Goal: Task Accomplishment & Management: Manage account settings

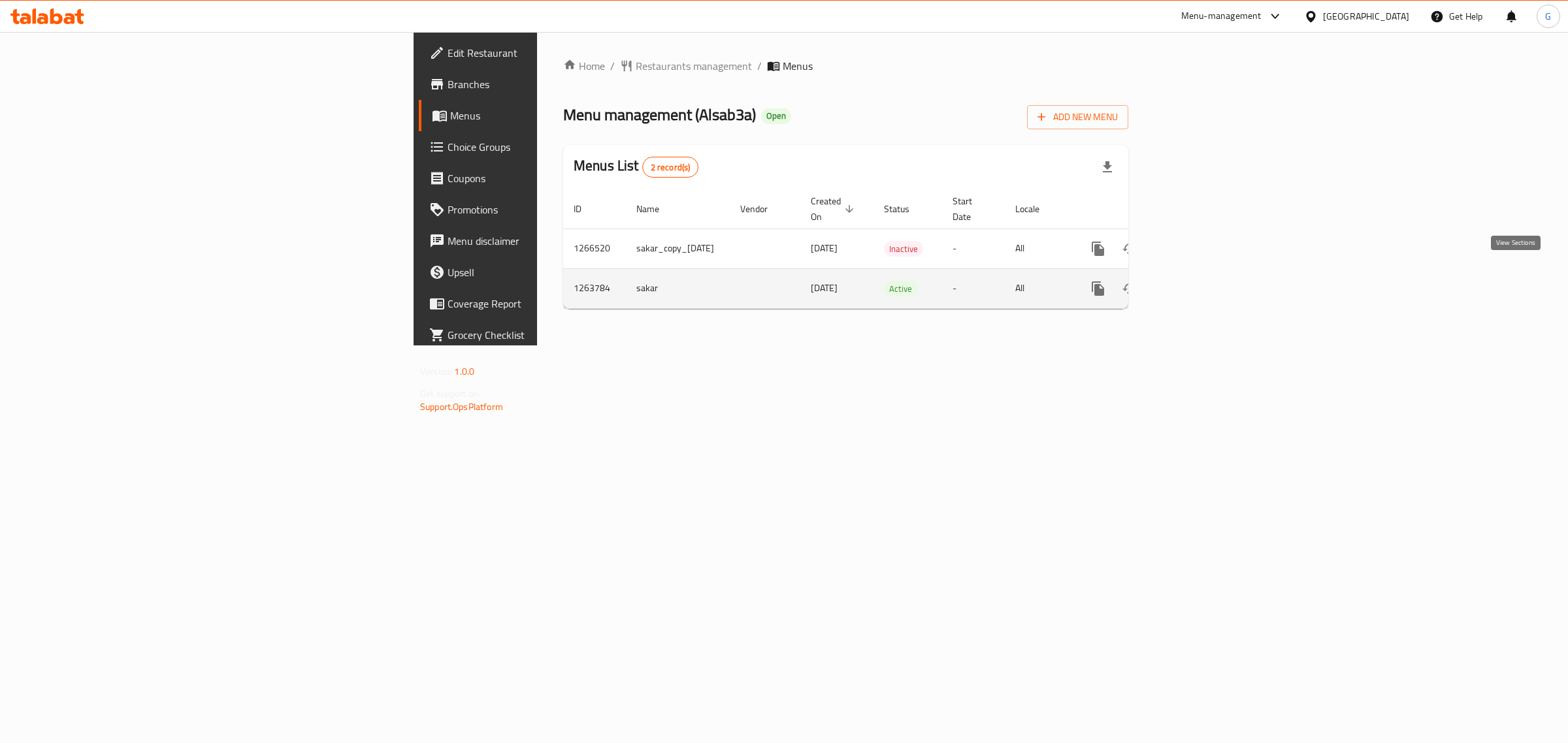
click at [1199, 281] on icon "enhanced table" at bounding box center [1192, 289] width 16 height 16
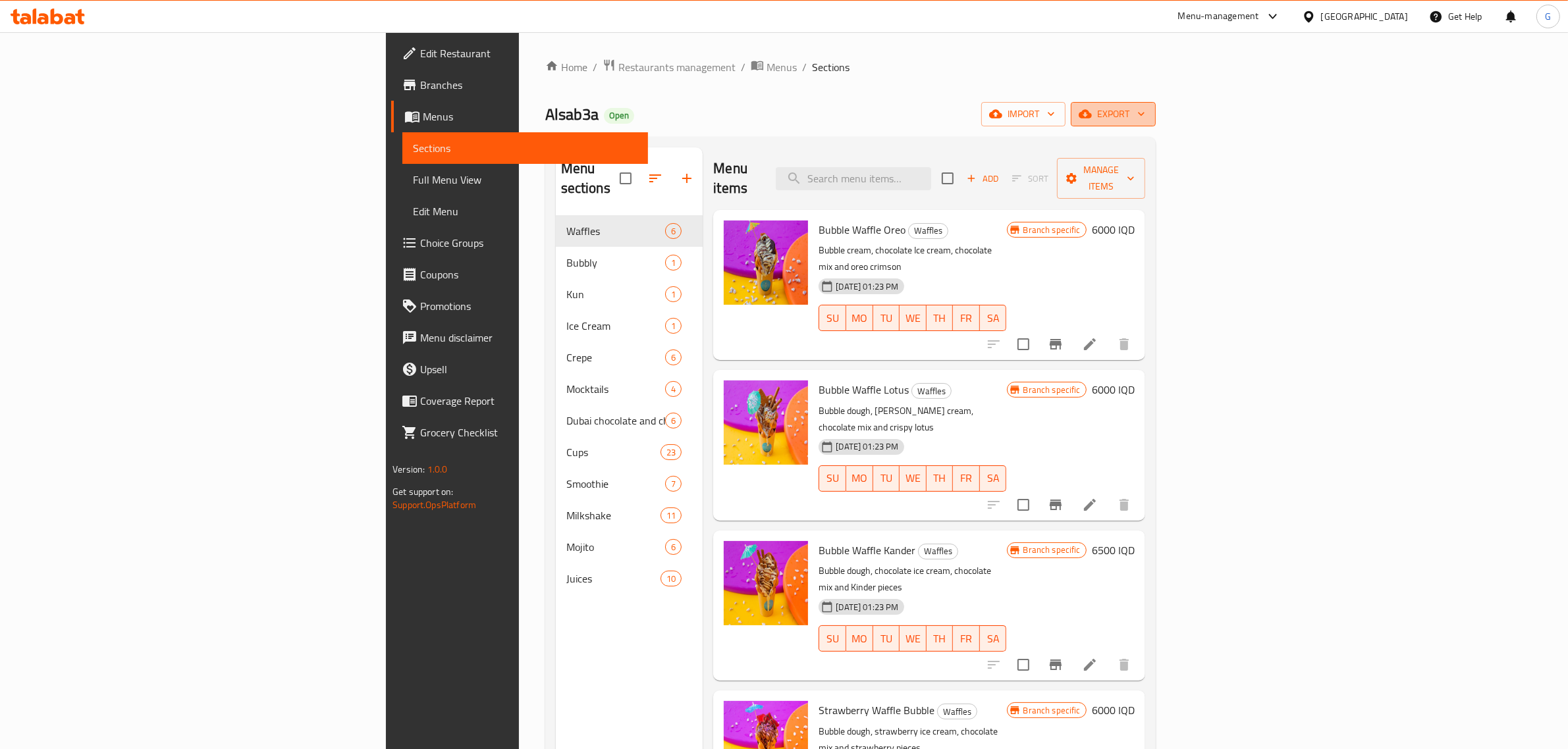
click at [1145, 113] on span "export" at bounding box center [1113, 114] width 64 height 16
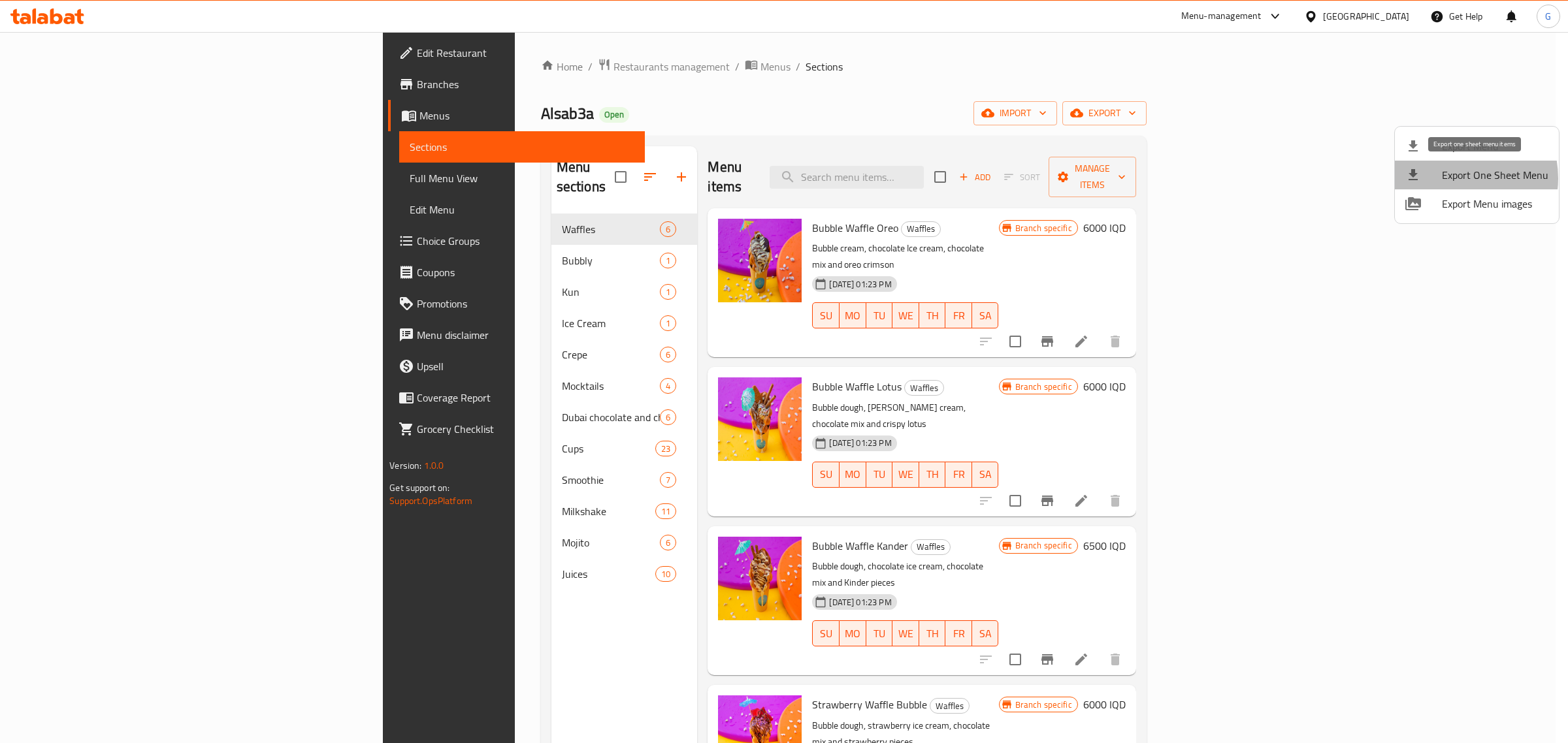
click at [1452, 178] on span "Export One Sheet Menu" at bounding box center [1494, 175] width 106 height 16
click at [405, 67] on div at bounding box center [784, 371] width 1568 height 743
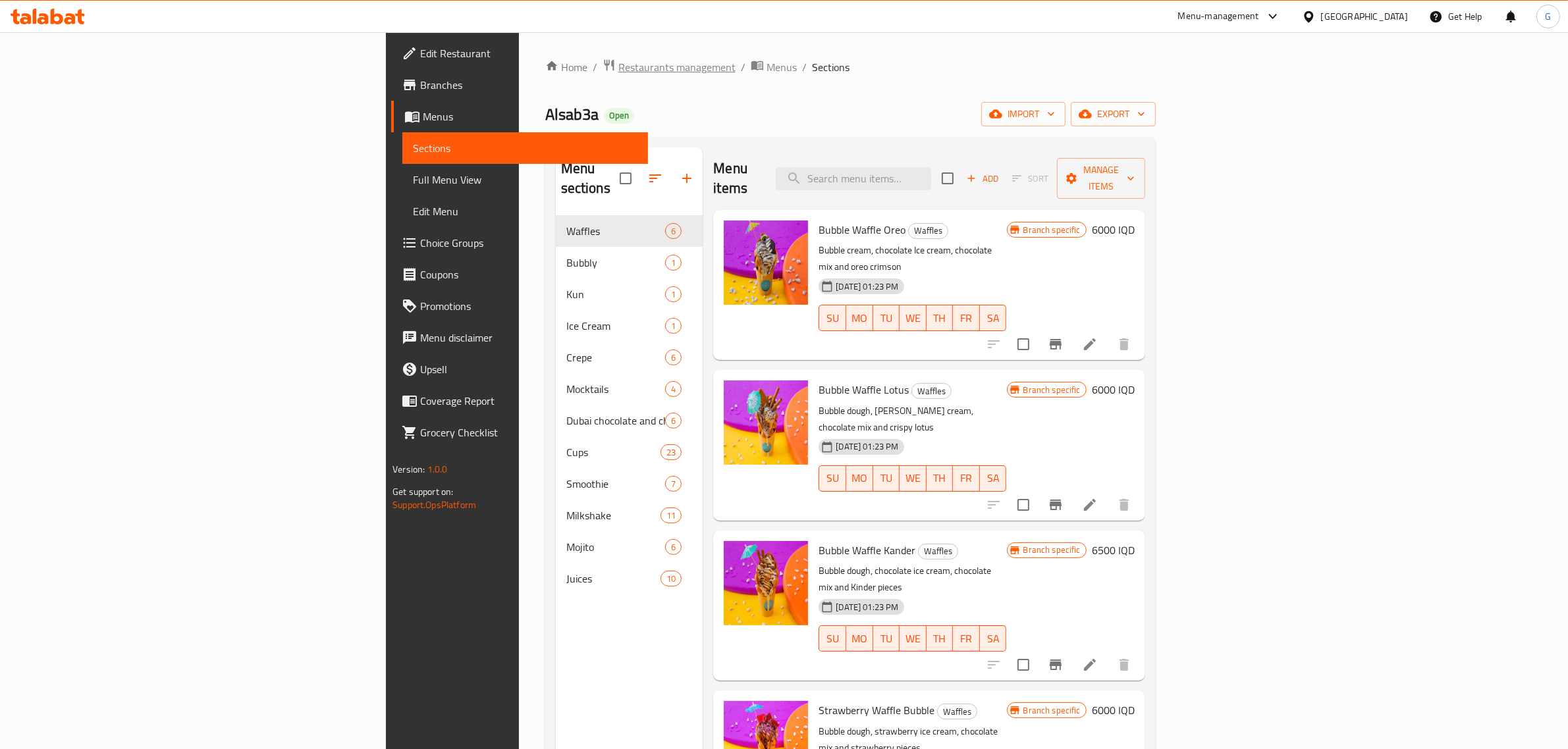
click at [618, 66] on span "Restaurants management" at bounding box center [676, 67] width 117 height 16
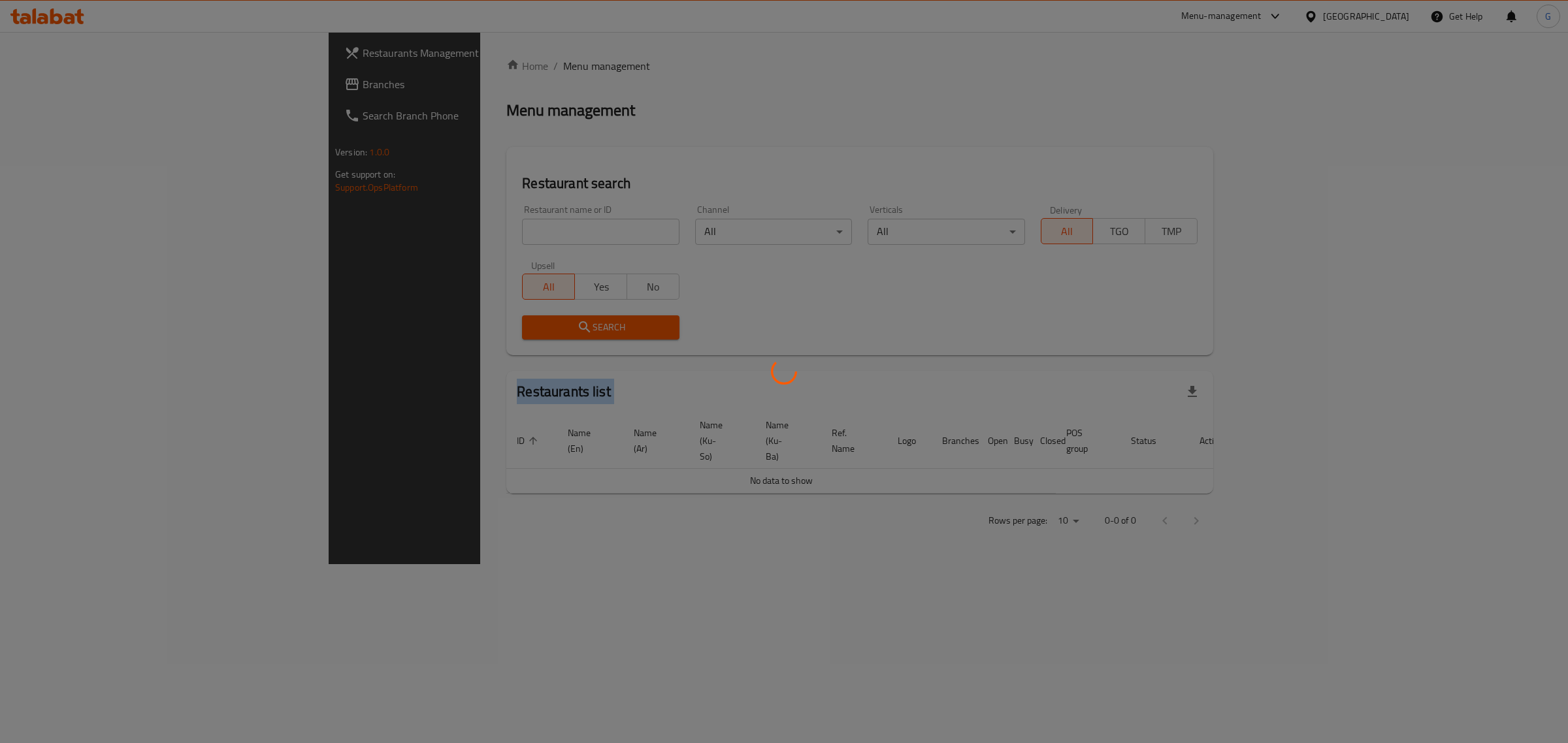
click at [405, 65] on div at bounding box center [784, 371] width 1568 height 743
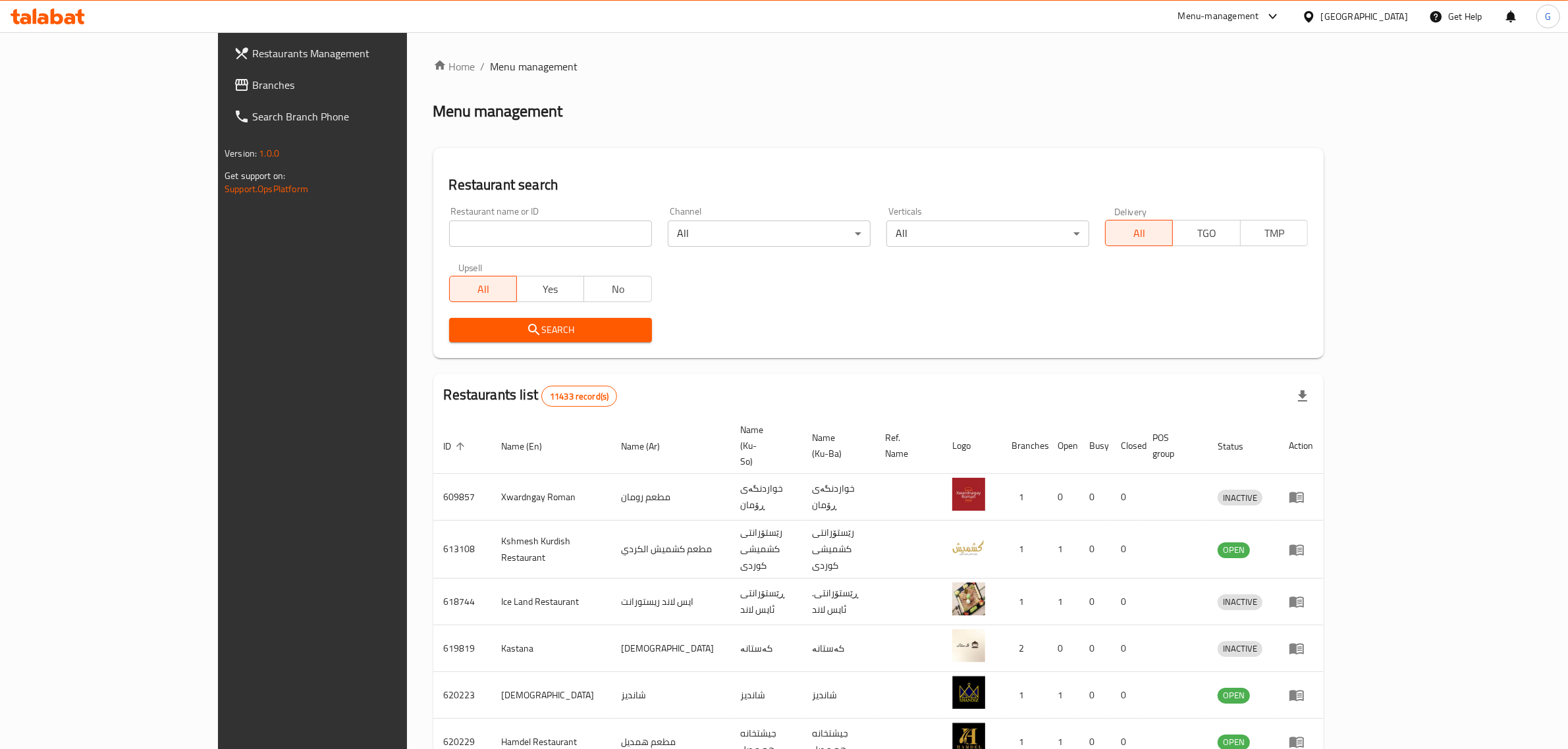
drag, startPoint x: 435, startPoint y: 199, endPoint x: 435, endPoint y: 212, distance: 13.0
click at [441, 206] on div "Restaurant name or ID Restaurant name or ID" at bounding box center [550, 227] width 219 height 56
click at [449, 234] on input "search" at bounding box center [550, 233] width 202 height 26
type input "madina"
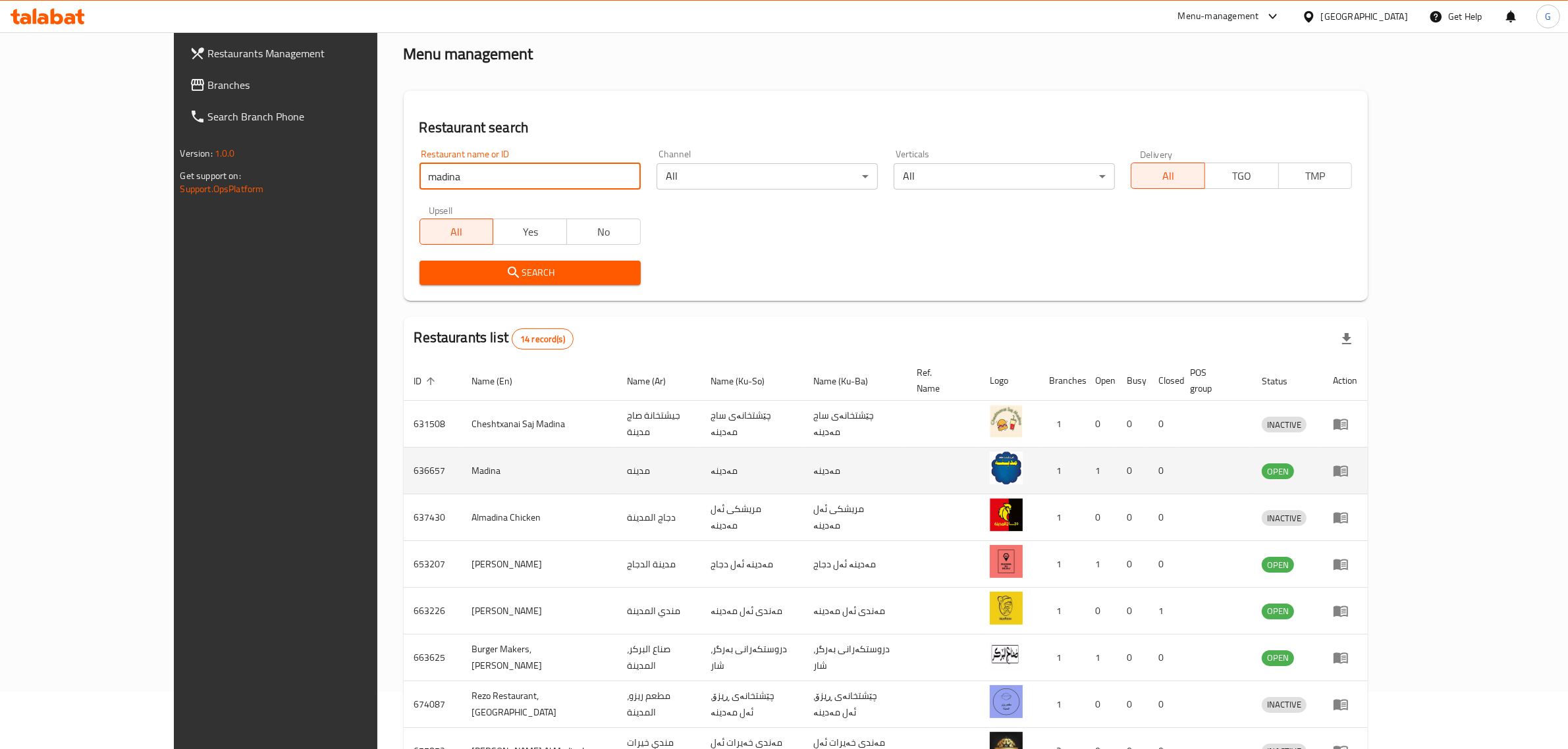
scroll to position [82, 0]
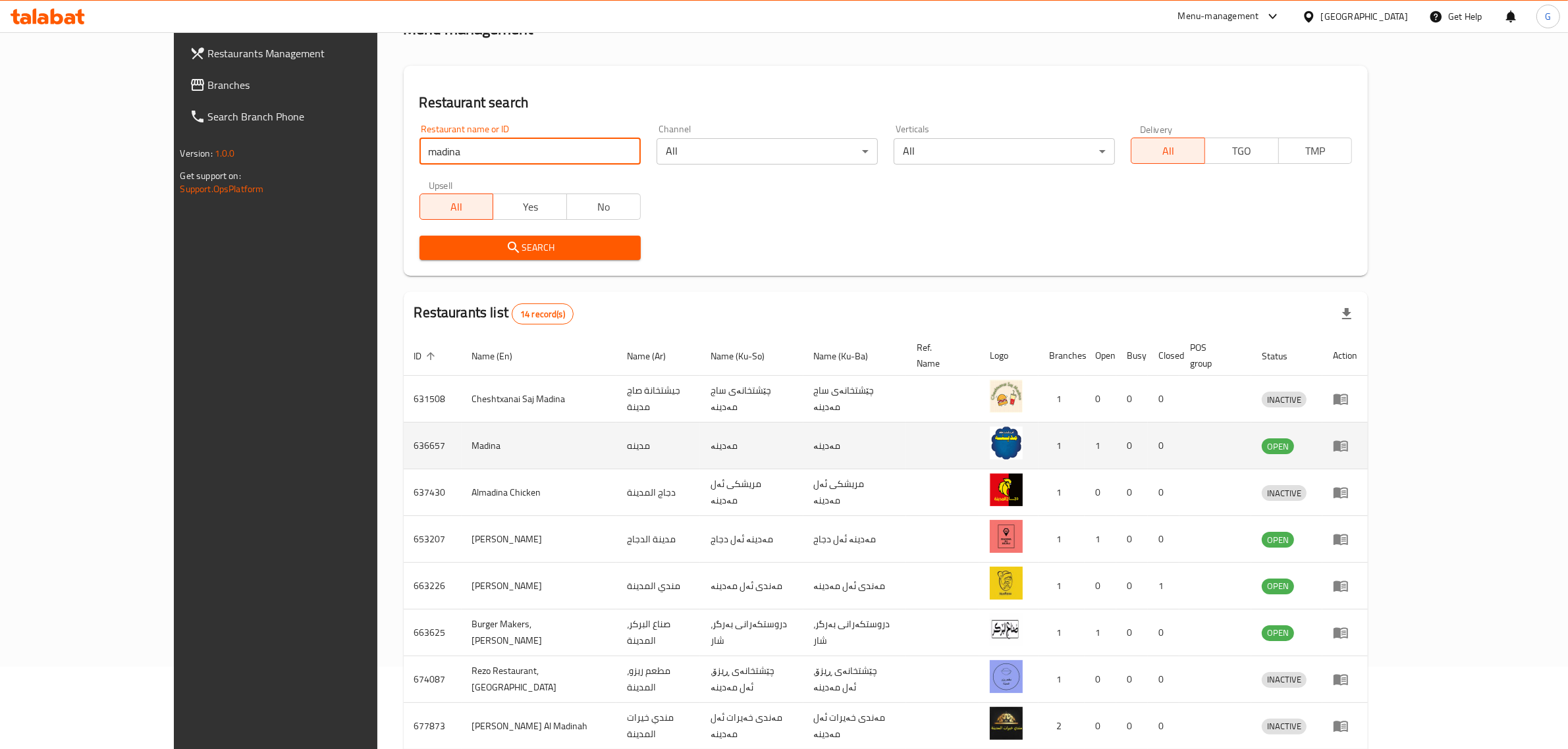
click at [1346, 443] on icon "enhanced table" at bounding box center [1343, 446] width 4 height 5
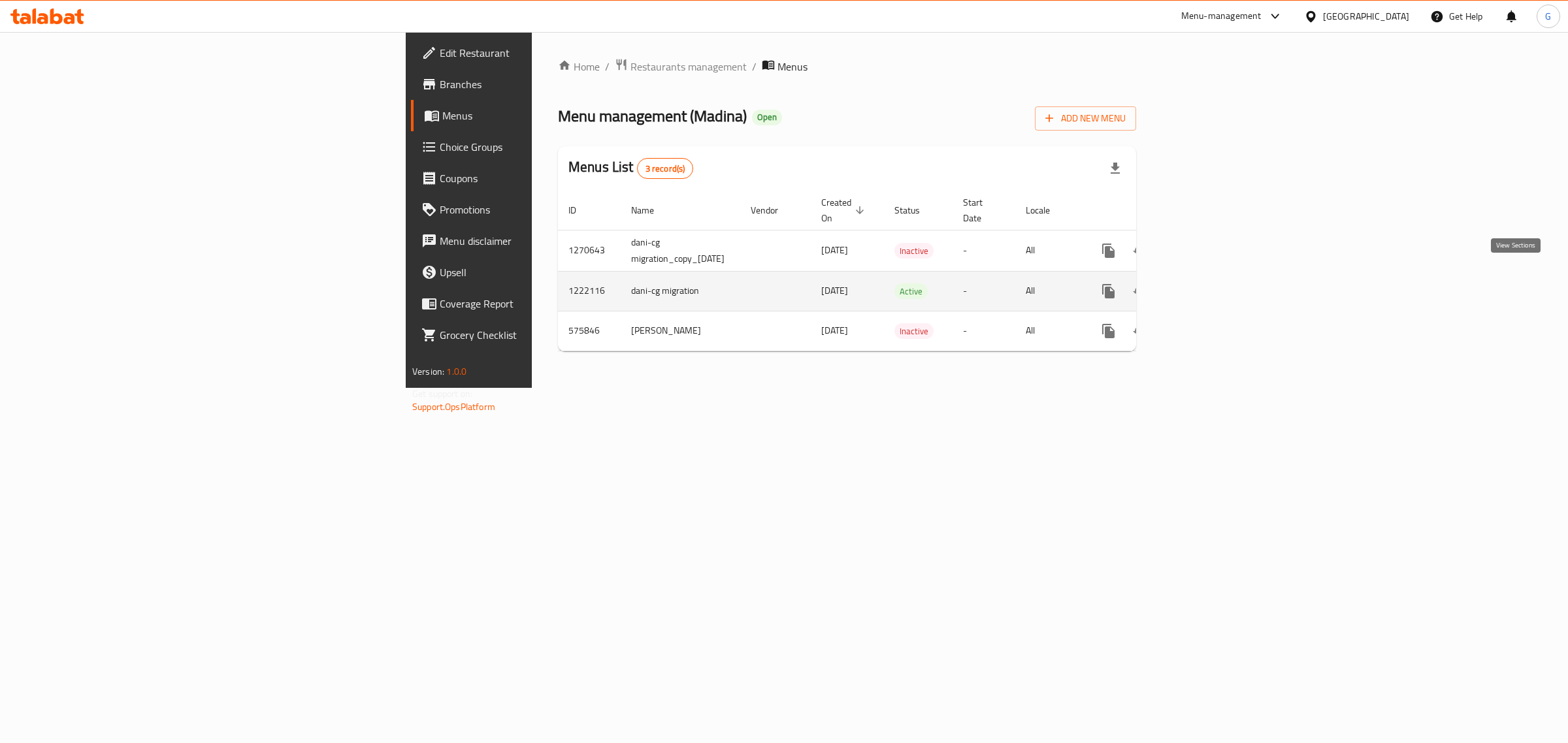
click at [1218, 283] on link "enhanced table" at bounding box center [1202, 291] width 31 height 31
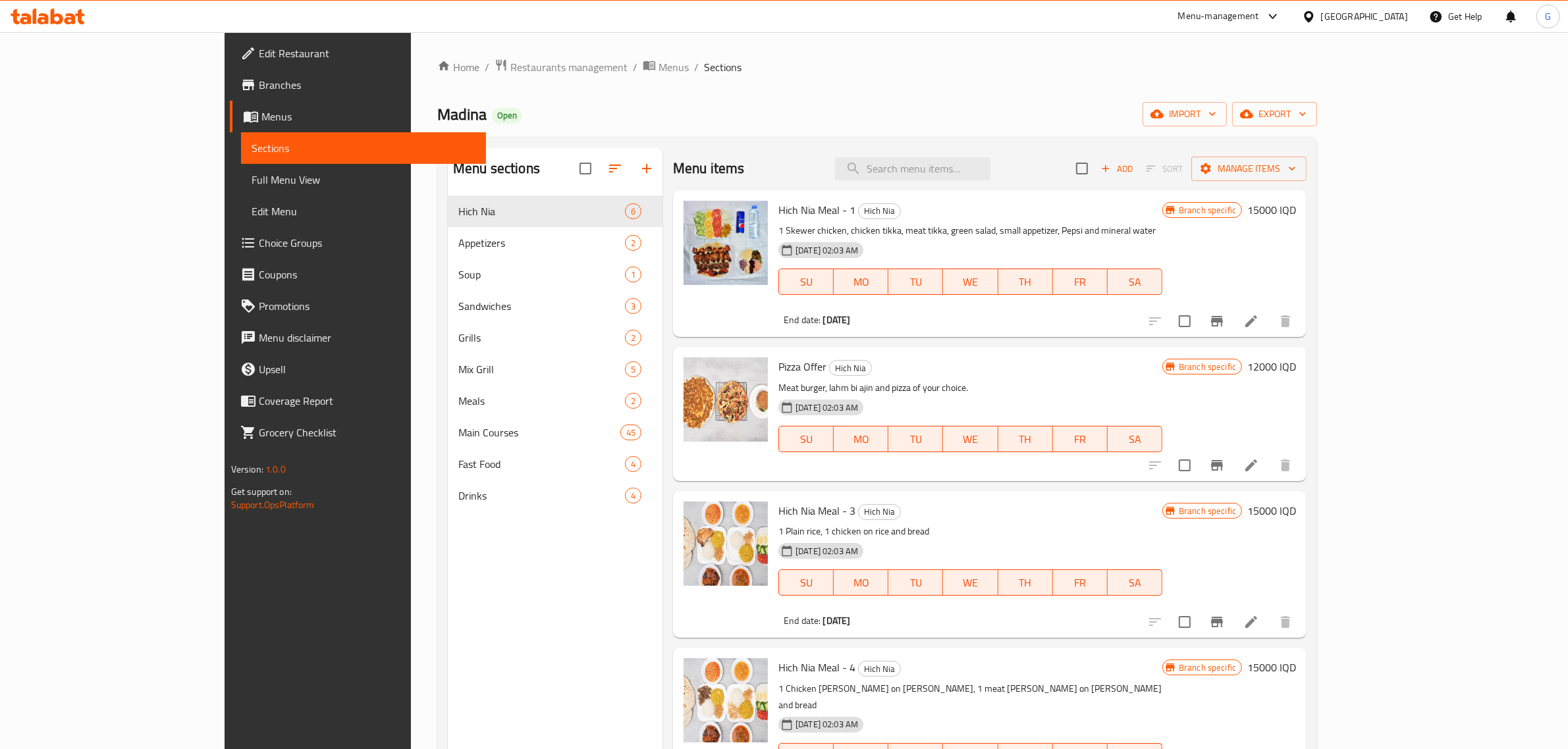
click at [1295, 210] on h6 "15000 IQD" at bounding box center [1271, 210] width 49 height 18
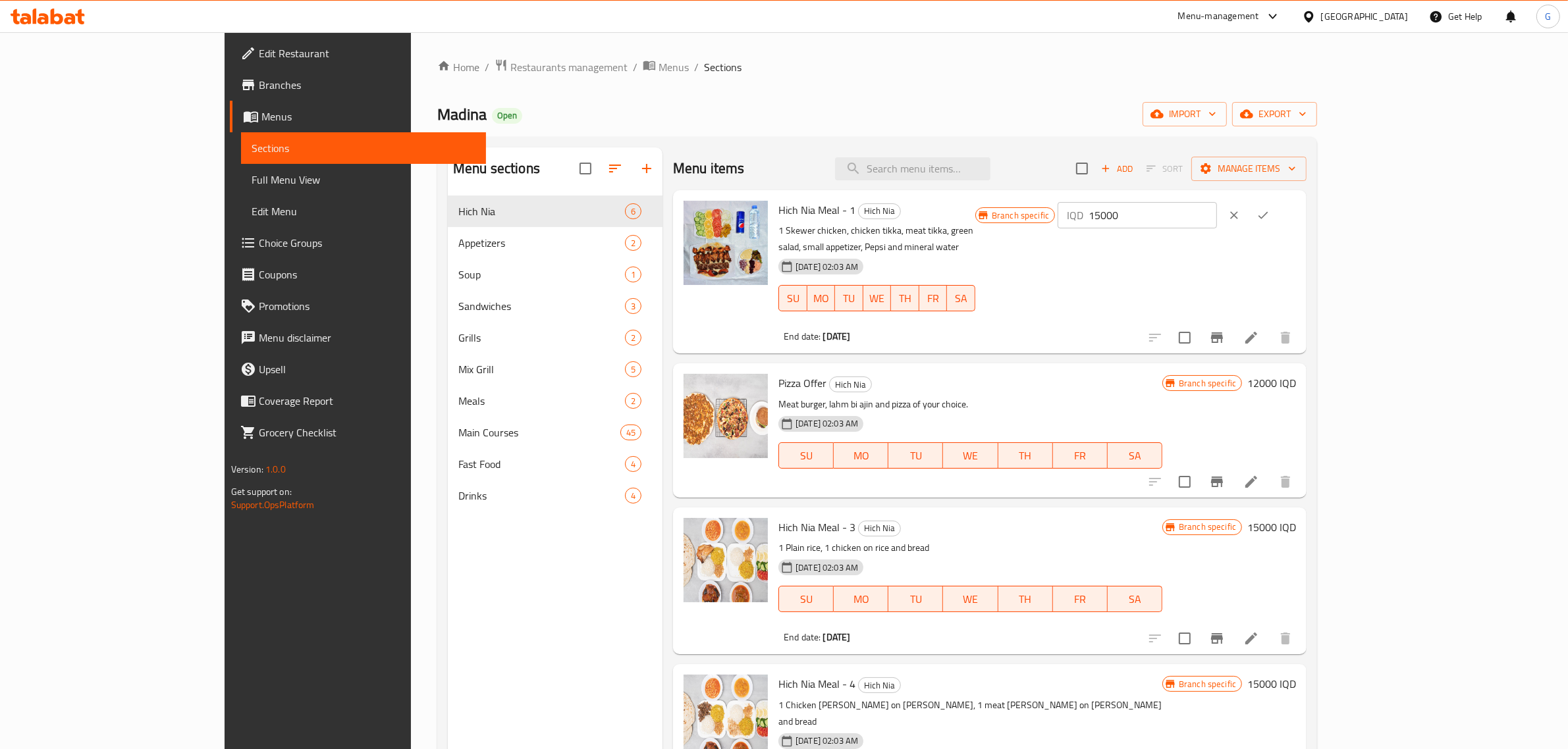
click at [1216, 210] on input "15000" at bounding box center [1152, 215] width 128 height 26
type input "18000"
click at [1269, 220] on icon "ok" at bounding box center [1262, 215] width 13 height 13
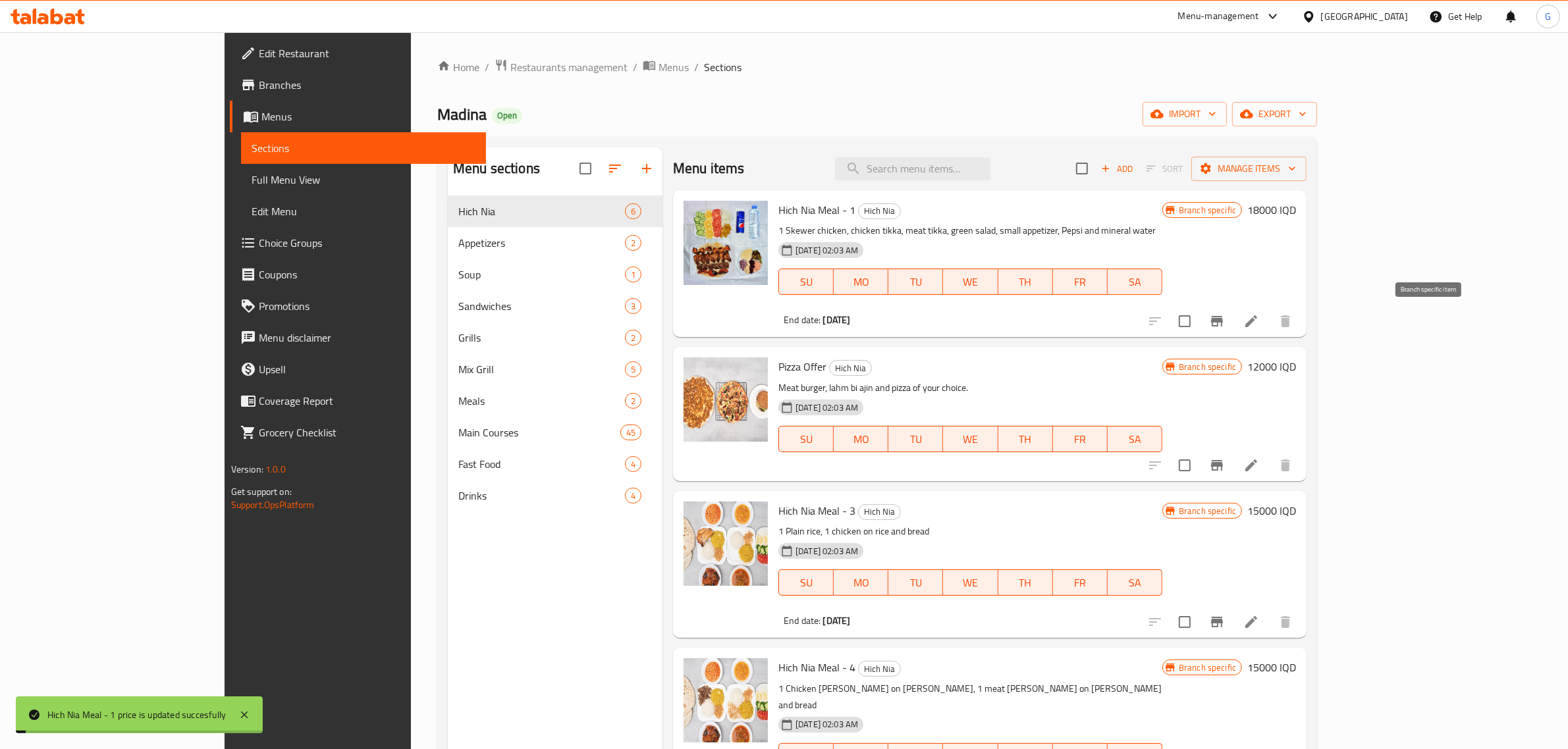
click at [1223, 319] on icon "Branch-specific-item" at bounding box center [1216, 321] width 12 height 11
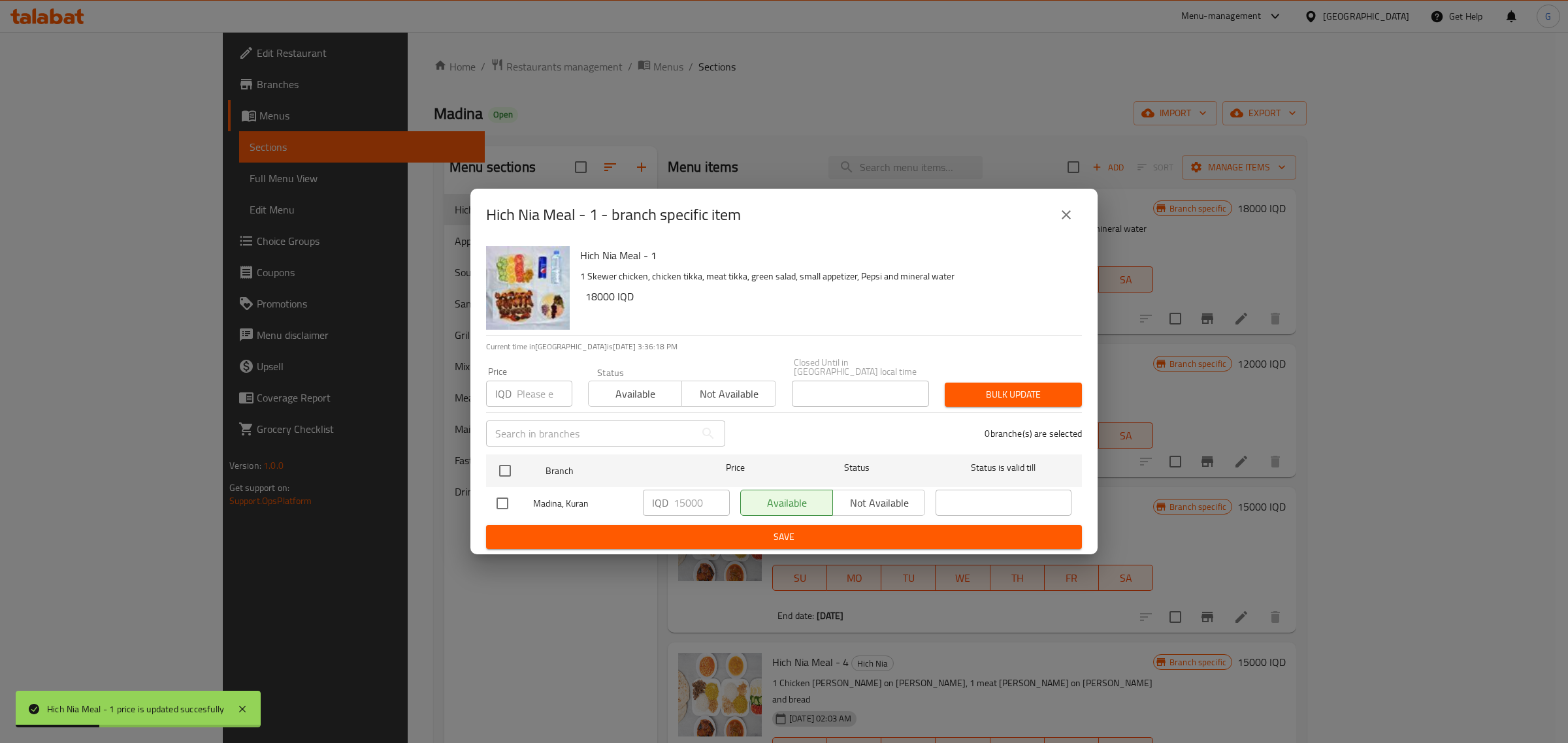
click at [518, 395] on input "number" at bounding box center [544, 393] width 55 height 26
type input "18000"
click at [517, 468] on input "checkbox" at bounding box center [504, 470] width 28 height 28
checkbox input "true"
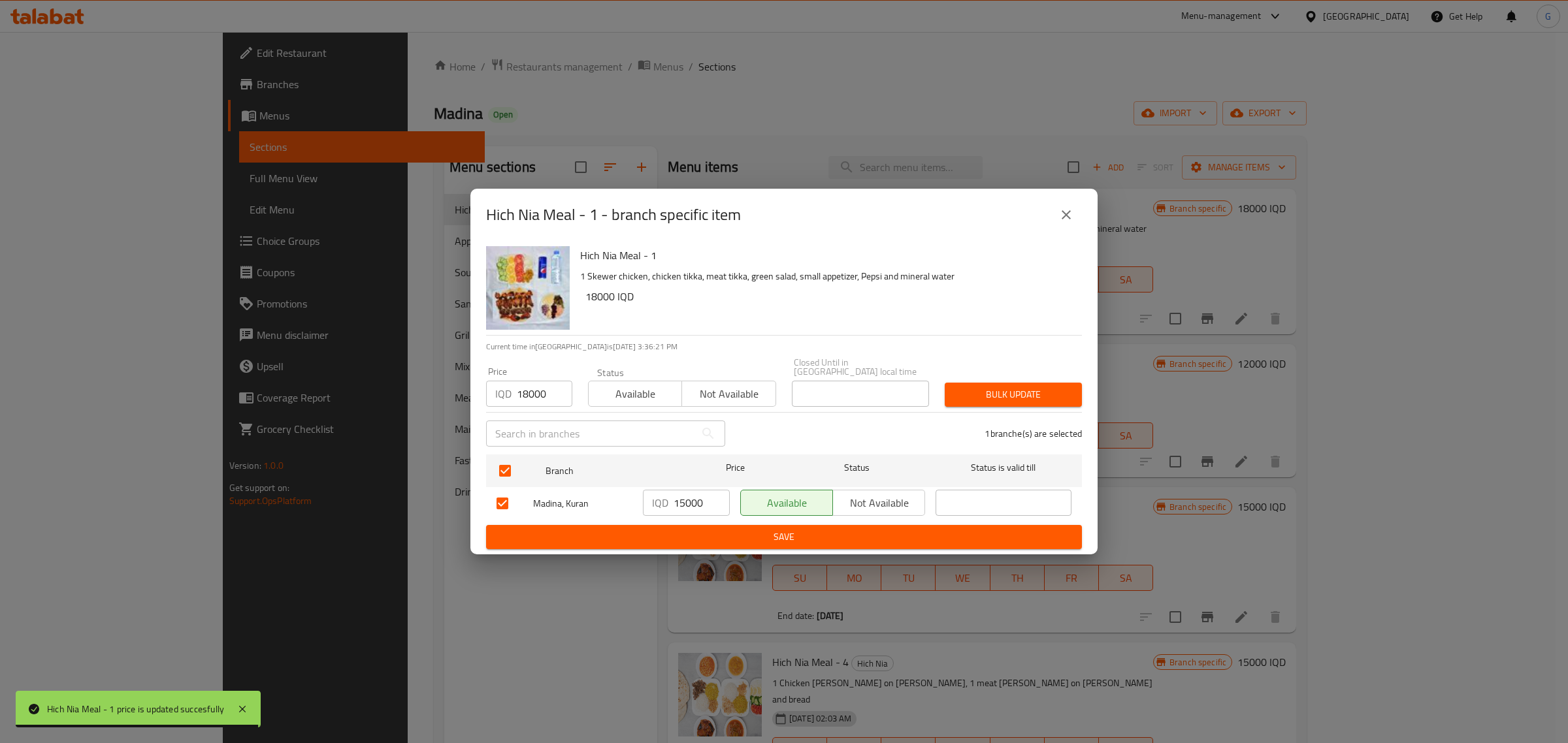
click at [684, 498] on input "15000" at bounding box center [701, 502] width 56 height 26
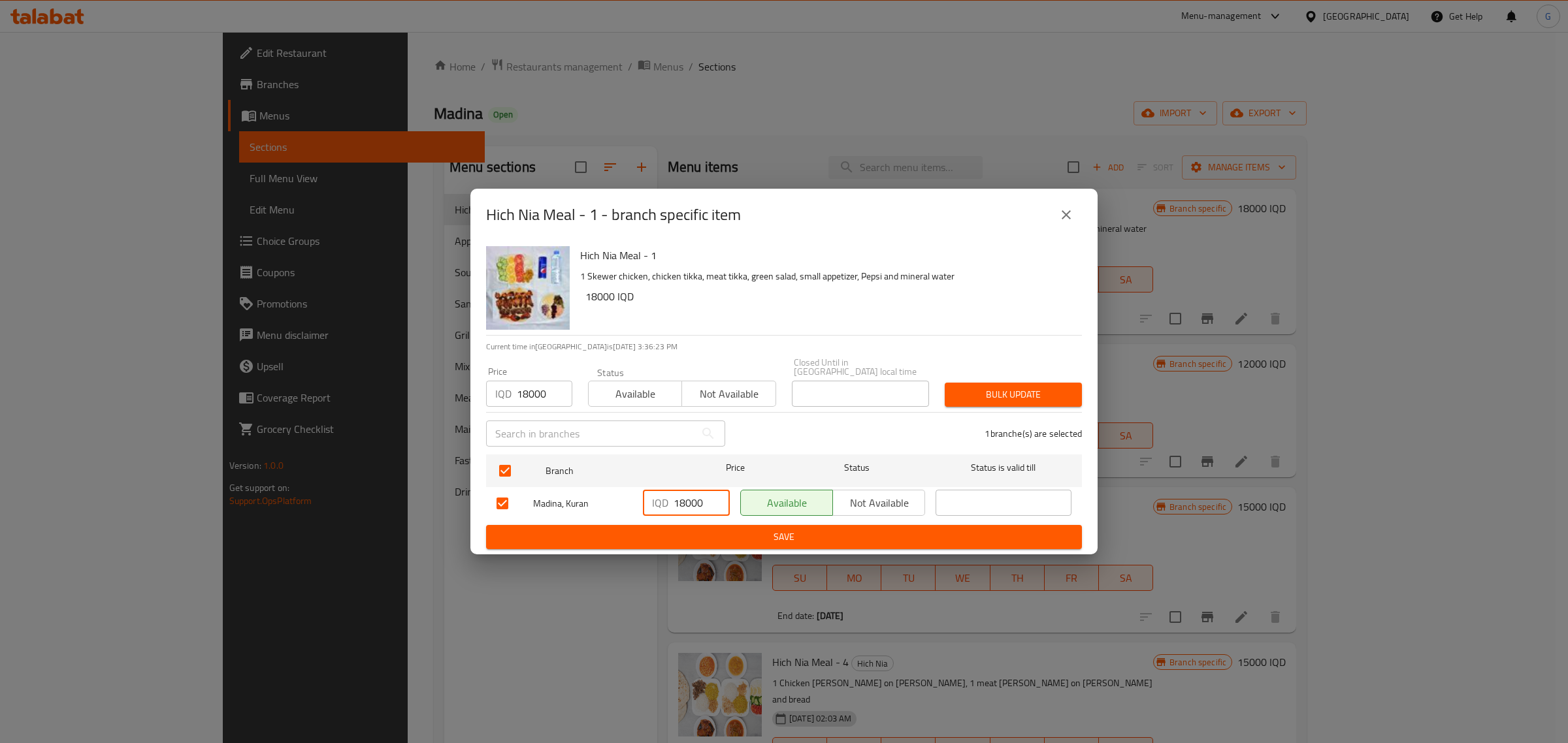
type input "18000"
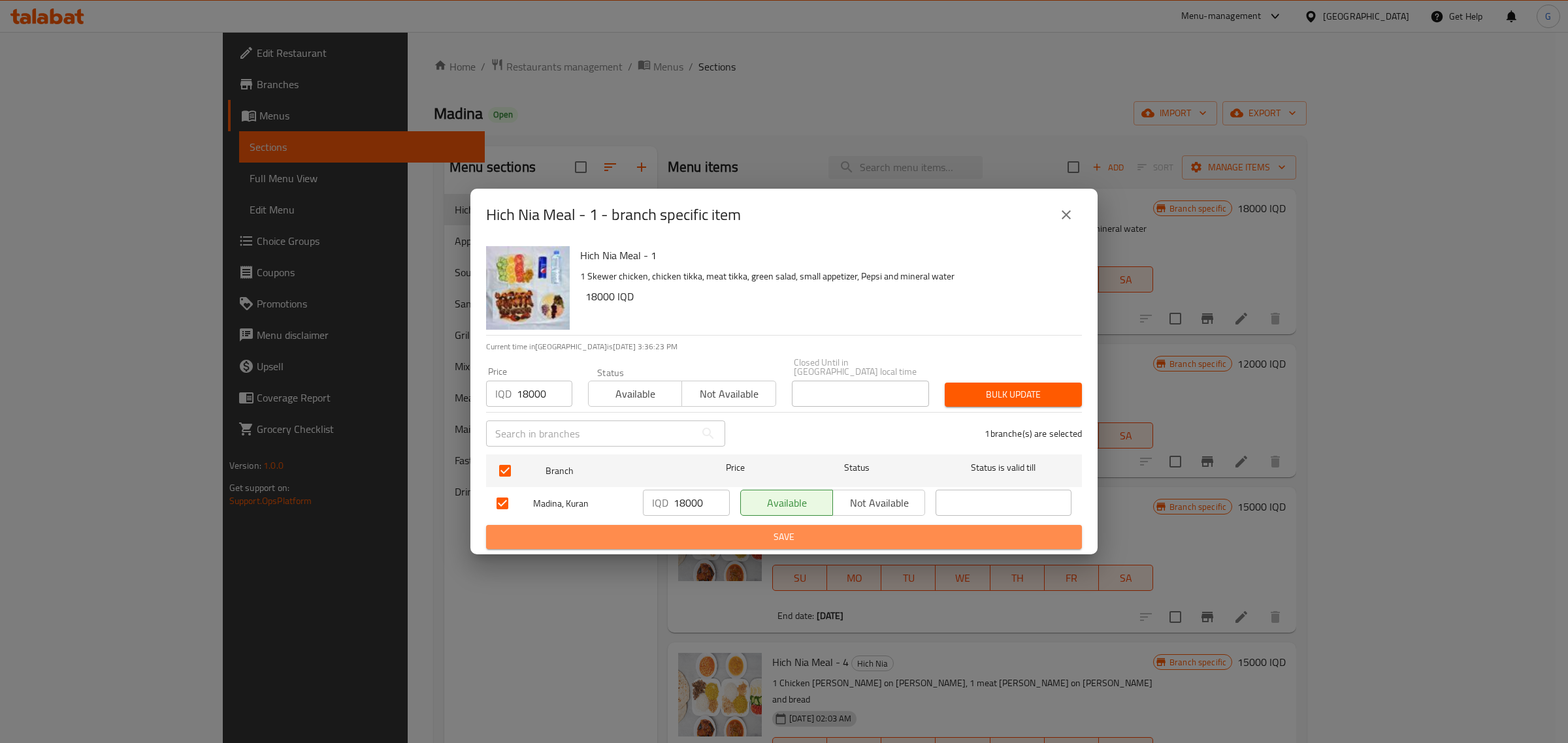
click at [761, 530] on span "Save" at bounding box center [784, 537] width 575 height 16
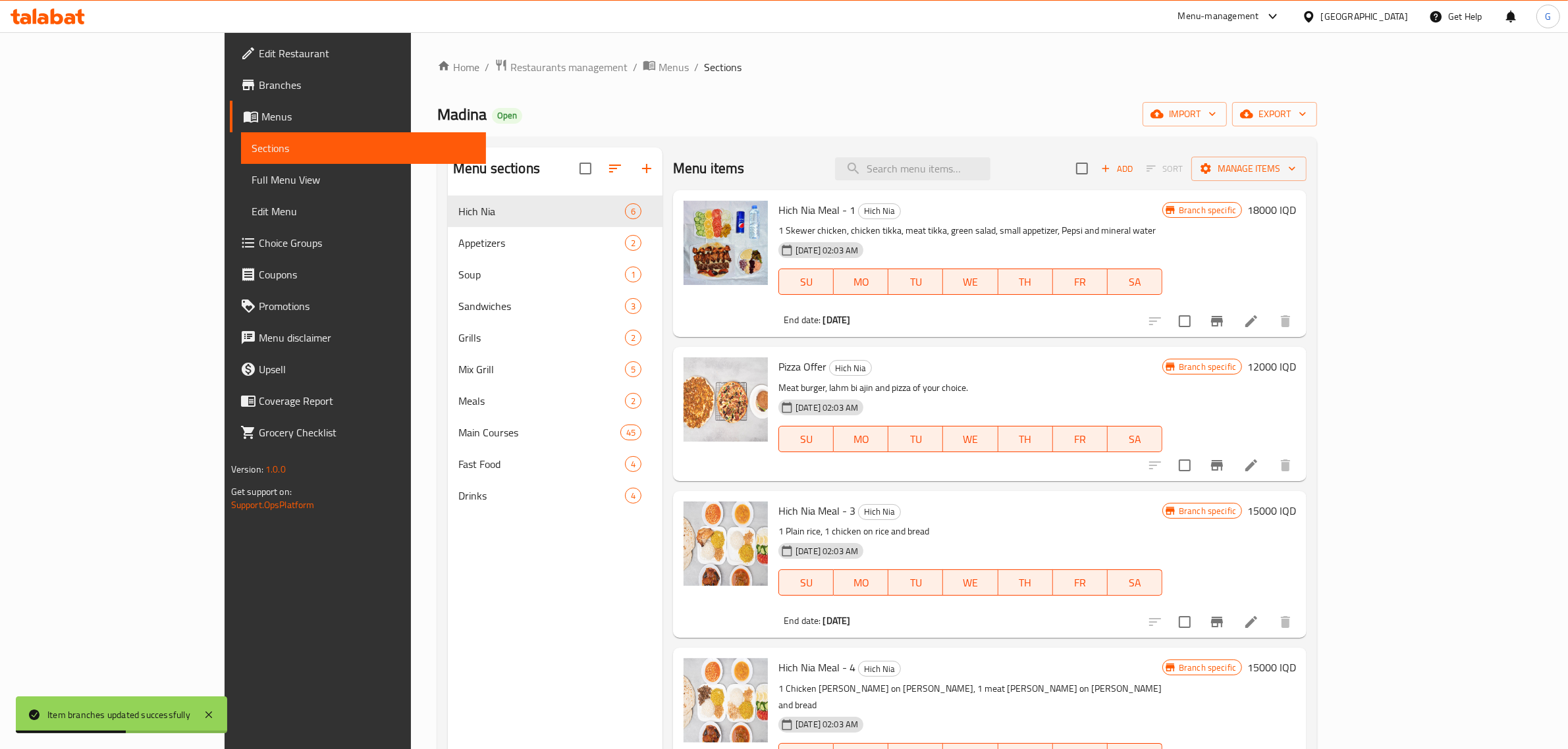
click at [1295, 519] on h6 "15000 IQD" at bounding box center [1271, 511] width 49 height 18
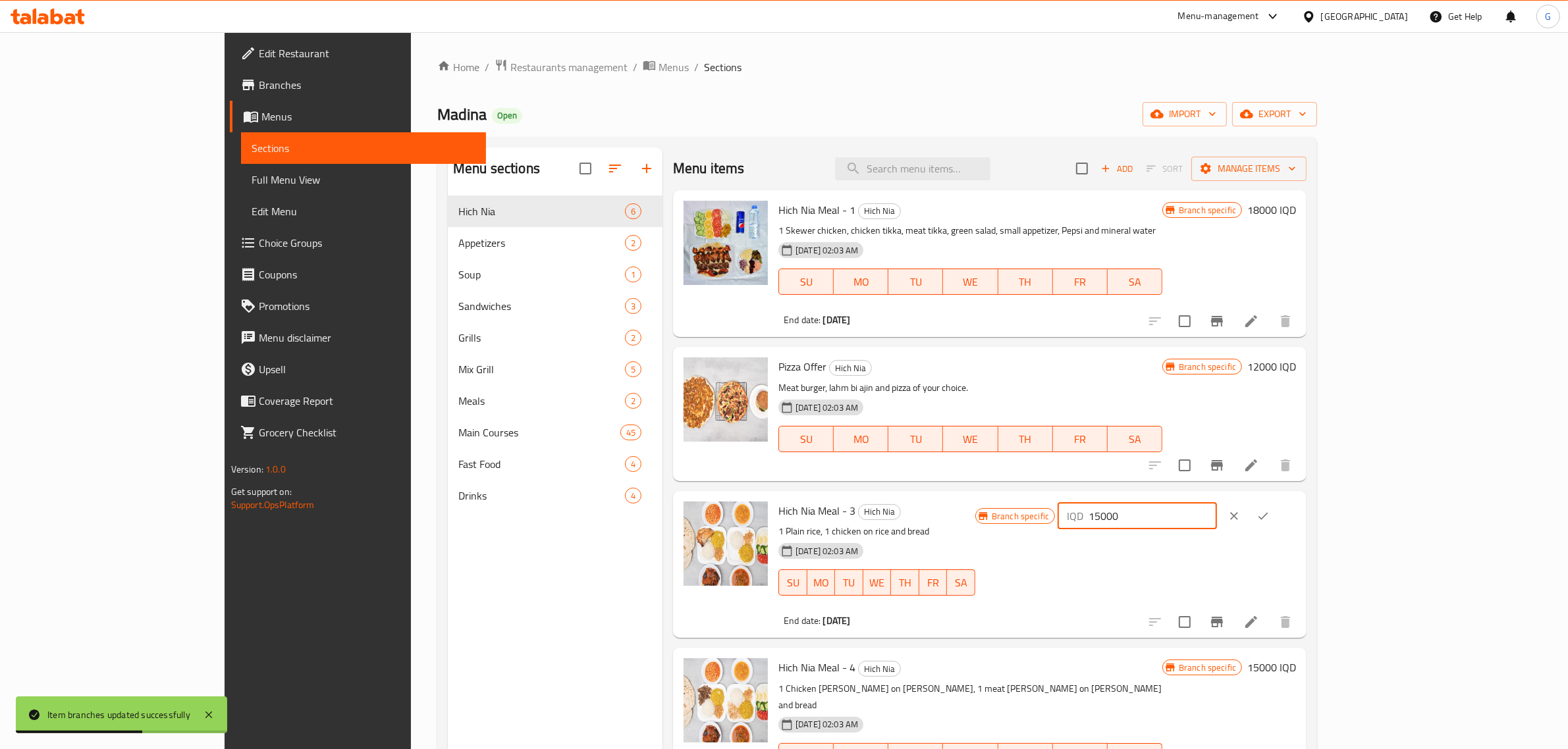
click at [1216, 512] on input "15000" at bounding box center [1152, 515] width 128 height 26
type input "18000"
click at [1277, 524] on button "ok" at bounding box center [1263, 516] width 29 height 29
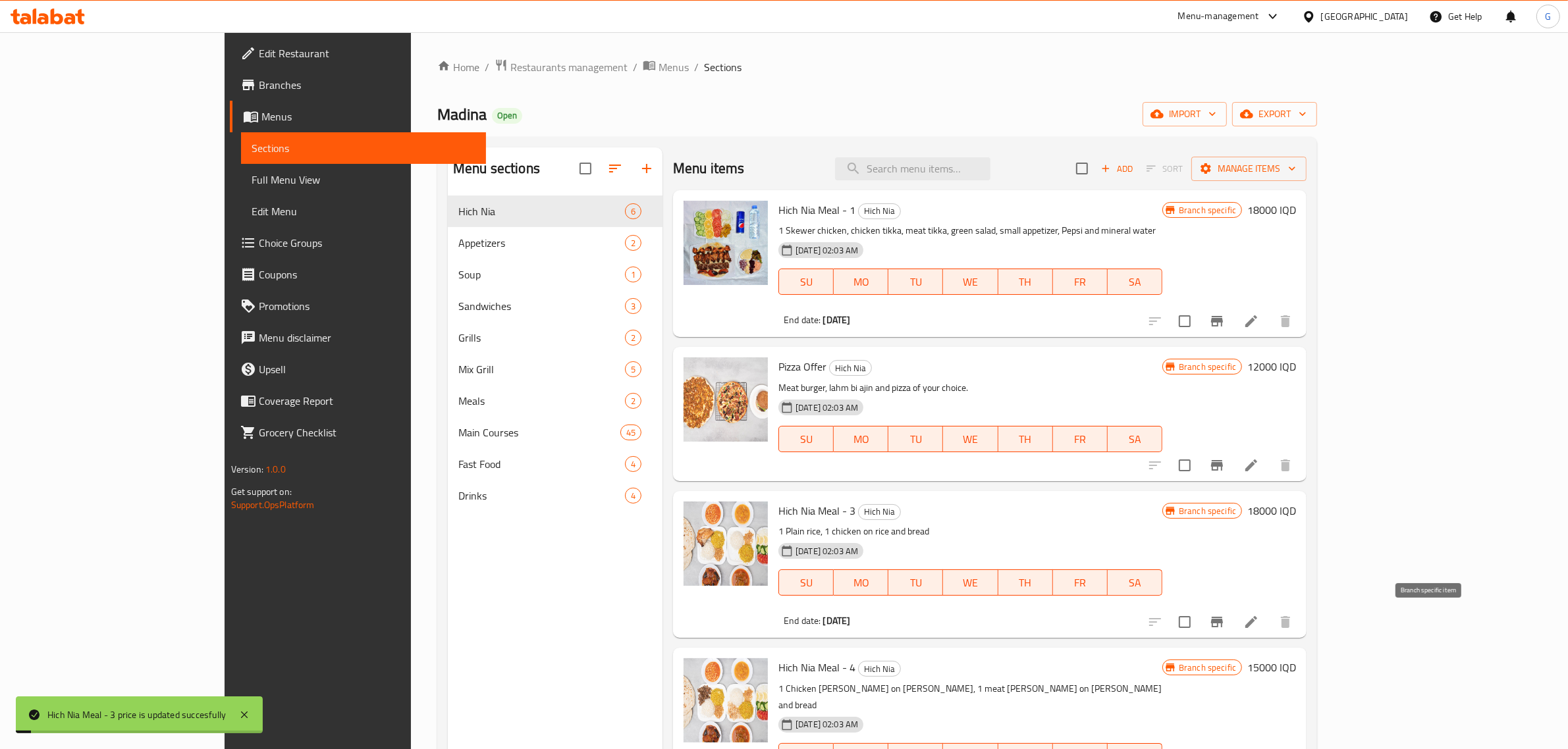
click at [1224, 617] on icon "Branch-specific-item" at bounding box center [1217, 622] width 16 height 16
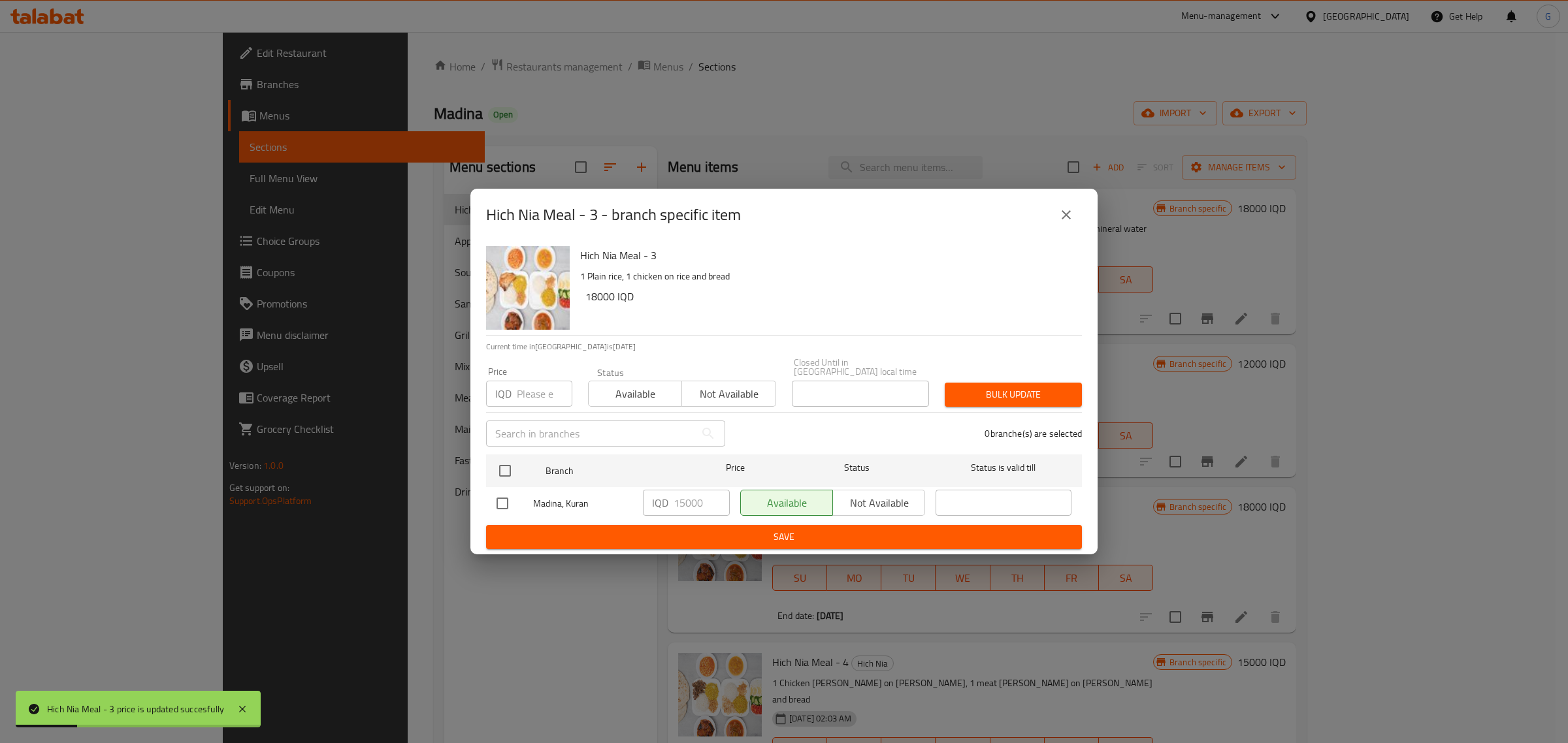
click at [531, 388] on input "number" at bounding box center [544, 393] width 55 height 26
type input "18000"
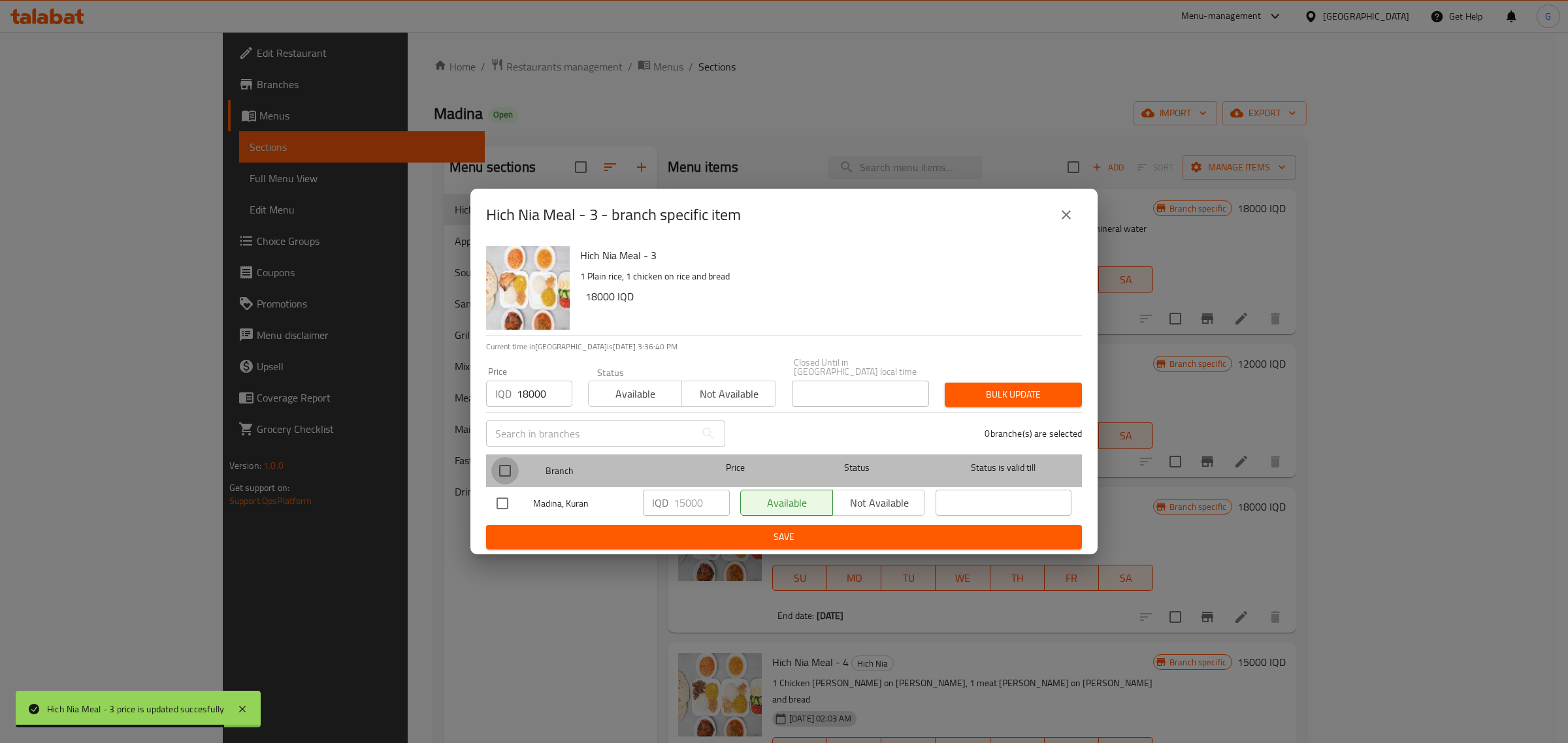
click at [511, 464] on input "checkbox" at bounding box center [504, 470] width 28 height 28
checkbox input "true"
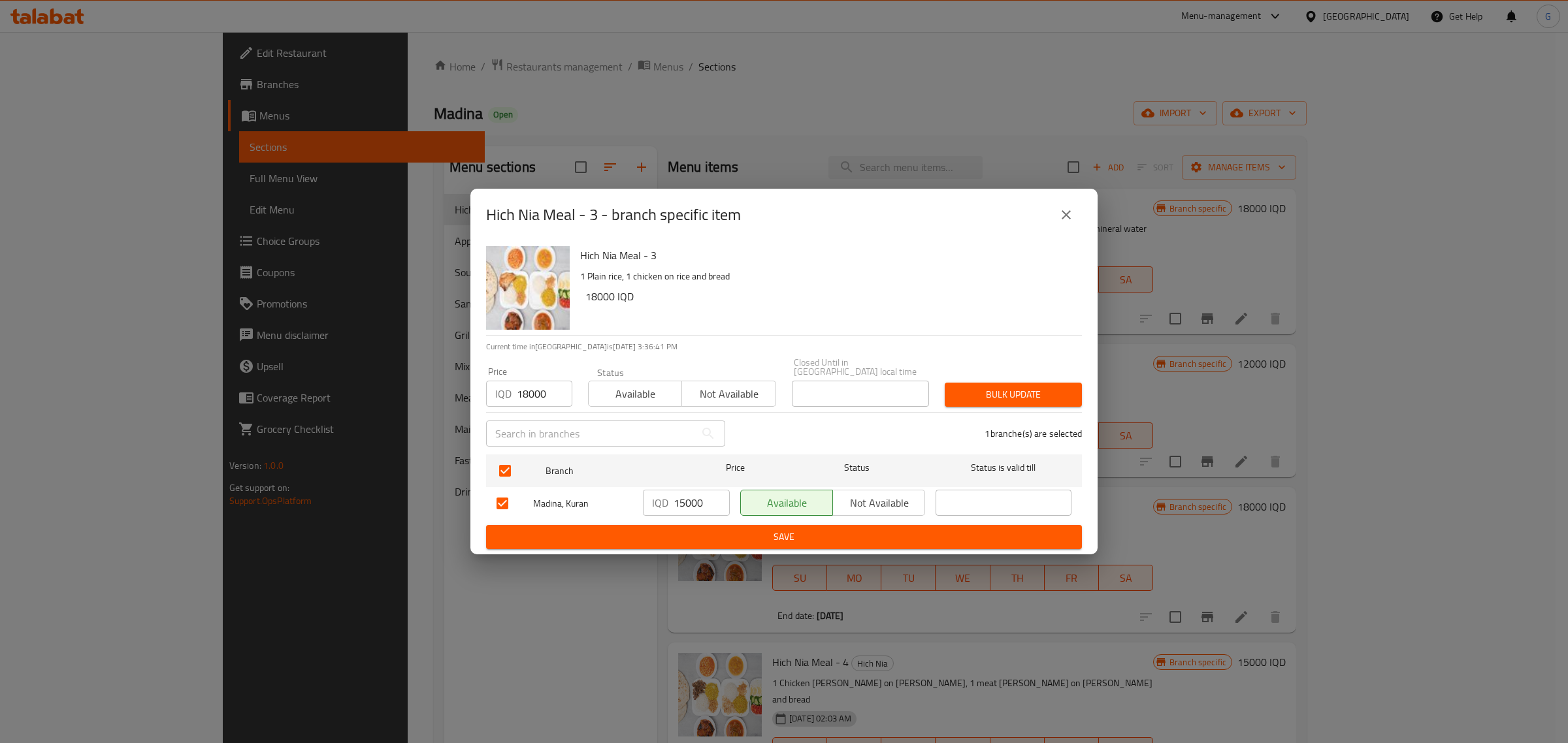
click at [687, 495] on input "15000" at bounding box center [701, 502] width 56 height 26
type input "18000"
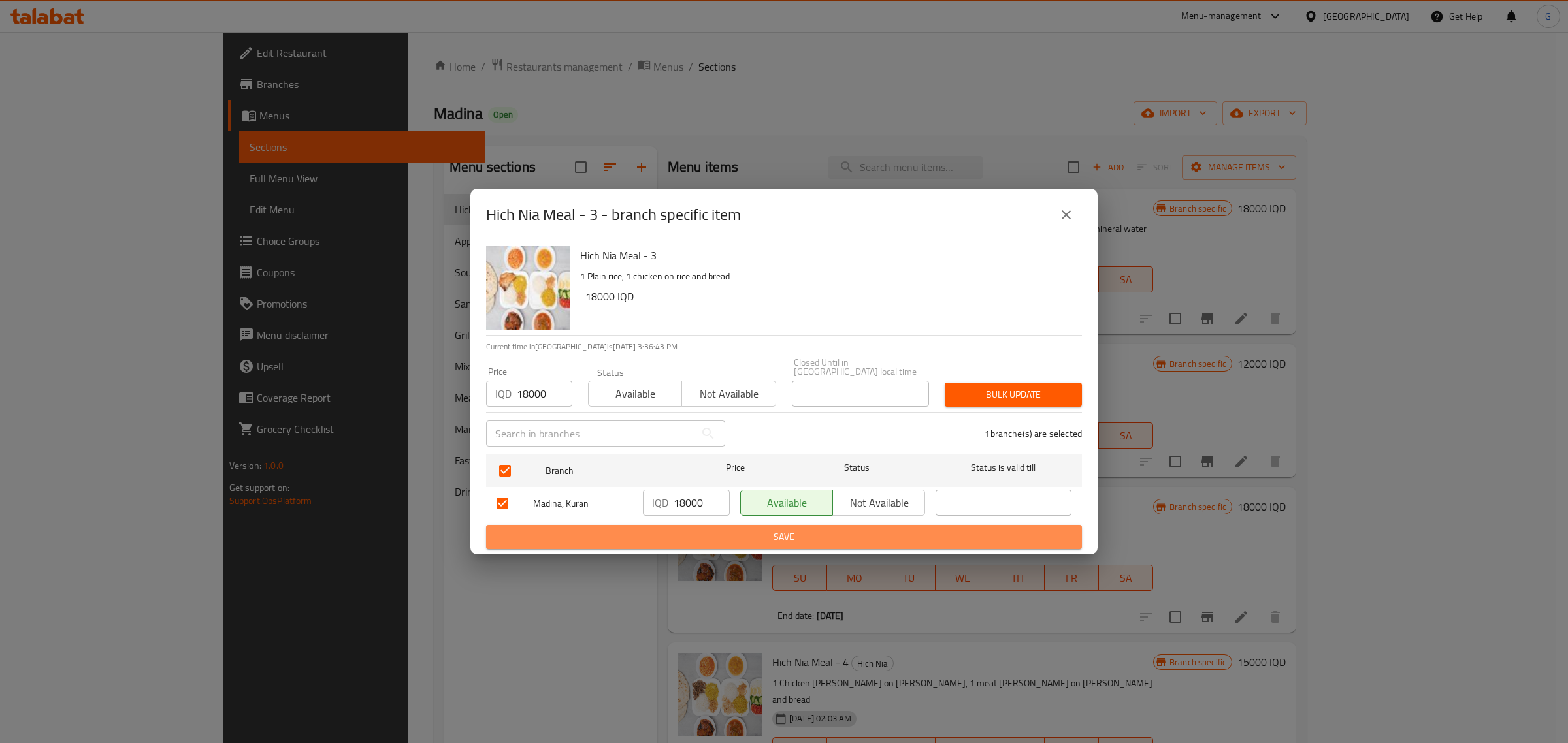
click at [754, 533] on span "Save" at bounding box center [784, 537] width 575 height 16
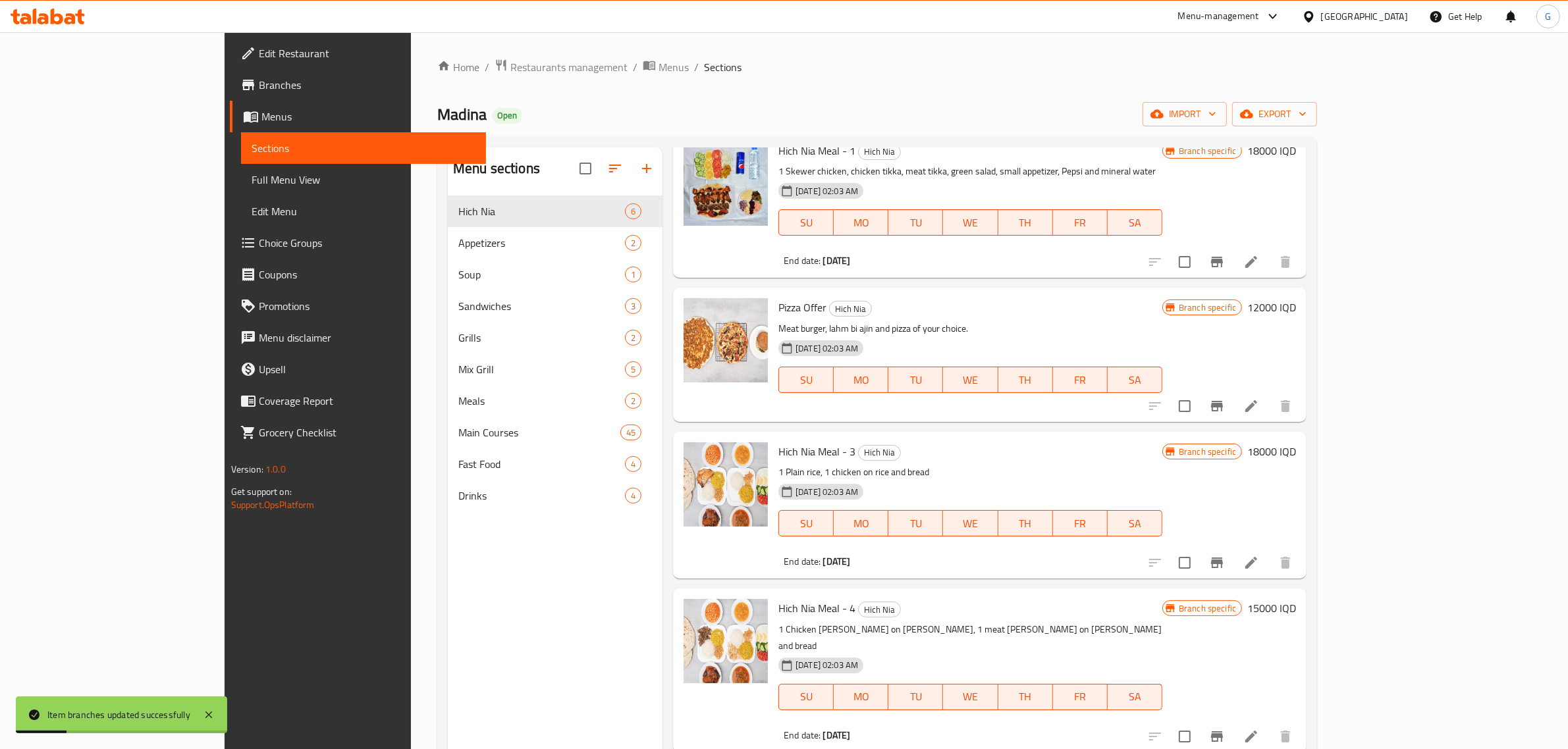
scroll to position [165, 0]
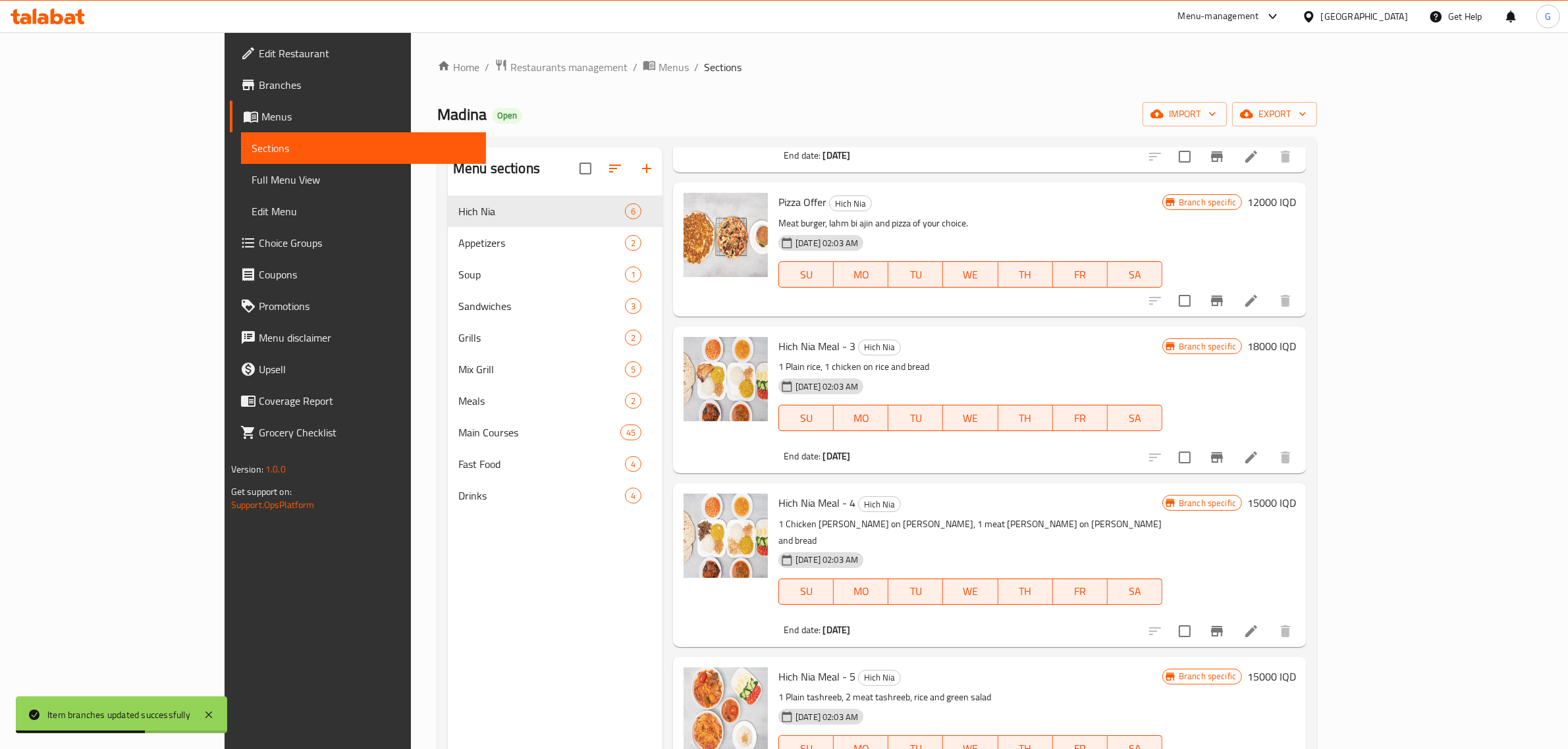
click at [1295, 505] on h6 "15000 IQD" at bounding box center [1271, 503] width 49 height 18
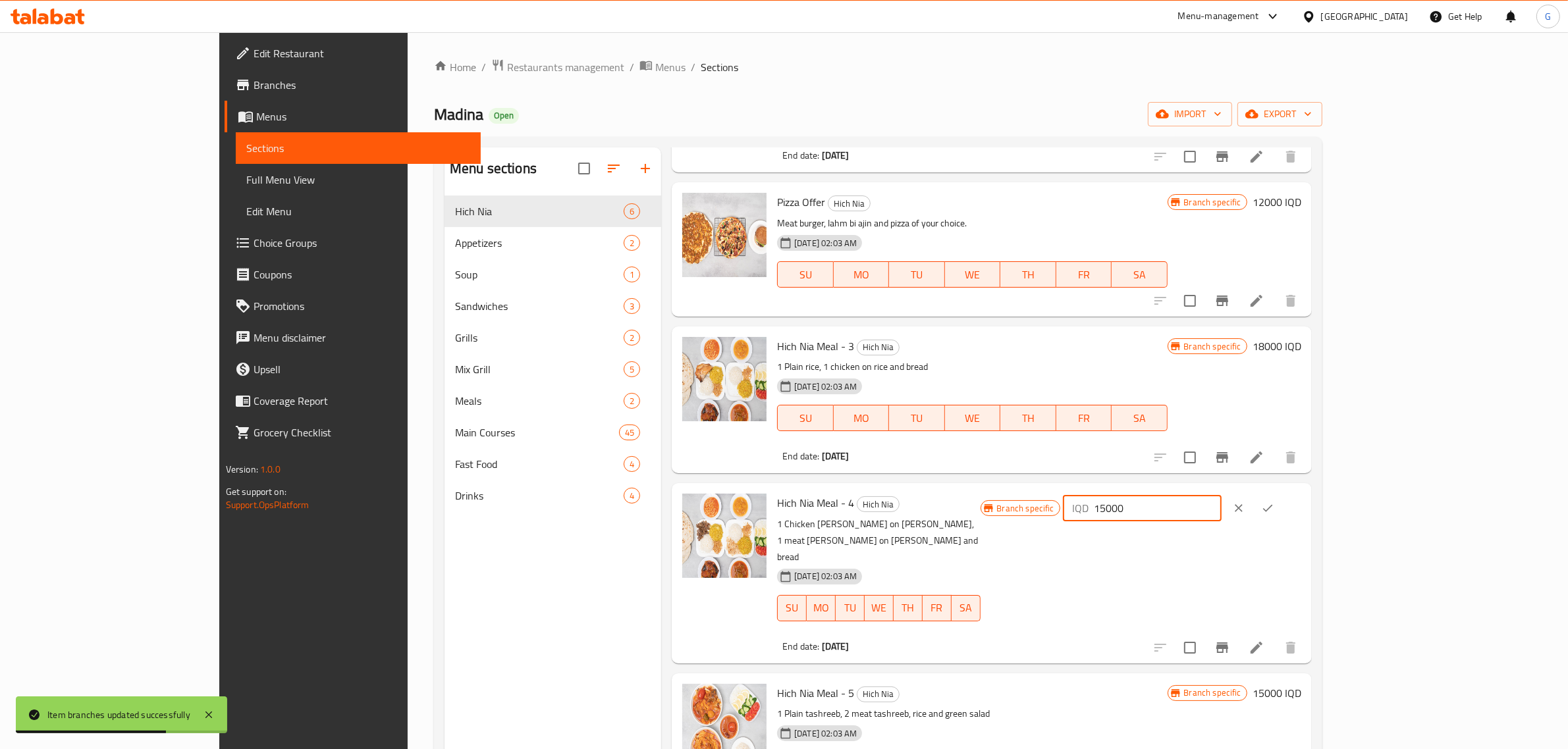
click at [1222, 507] on input "15000" at bounding box center [1158, 507] width 128 height 26
type input "18000"
click at [1274, 514] on icon "ok" at bounding box center [1268, 508] width 13 height 13
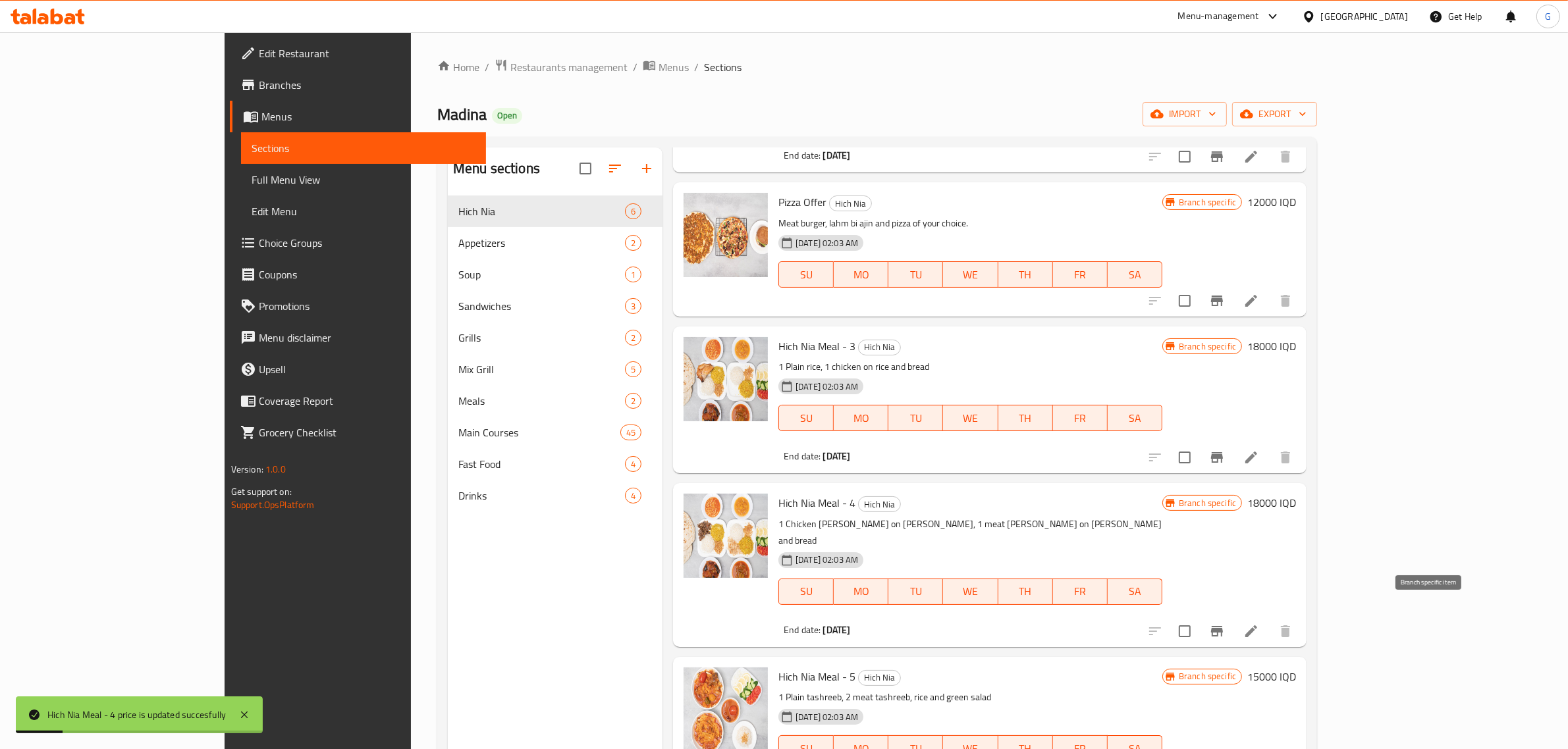
click at [1301, 615] on div at bounding box center [1220, 630] width 162 height 31
click at [1232, 615] on button "Branch-specific-item" at bounding box center [1216, 630] width 31 height 31
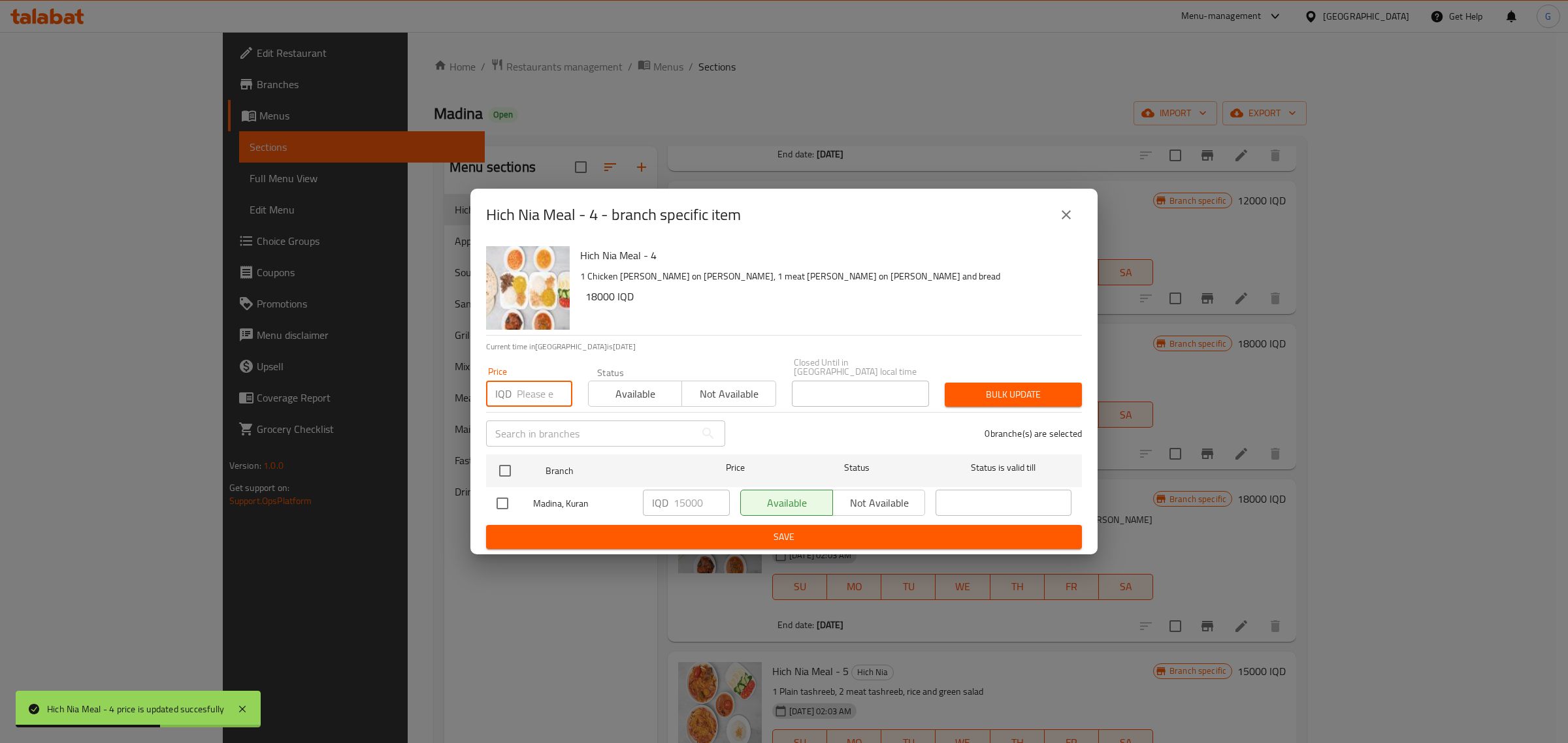
click at [518, 385] on input "number" at bounding box center [544, 393] width 55 height 26
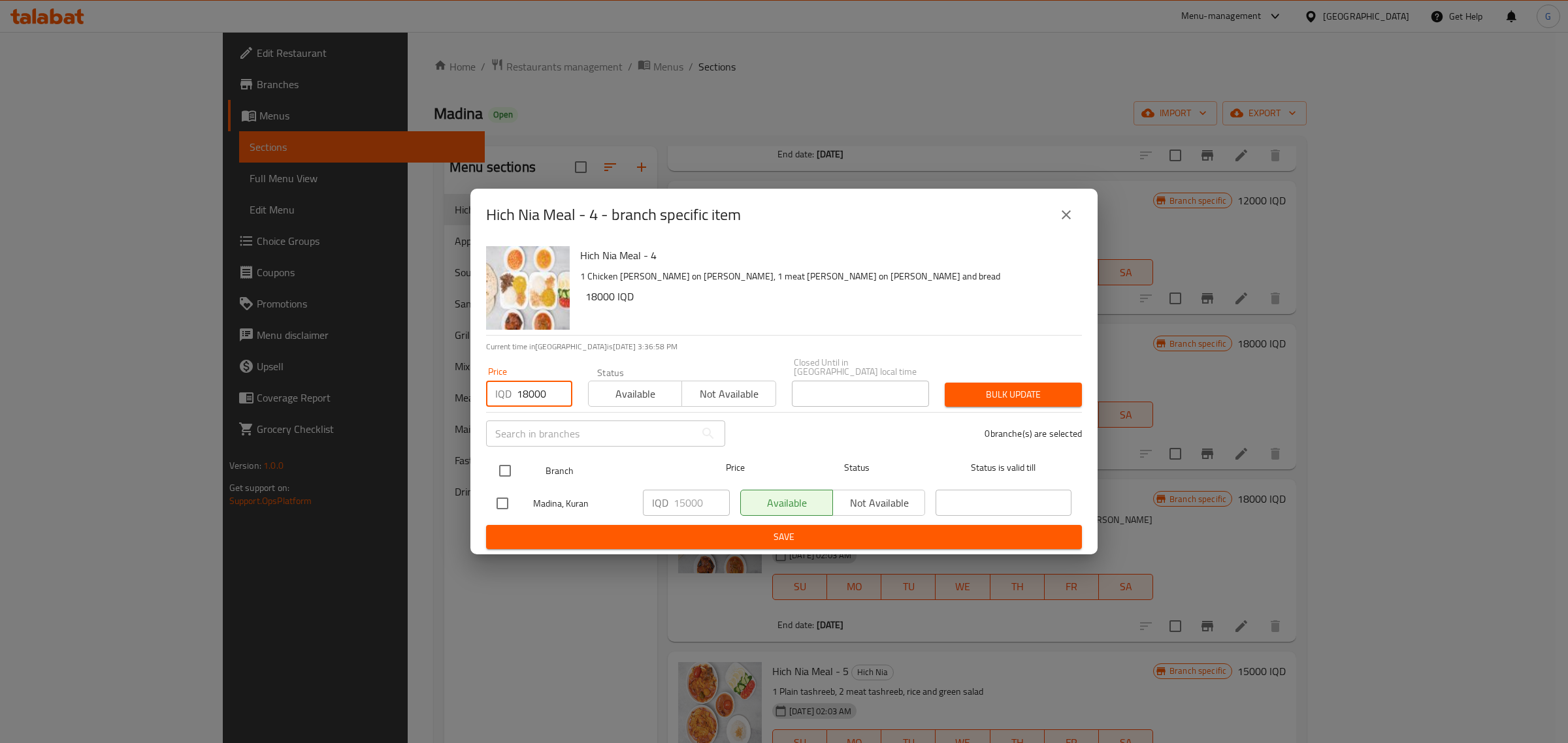
type input "18000"
click at [506, 461] on input "checkbox" at bounding box center [504, 470] width 28 height 28
checkbox input "true"
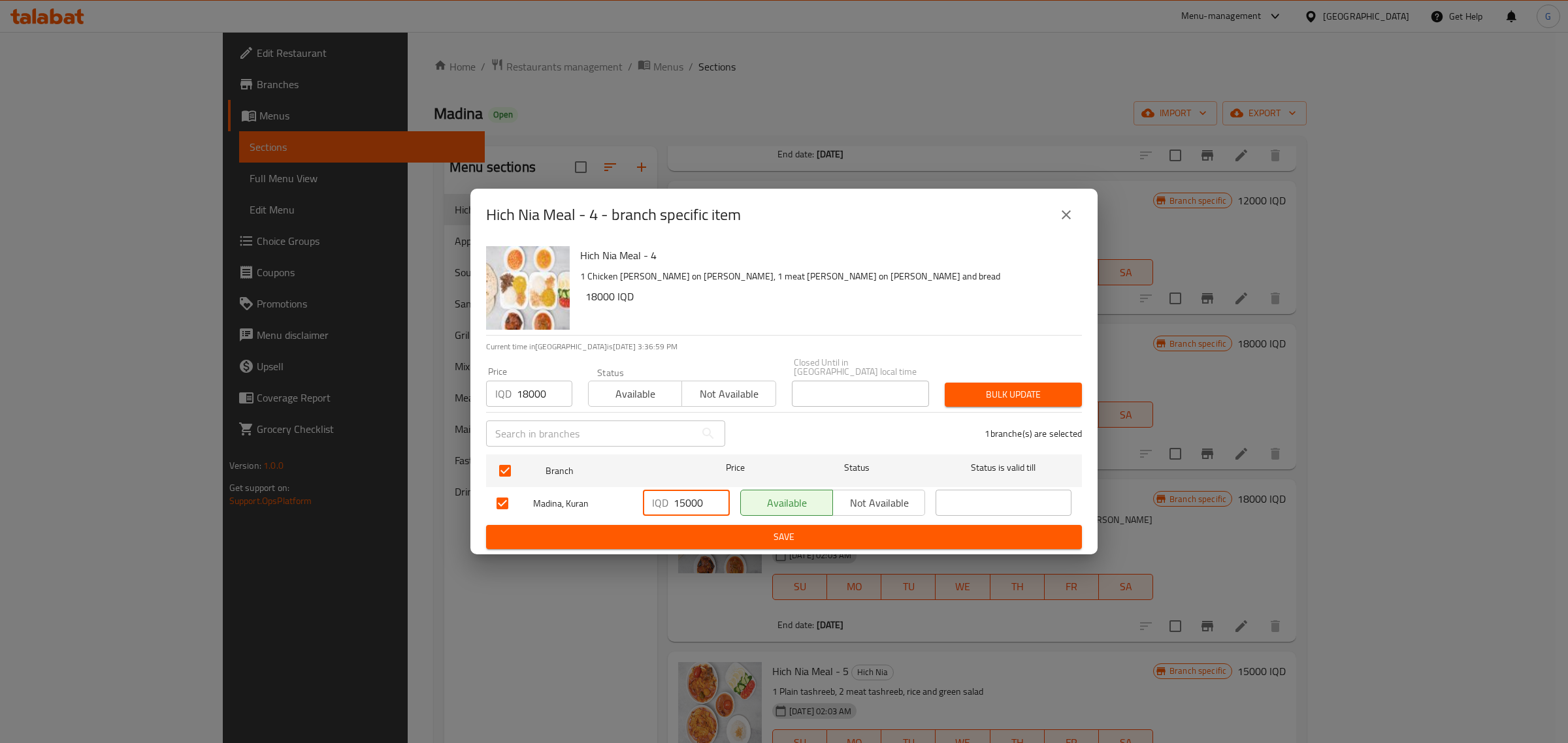
click at [685, 495] on input "15000" at bounding box center [701, 502] width 56 height 26
type input "18000"
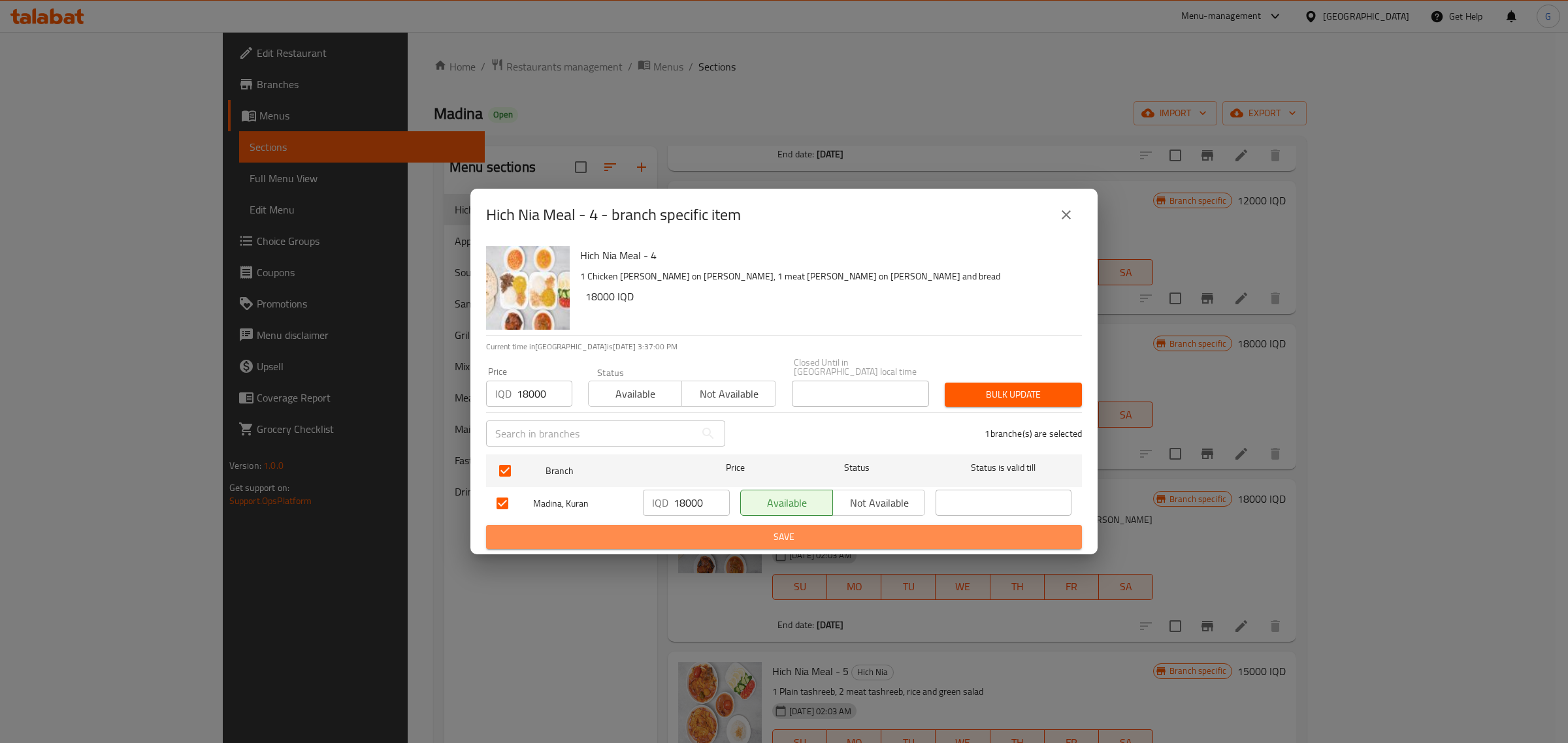
click at [710, 529] on span "Save" at bounding box center [784, 537] width 575 height 16
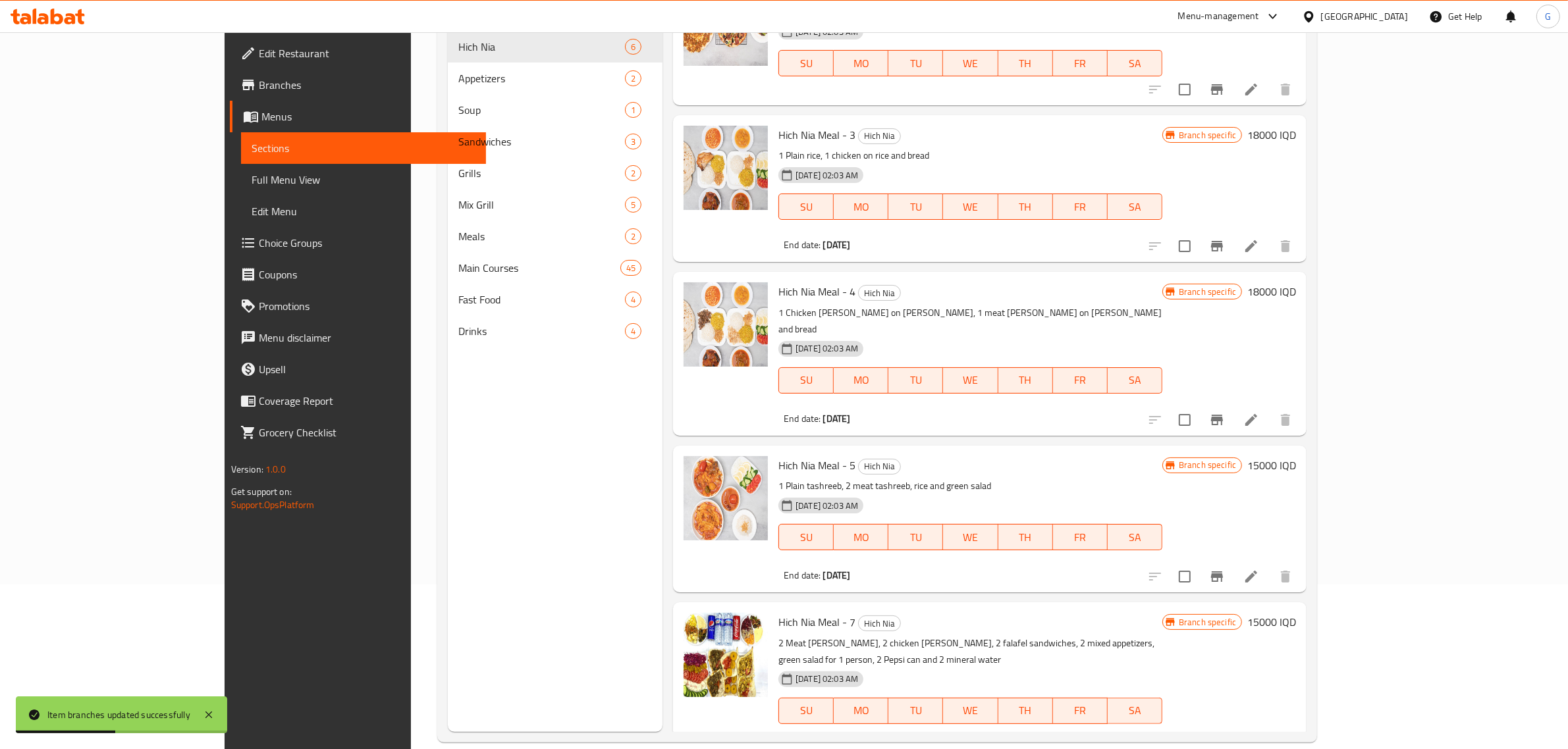
click at [1295, 456] on h6 "15000 IQD" at bounding box center [1271, 465] width 49 height 18
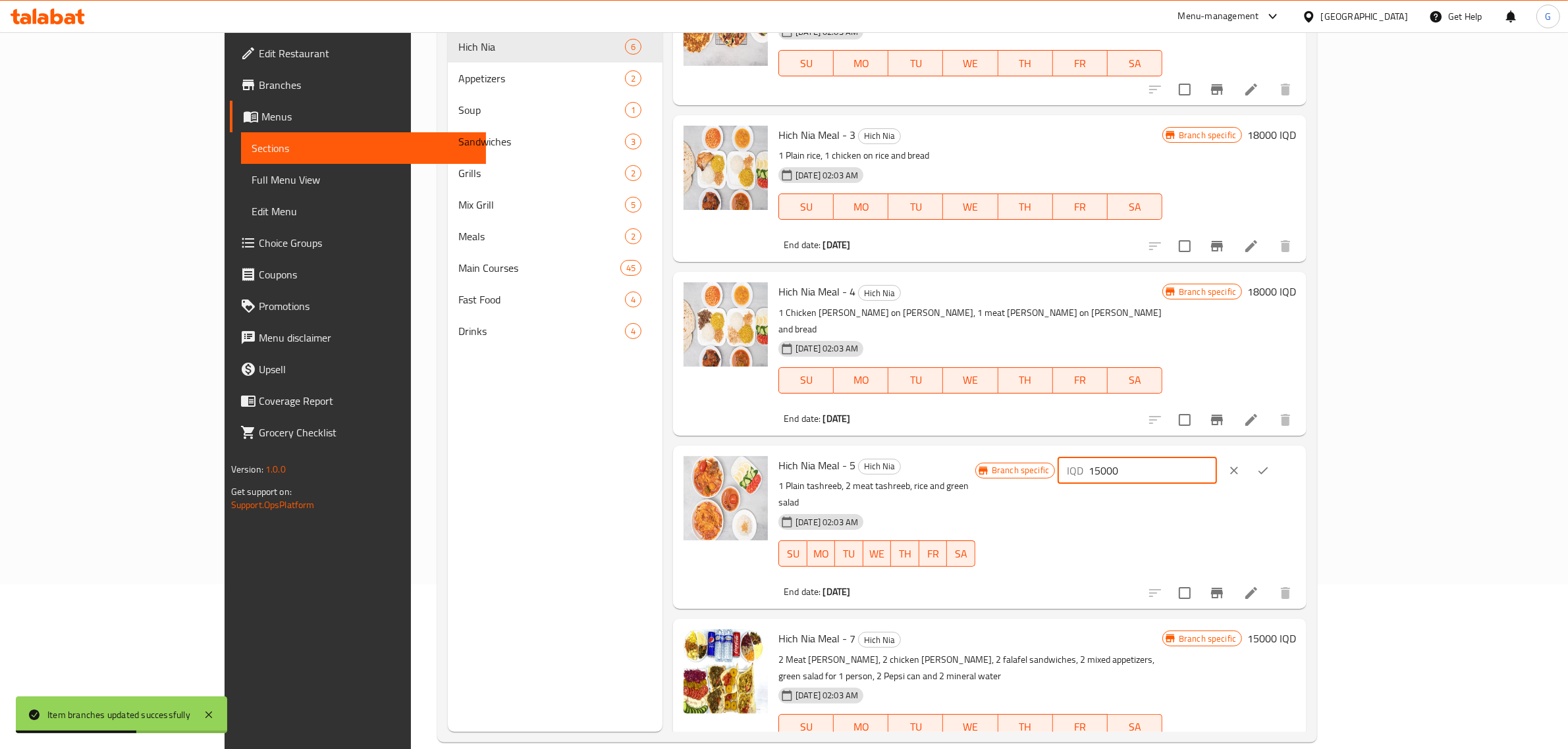
click at [1216, 458] on input "15000" at bounding box center [1152, 470] width 128 height 26
type input "18000"
click at [1269, 464] on icon "ok" at bounding box center [1262, 470] width 13 height 13
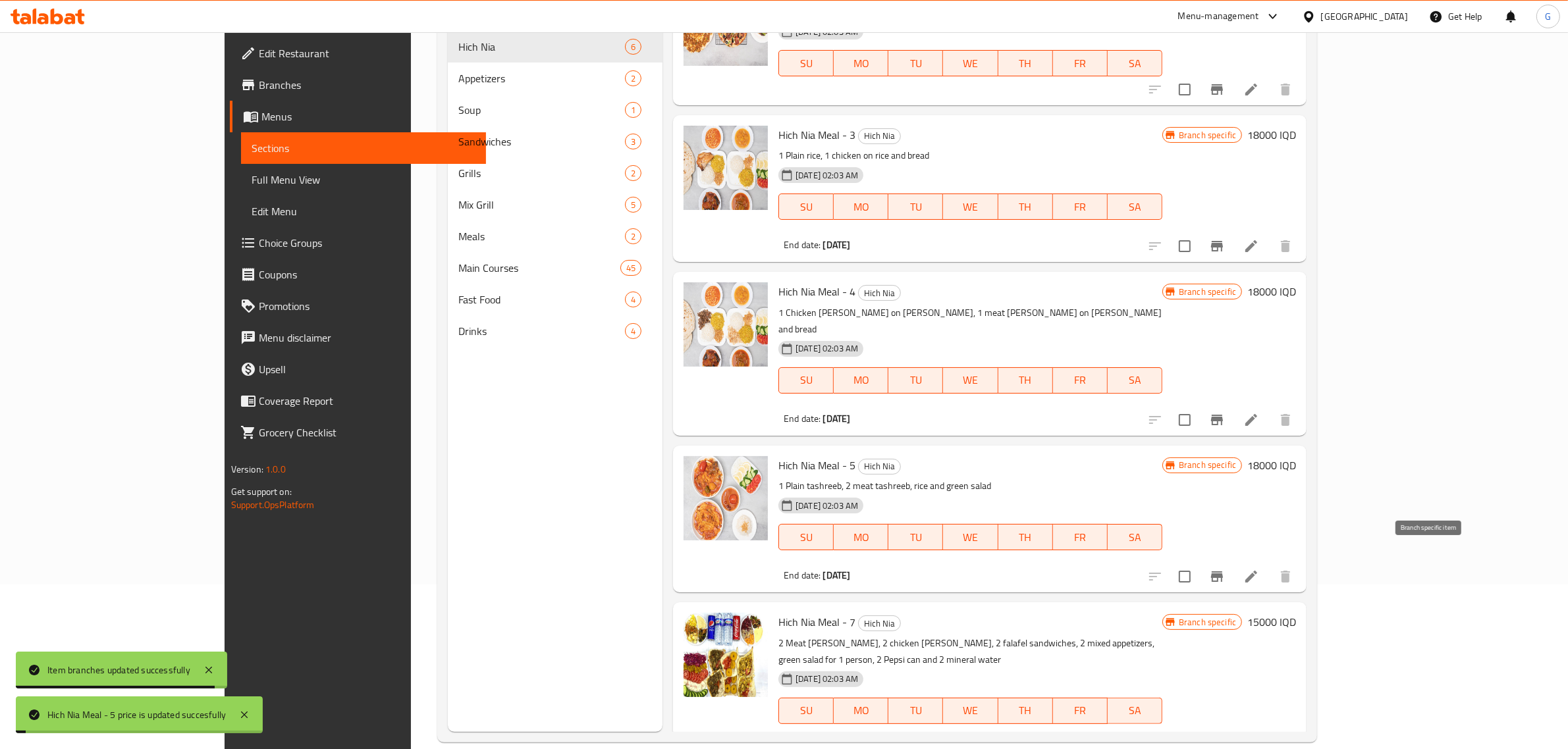
click at [1224, 568] on icon "Branch-specific-item" at bounding box center [1217, 576] width 16 height 16
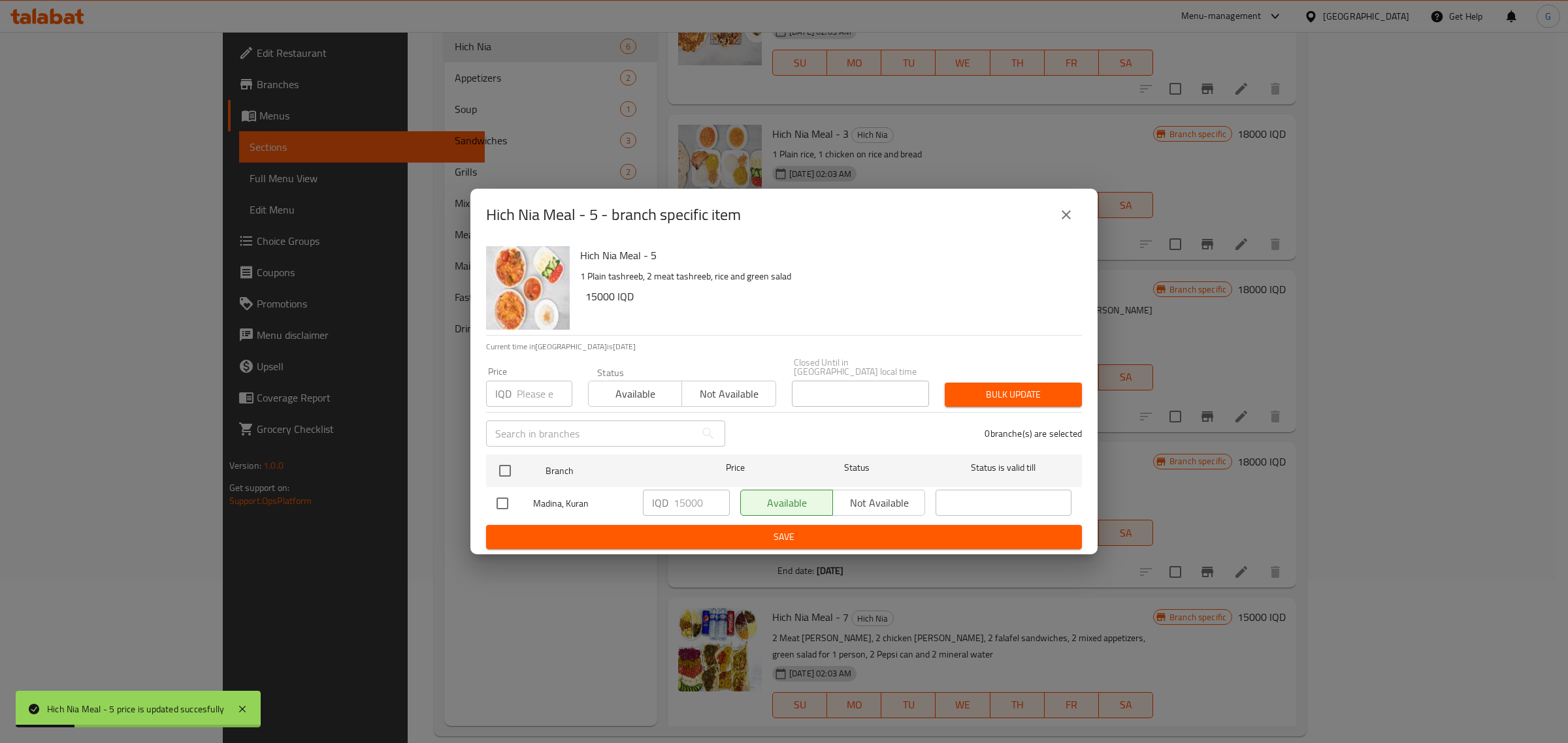
click at [543, 392] on input "number" at bounding box center [544, 393] width 55 height 26
type input "18000"
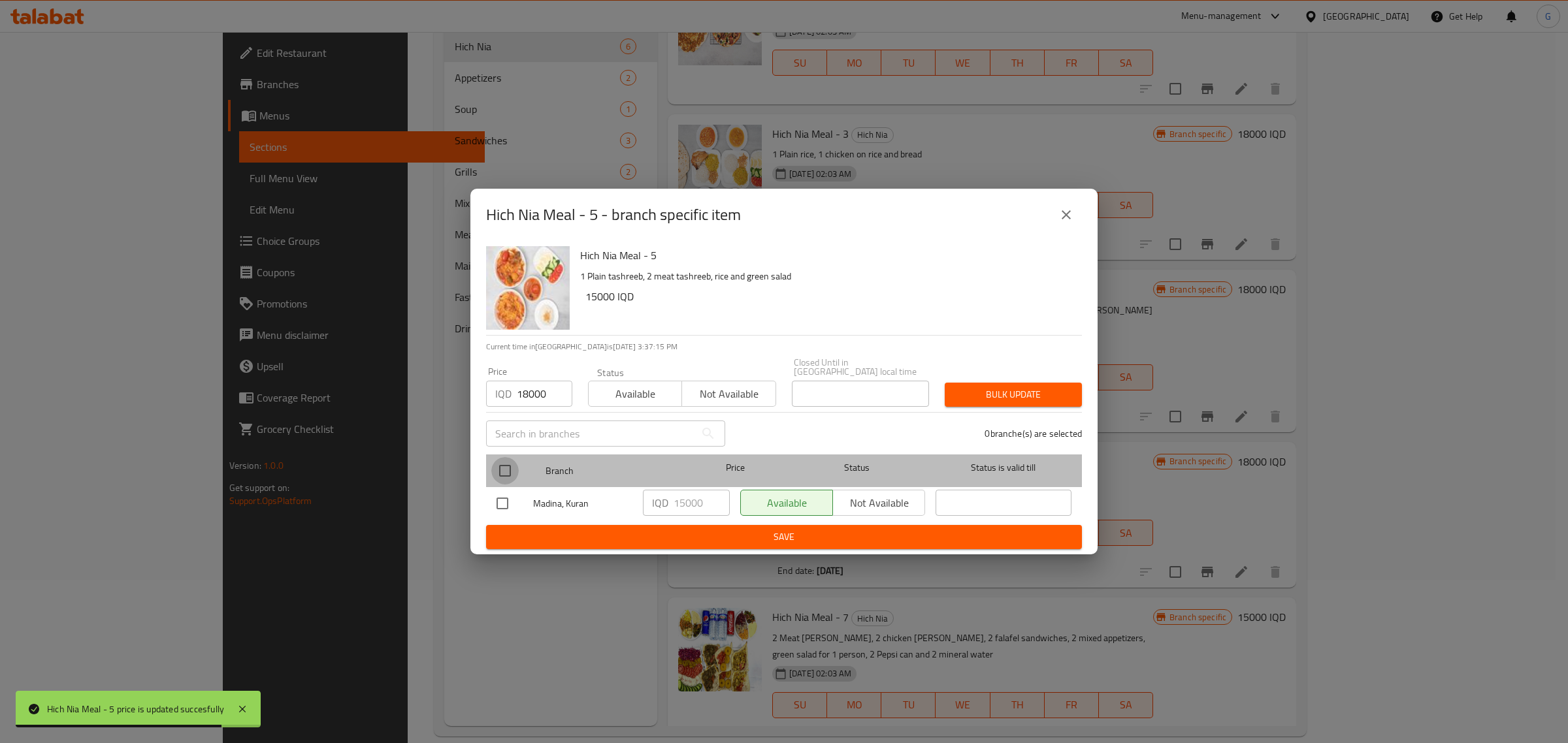
click at [503, 468] on input "checkbox" at bounding box center [504, 470] width 28 height 28
checkbox input "true"
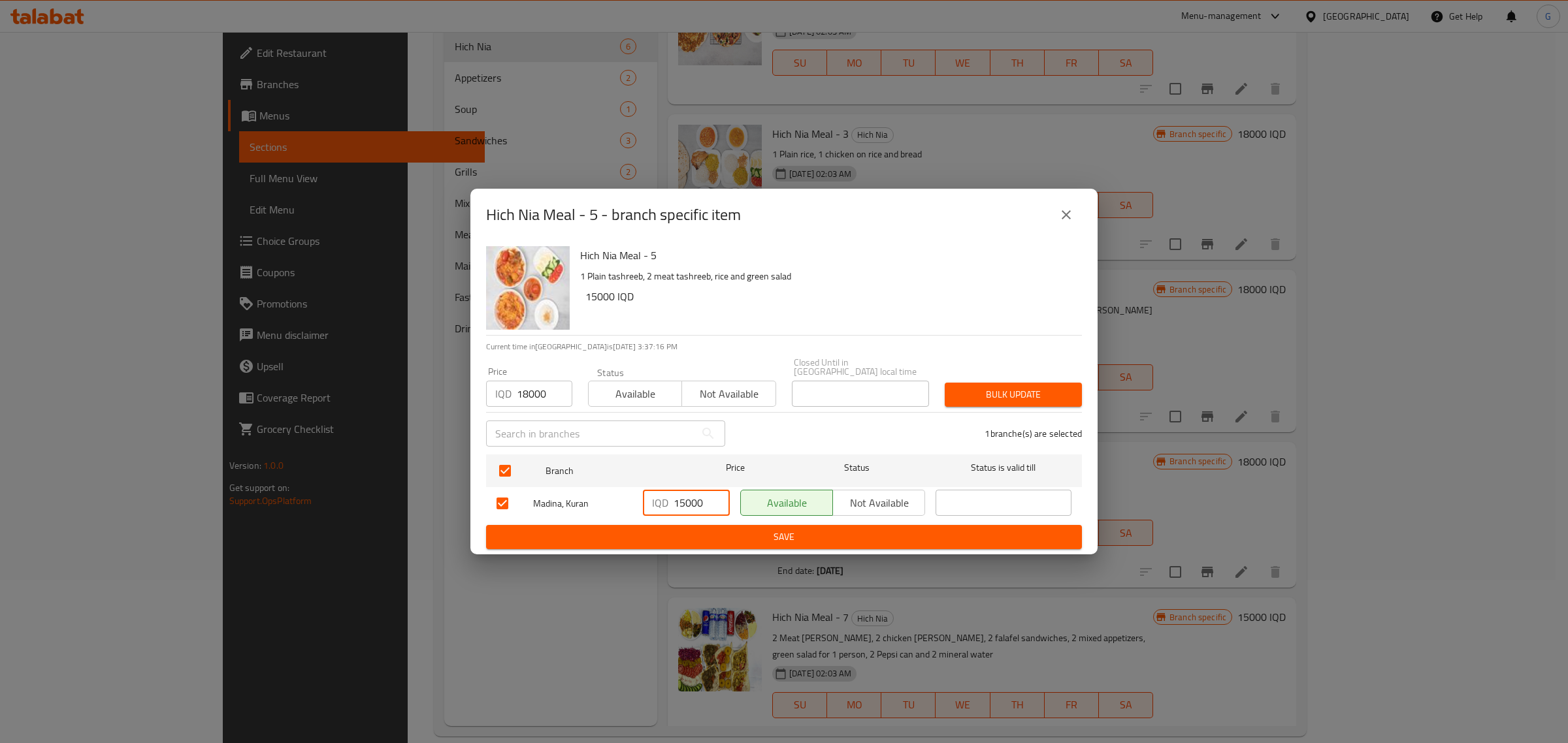
click at [687, 496] on input "15000" at bounding box center [701, 502] width 56 height 26
type input "18000"
click at [720, 540] on span "Save" at bounding box center [784, 537] width 575 height 16
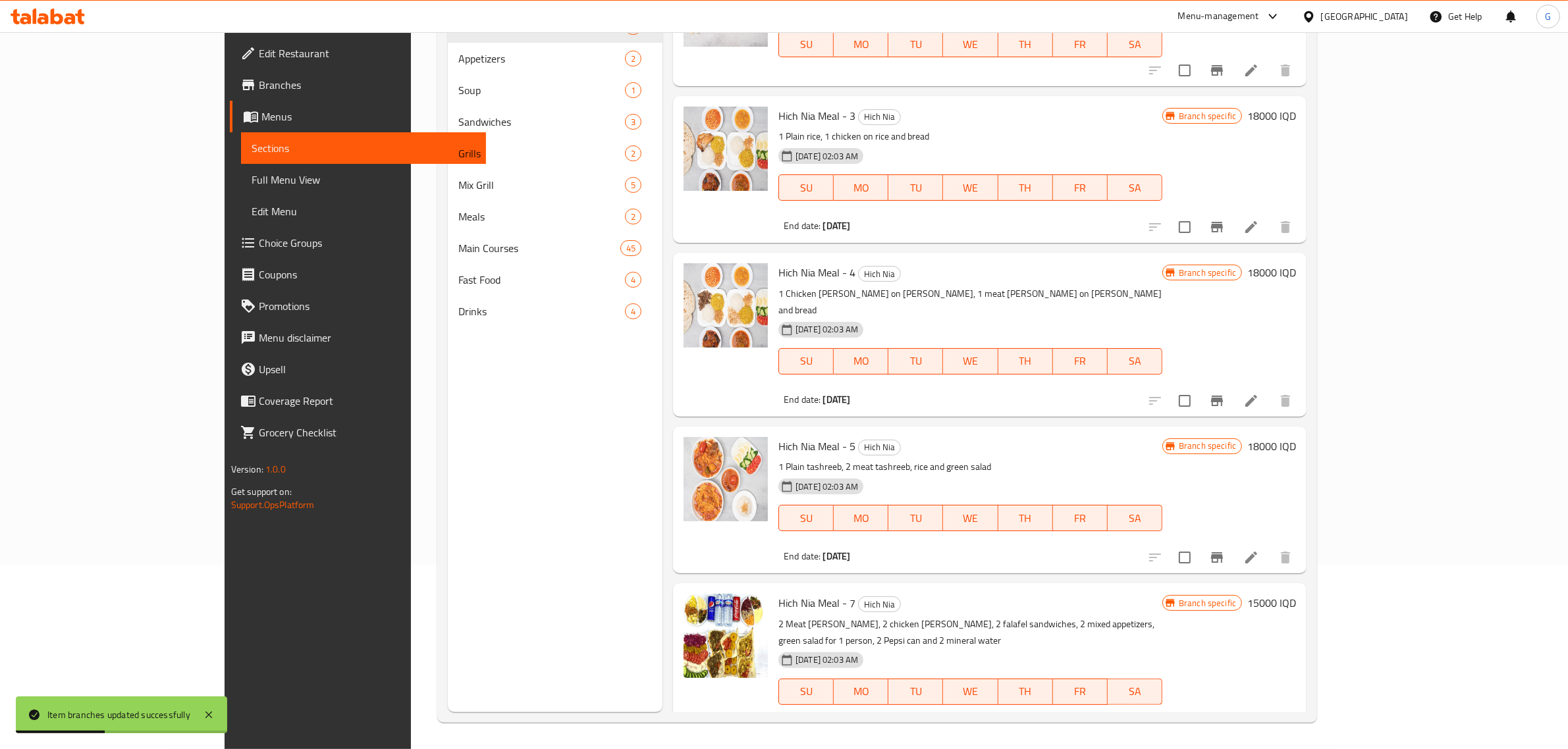
scroll to position [211, 0]
click at [1295, 593] on h6 "15000 IQD" at bounding box center [1271, 602] width 49 height 18
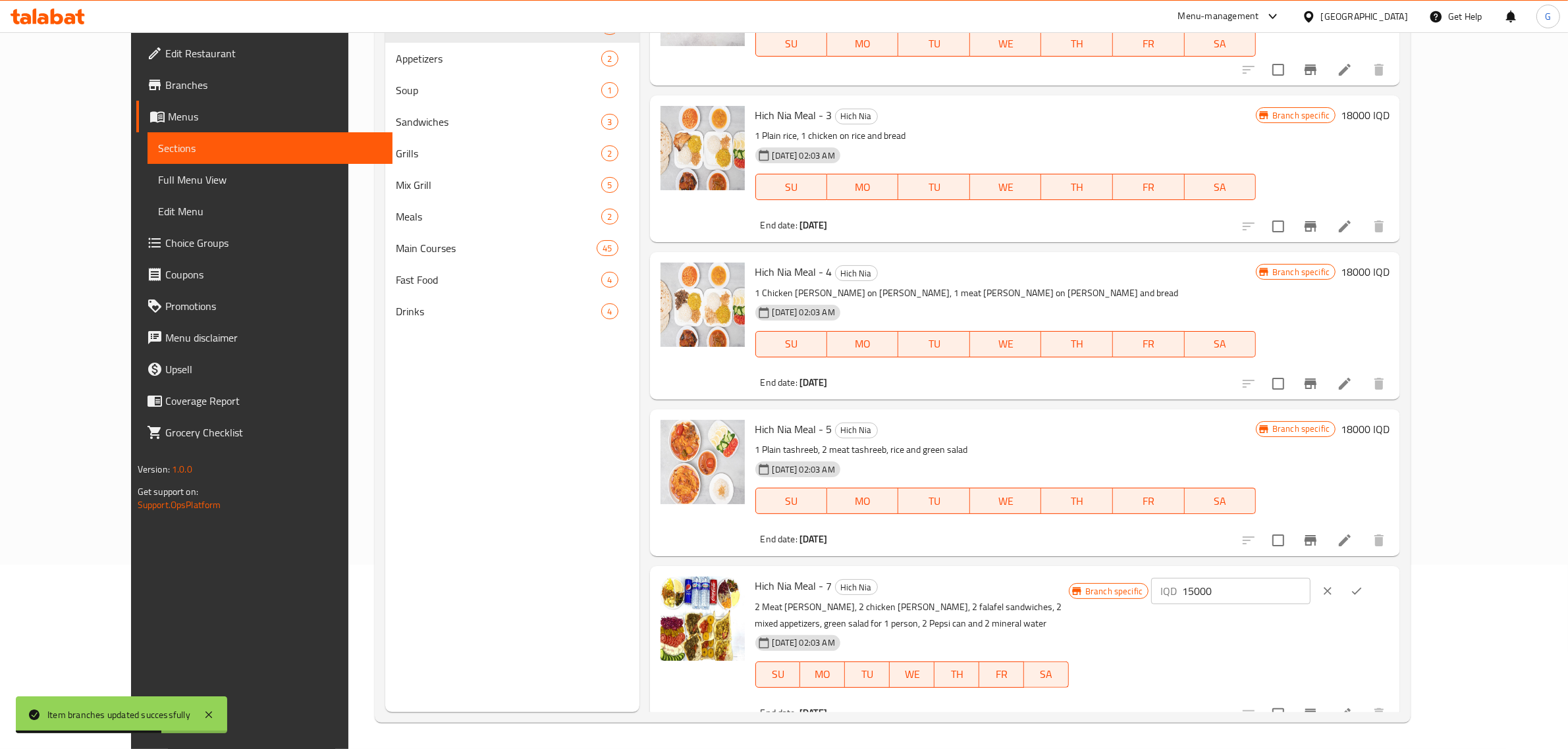
click at [1310, 584] on input "15000" at bounding box center [1246, 591] width 128 height 26
type input "17000"
click at [1363, 588] on icon "ok" at bounding box center [1356, 591] width 13 height 13
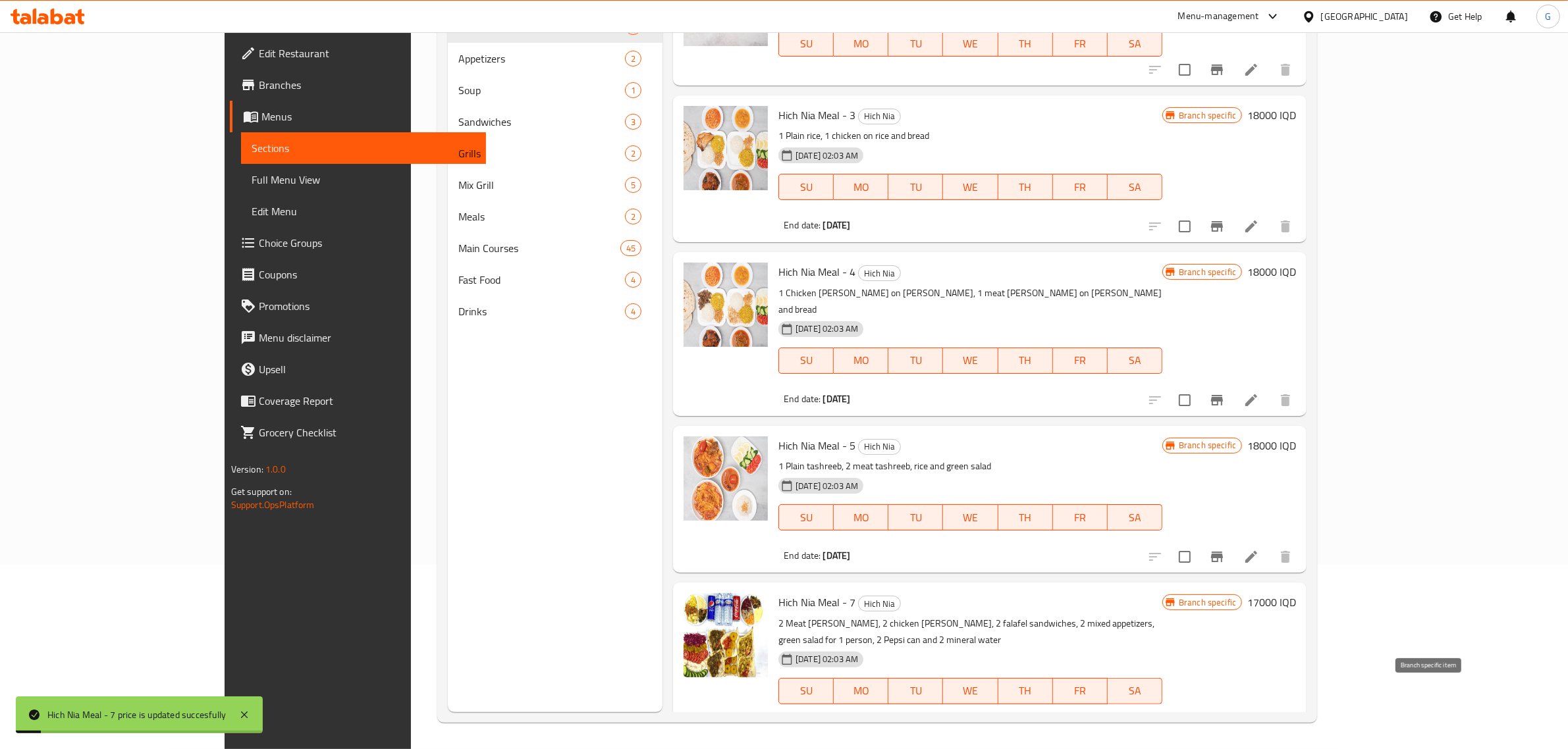
click at [1224, 723] on icon "Branch-specific-item" at bounding box center [1217, 731] width 16 height 16
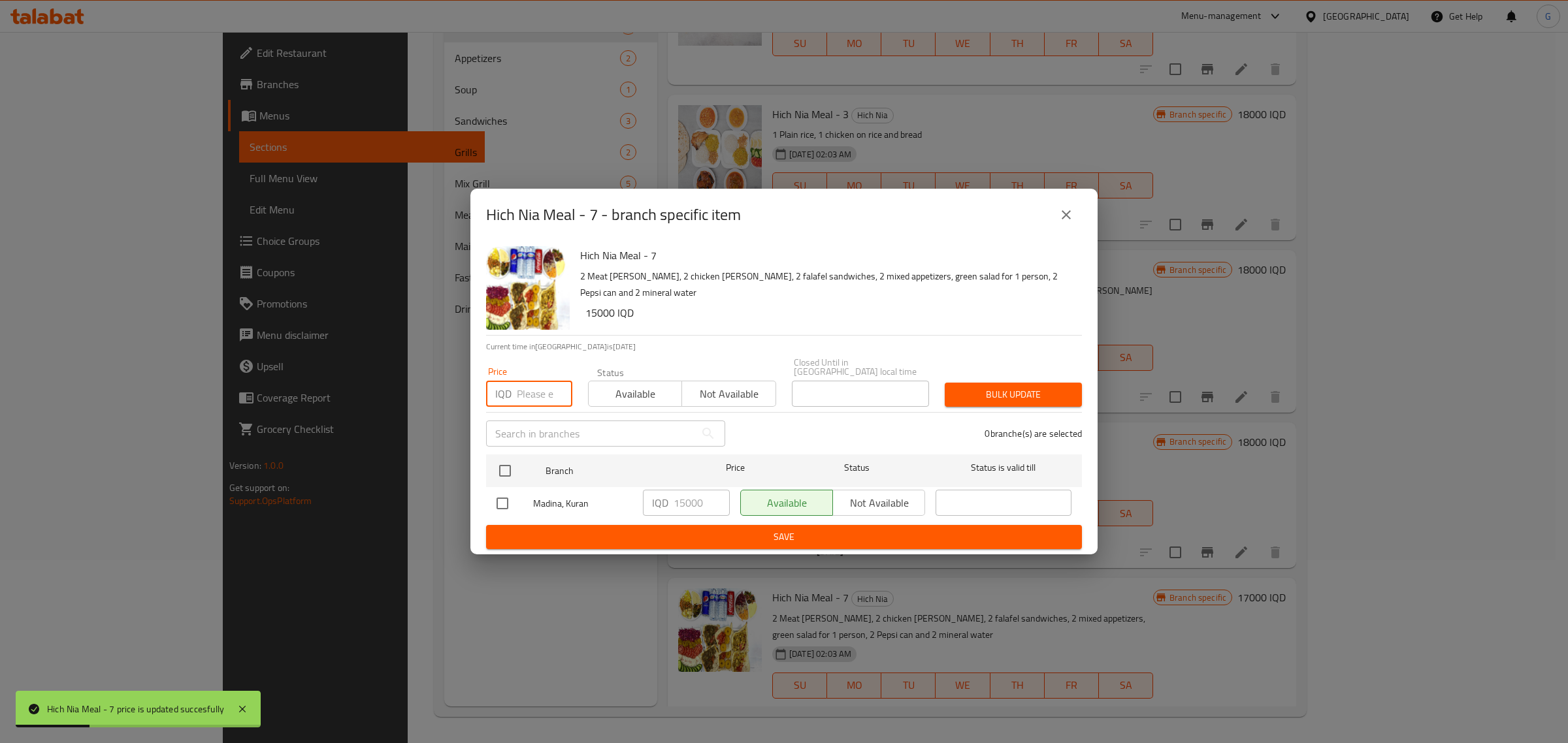
click at [521, 392] on input "number" at bounding box center [544, 393] width 55 height 26
type input "17000"
click at [503, 461] on input "checkbox" at bounding box center [504, 470] width 28 height 28
checkbox input "true"
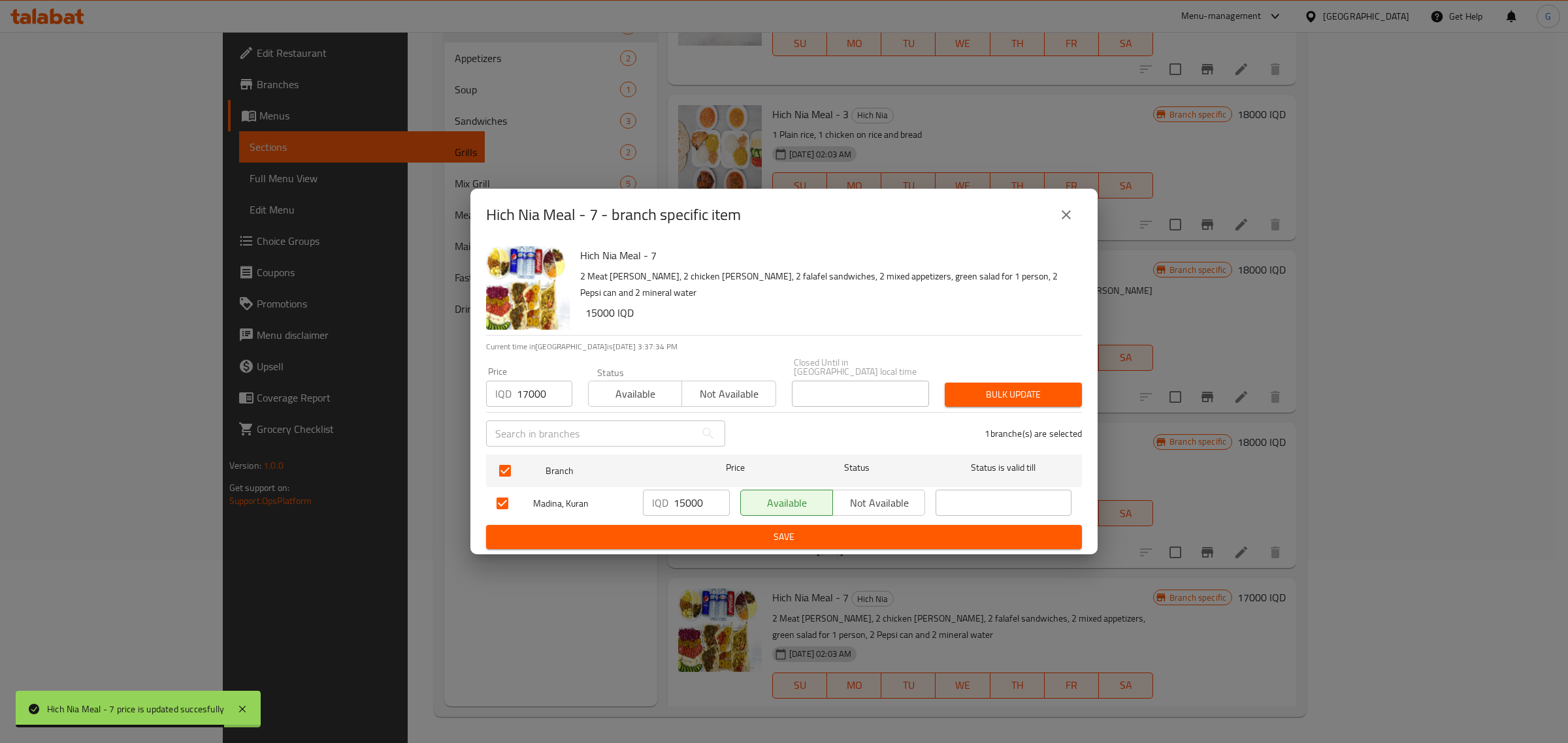
click at [688, 497] on input "15000" at bounding box center [701, 502] width 56 height 26
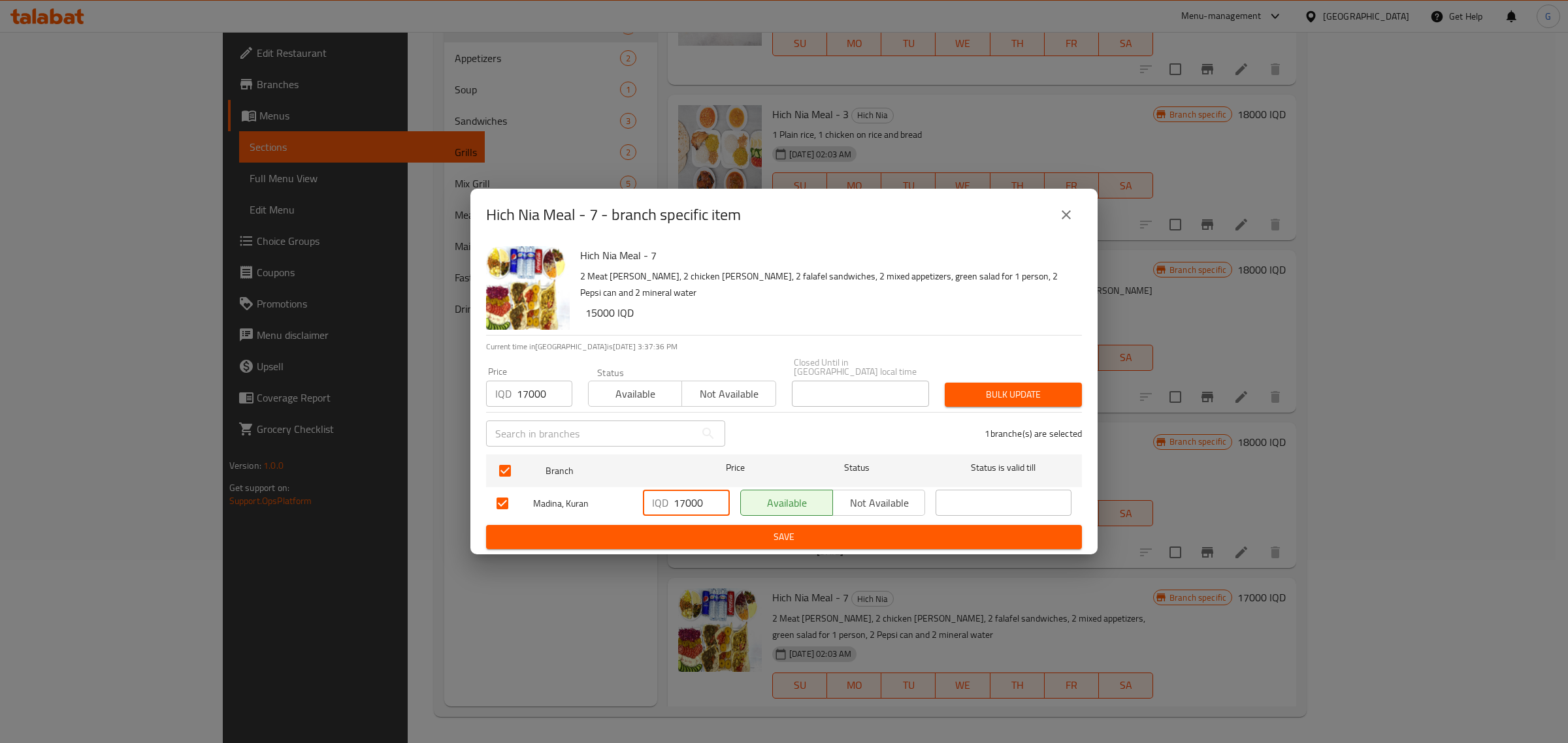
type input "17000"
click at [702, 524] on button "Save" at bounding box center [784, 536] width 595 height 24
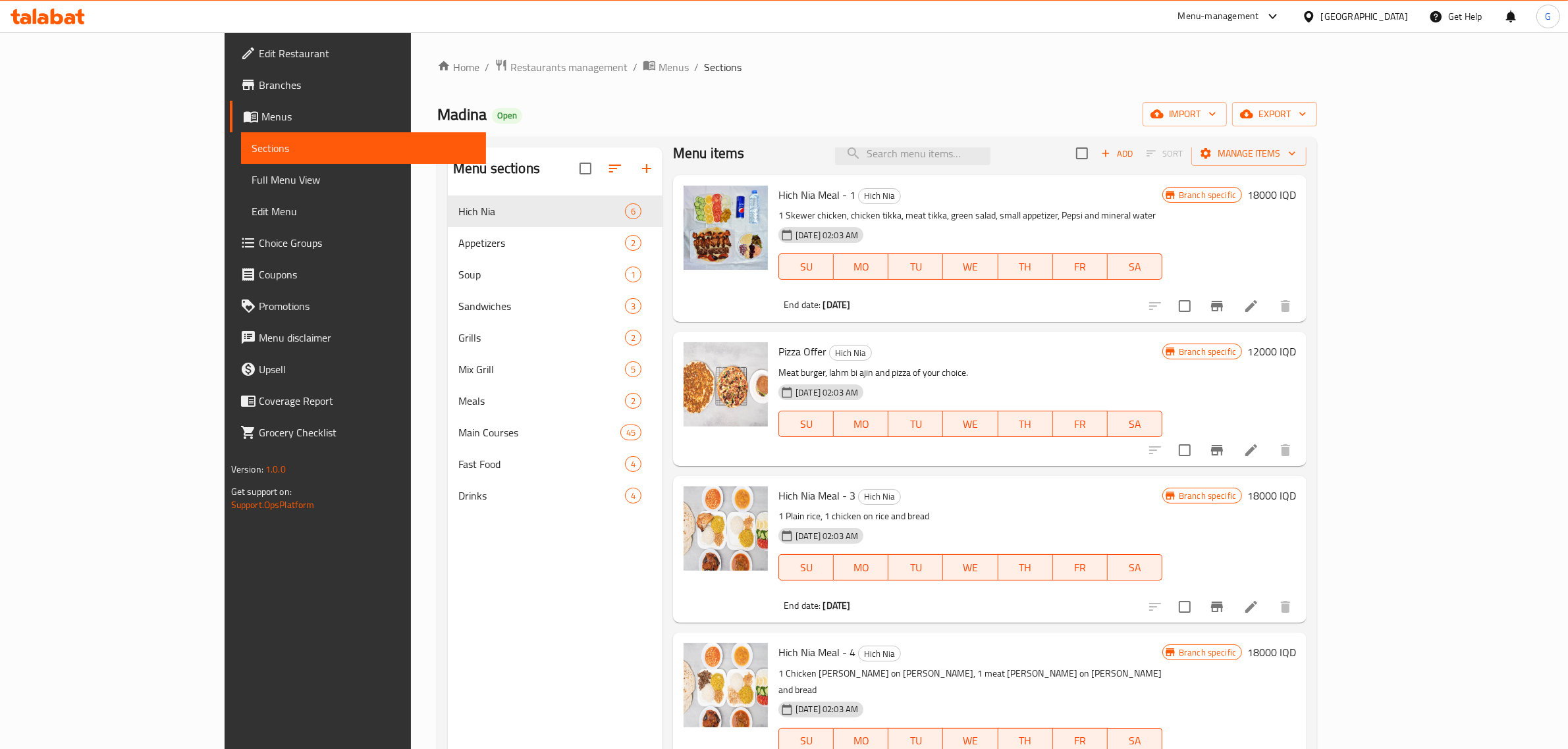
scroll to position [0, 0]
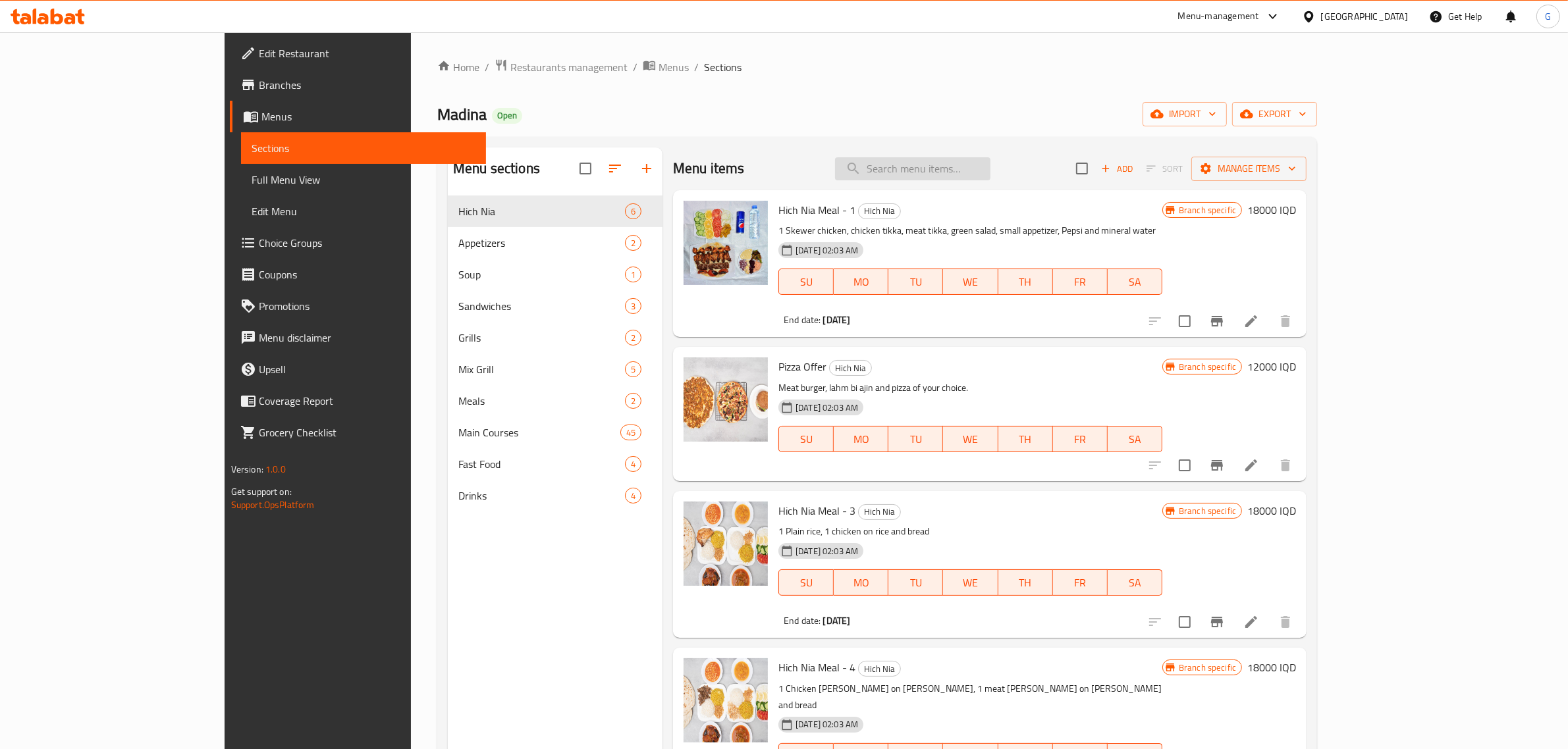
click at [960, 162] on input "search" at bounding box center [912, 169] width 156 height 23
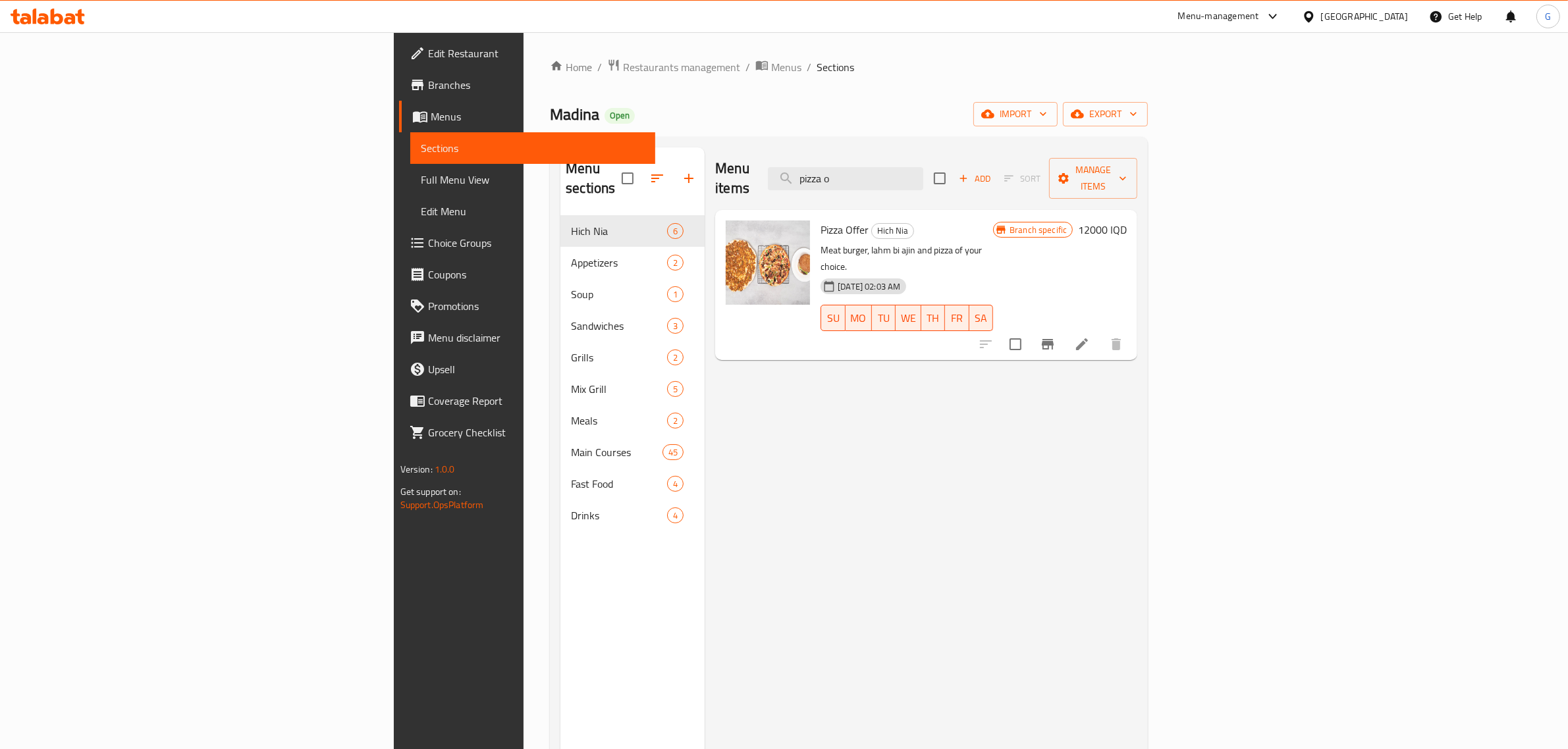
type input "pizza o"
click at [1126, 220] on h6 "12000 IQD" at bounding box center [1102, 229] width 49 height 18
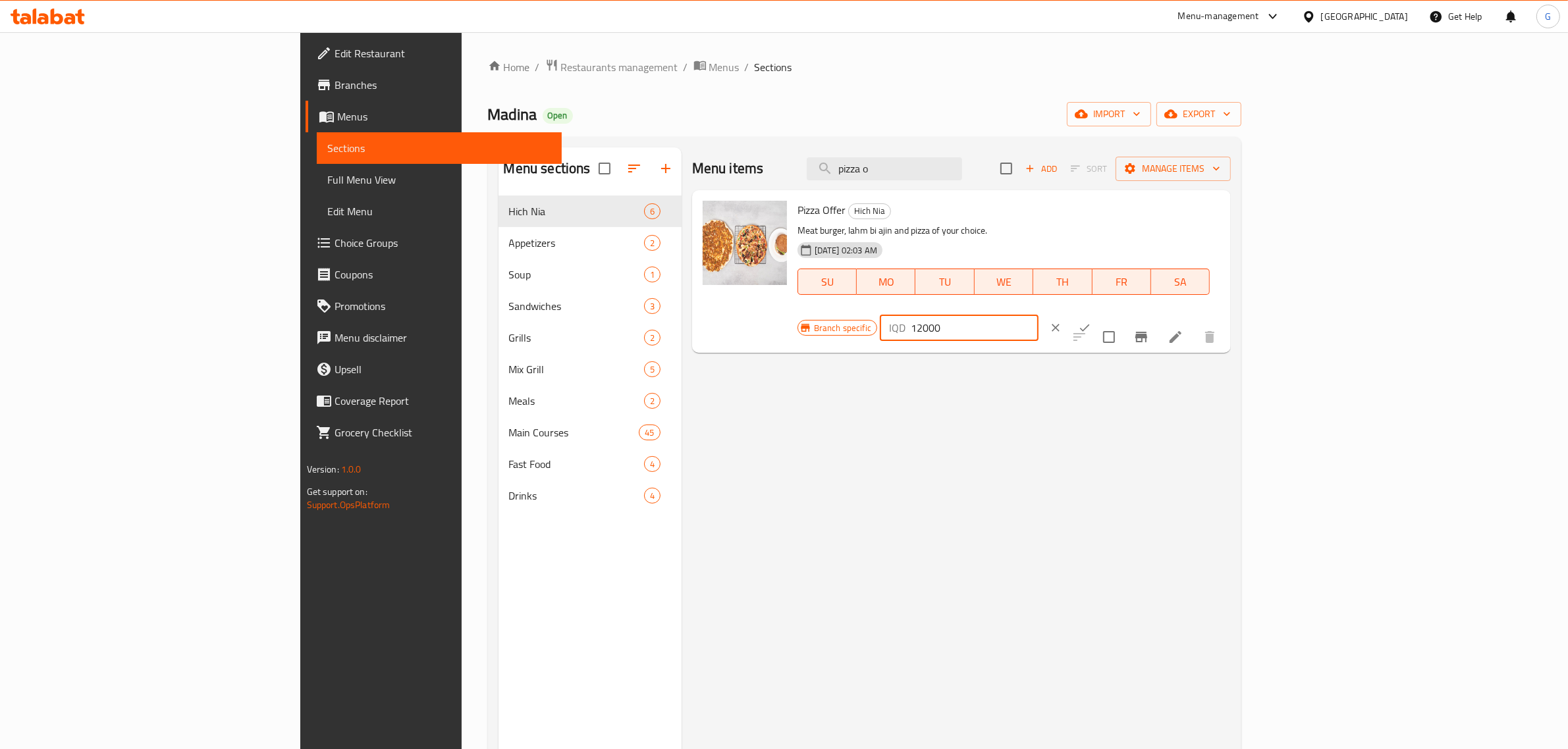
click at [1038, 315] on input "12000" at bounding box center [974, 327] width 128 height 26
type input "16000"
click at [1099, 313] on button "ok" at bounding box center [1084, 327] width 29 height 29
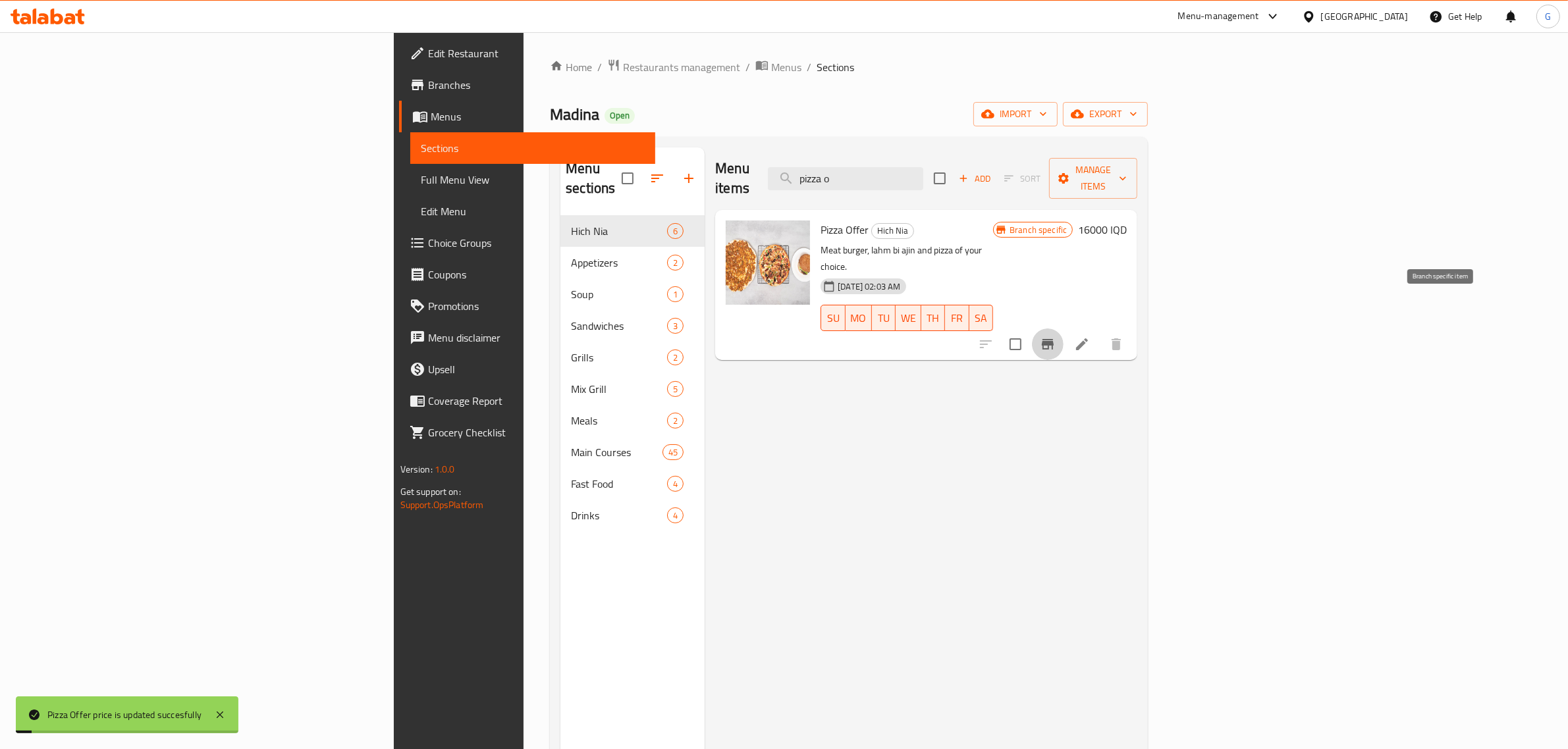
click at [1053, 339] on icon "Branch-specific-item" at bounding box center [1047, 344] width 12 height 11
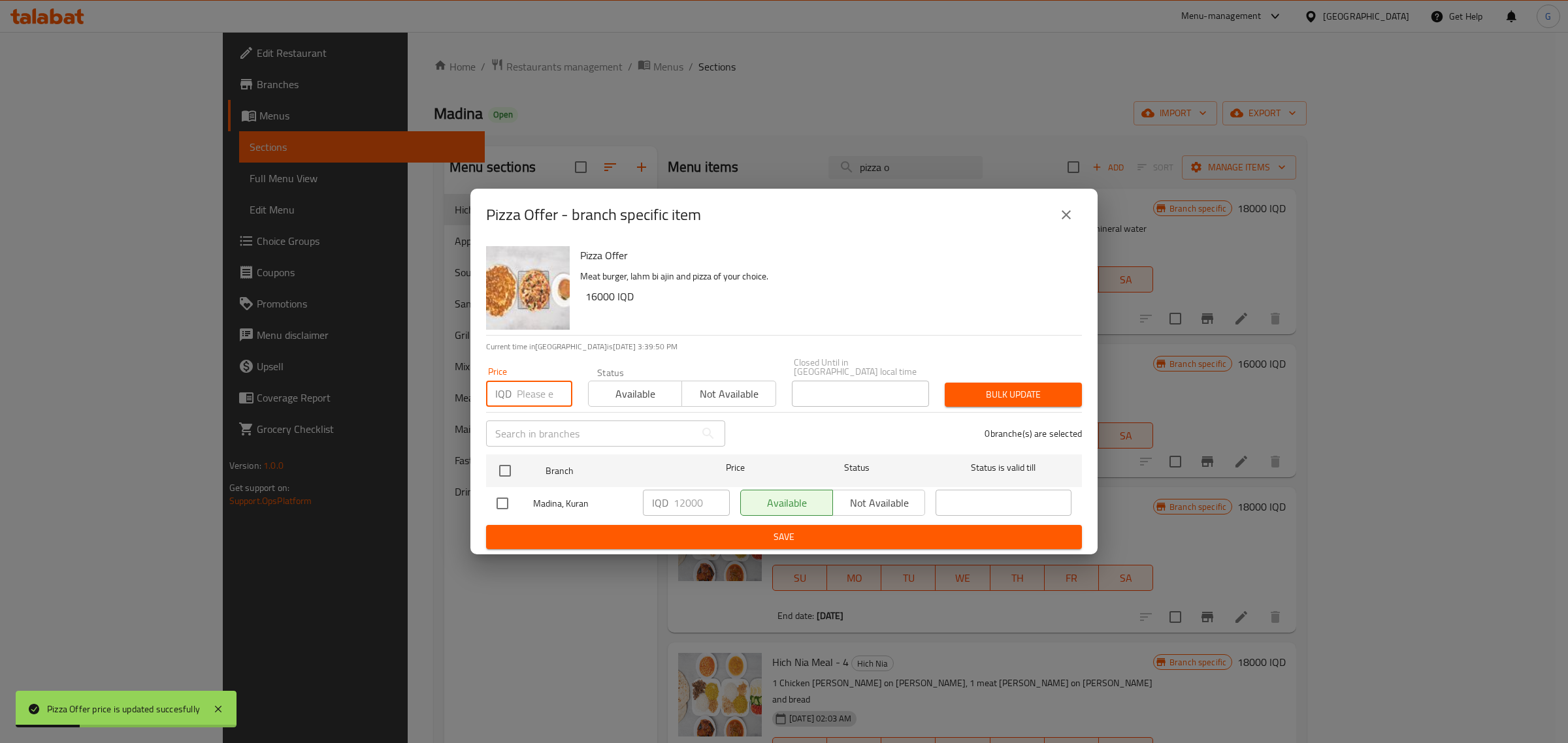
click at [530, 392] on input "number" at bounding box center [544, 393] width 55 height 26
type input "16000"
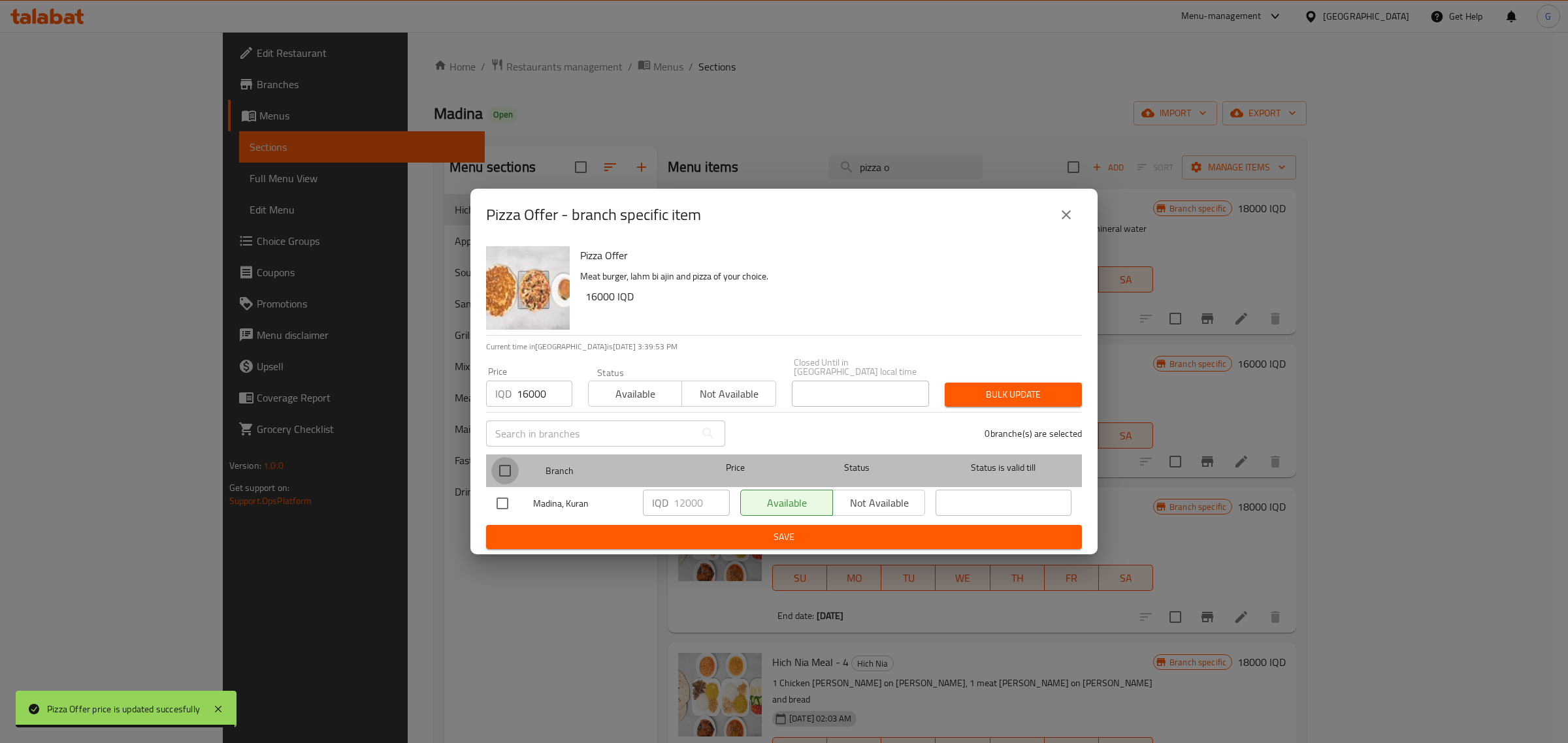
click at [505, 461] on input "checkbox" at bounding box center [504, 470] width 28 height 28
checkbox input "true"
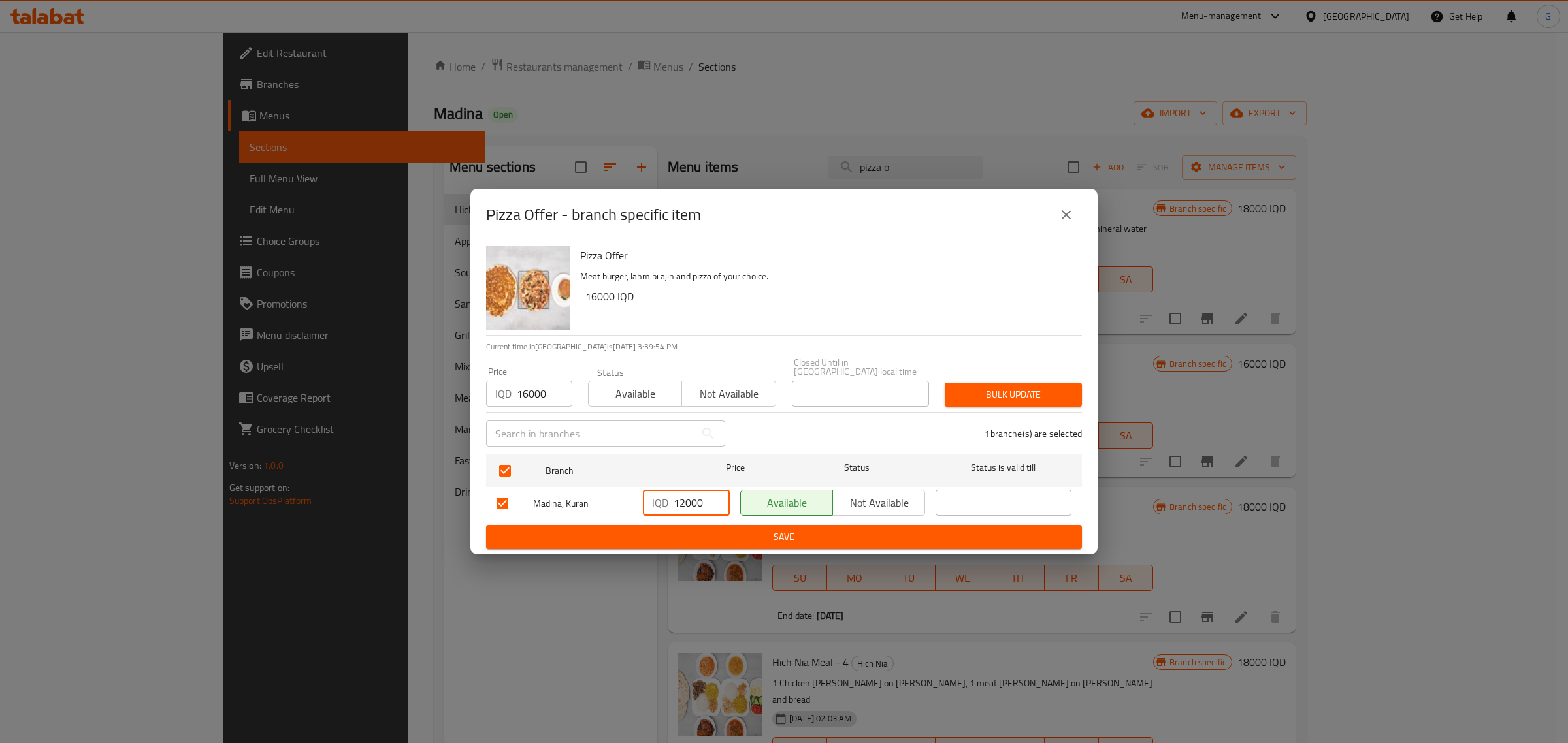
click at [684, 497] on input "12000" at bounding box center [701, 502] width 56 height 26
type input "16000"
click at [751, 535] on span "Save" at bounding box center [784, 537] width 575 height 16
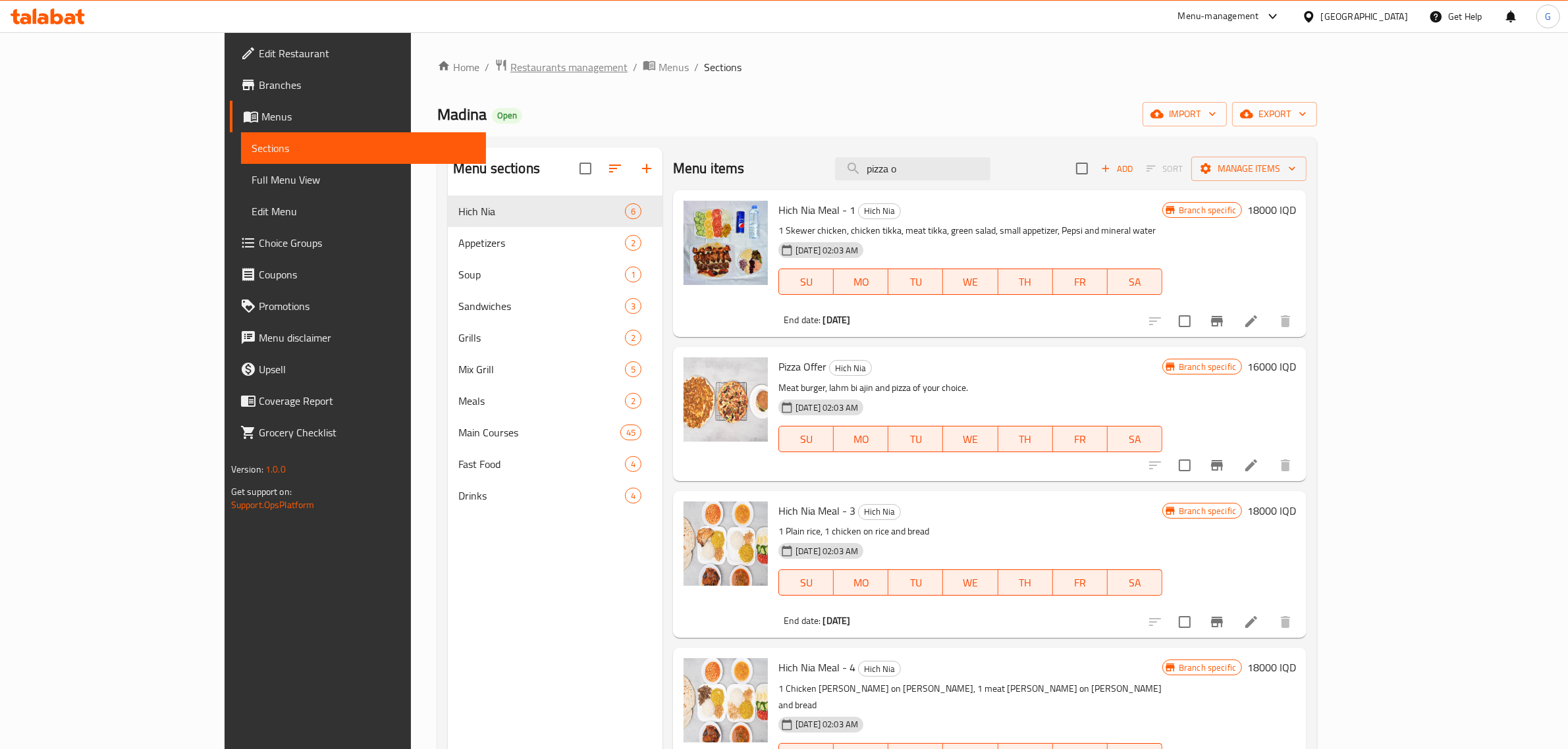
click at [510, 70] on span "Restaurants management" at bounding box center [569, 67] width 117 height 16
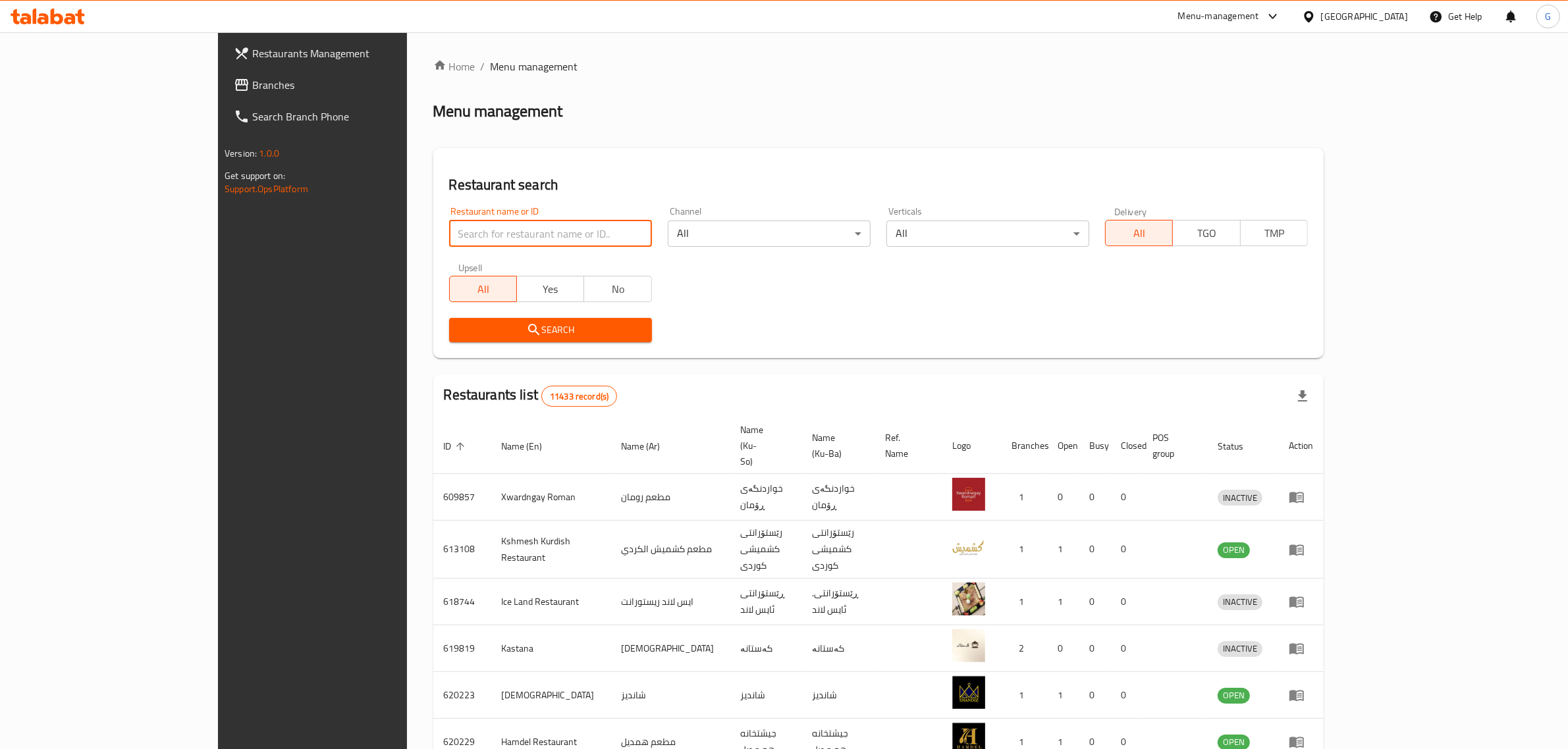
click at [489, 226] on input "search" at bounding box center [550, 233] width 202 height 26
type input "big [PERSON_NAME]"
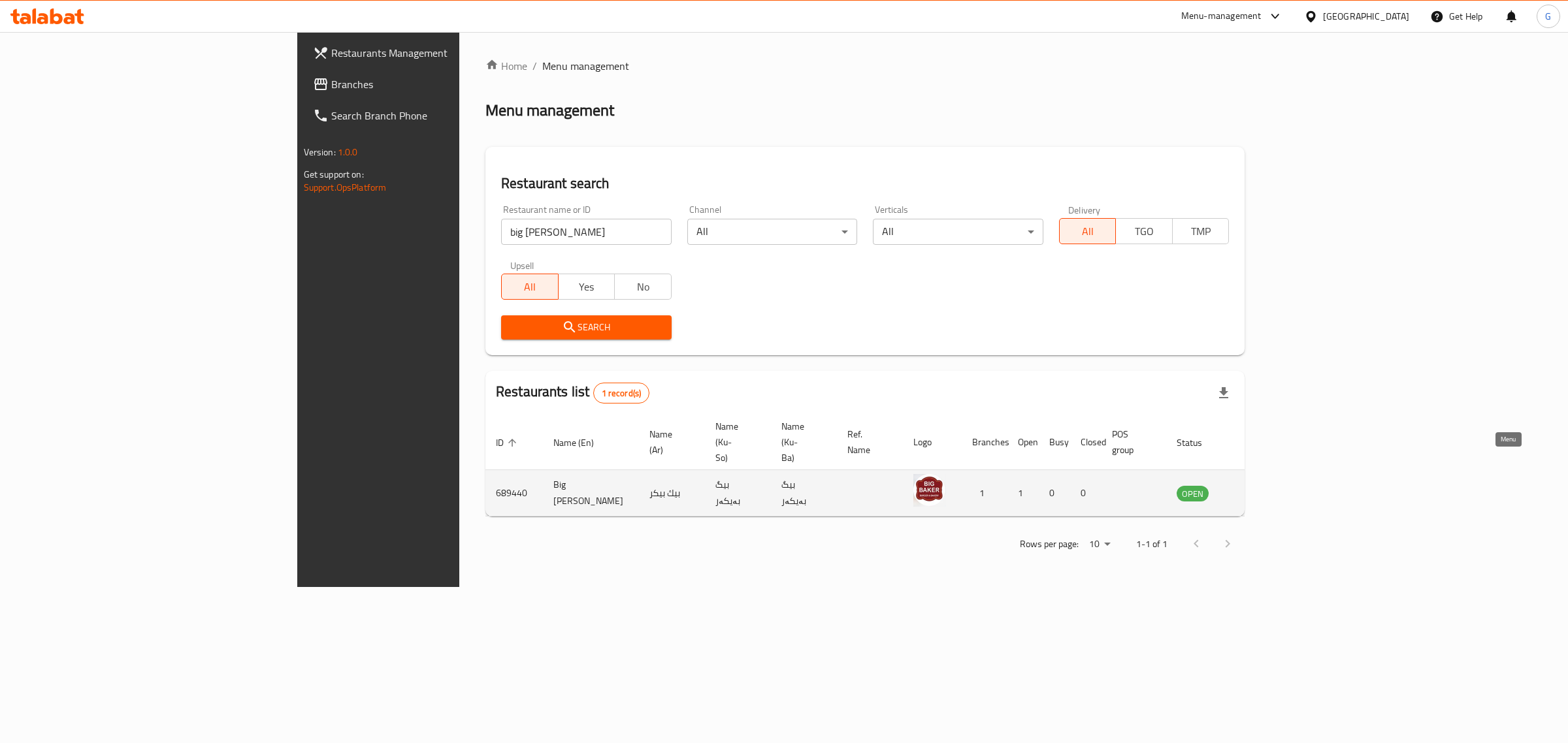
click at [1269, 485] on link "enhanced table" at bounding box center [1257, 493] width 24 height 16
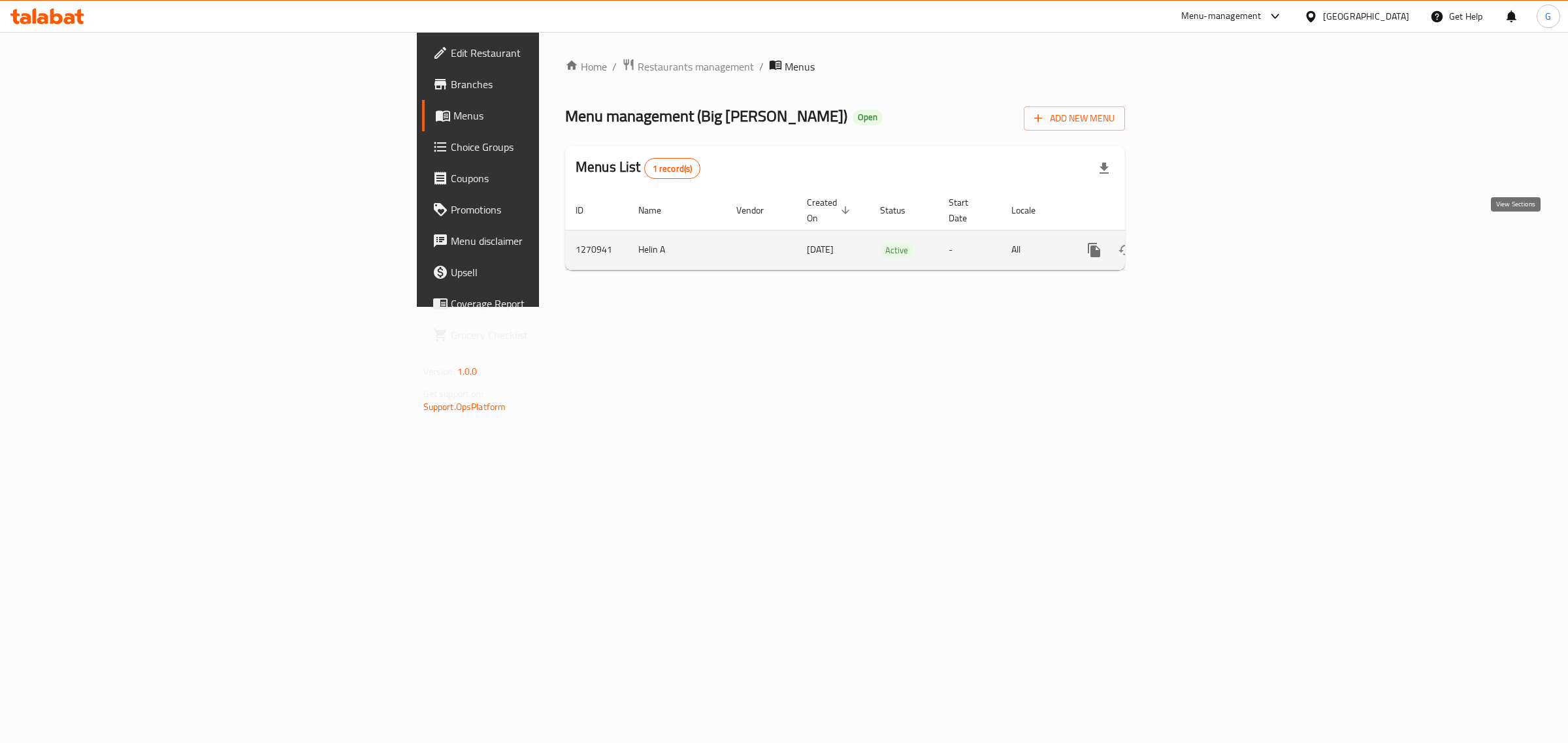
click at [1194, 244] on icon "enhanced table" at bounding box center [1188, 250] width 12 height 12
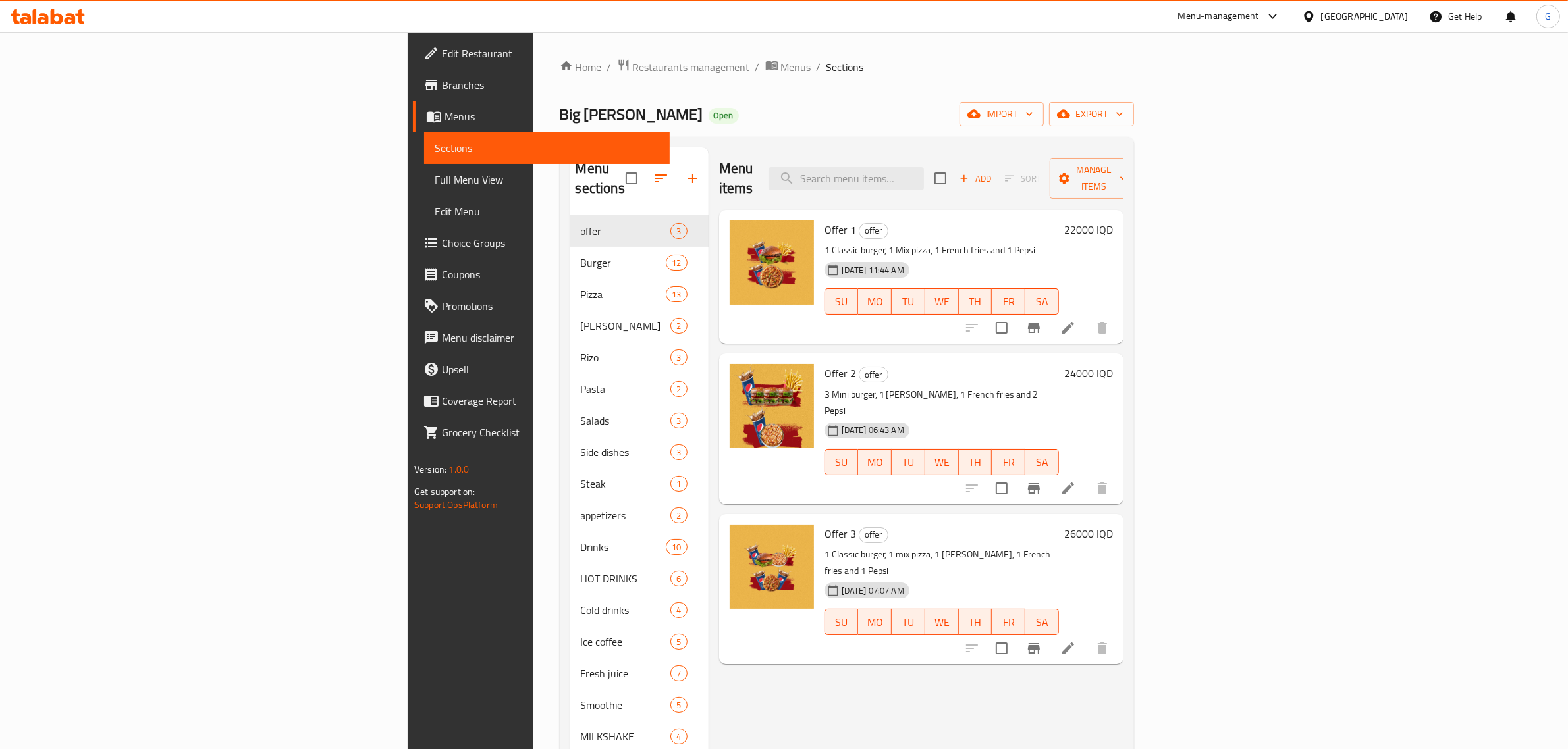
click at [1074, 642] on icon at bounding box center [1068, 647] width 12 height 12
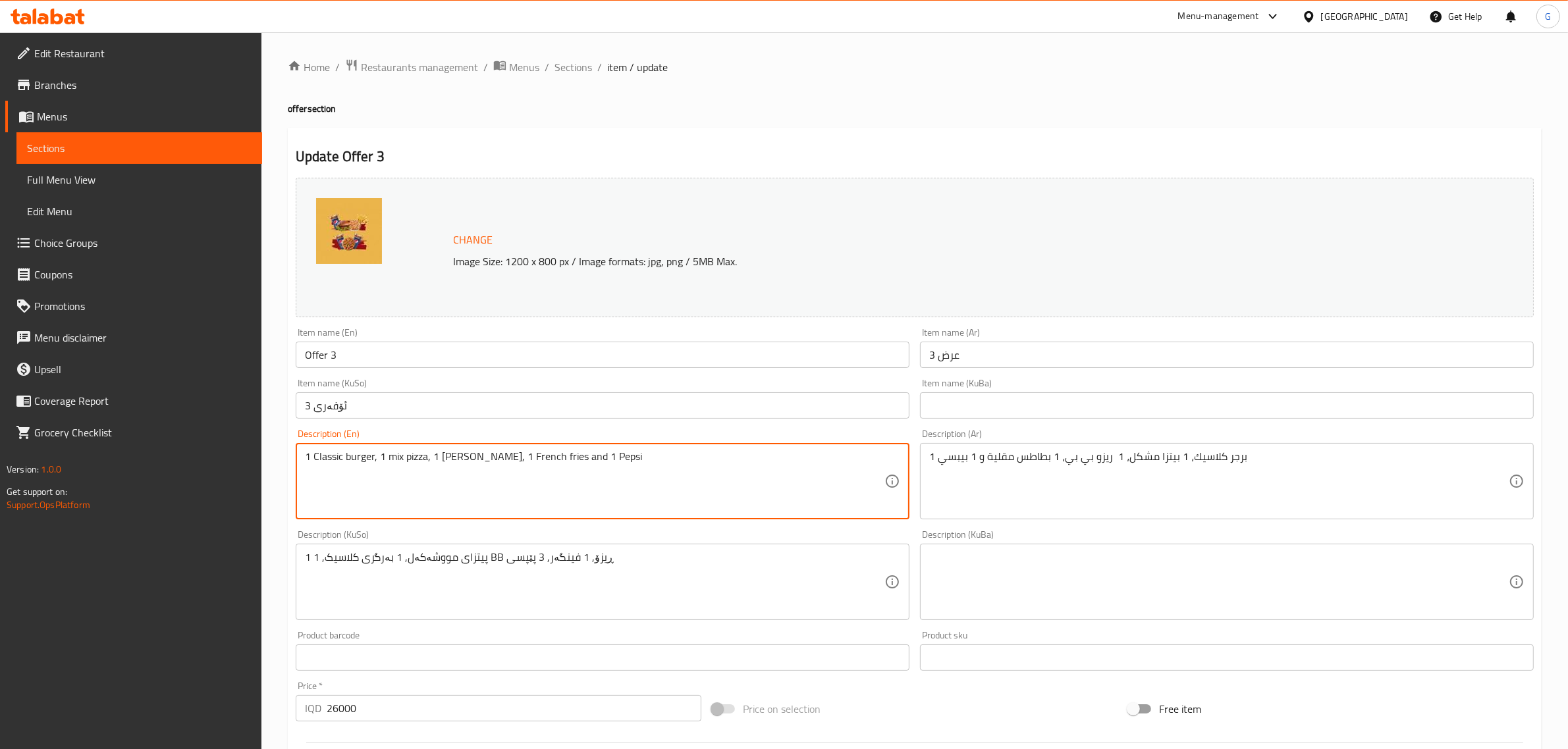
click at [561, 465] on textarea "1 Classic burger, 1 mix pizza, 1 [PERSON_NAME], 1 French fries and 1 Pepsi" at bounding box center [595, 482] width 579 height 63
click at [561, 463] on textarea "1 Classic burger, 1 mix pizza, 1 [PERSON_NAME], 1 French fries and 1 Pepsi" at bounding box center [595, 482] width 579 height 63
type textarea "1 Classic burger, 1 mix pizza, 1 [PERSON_NAME], 1 French fries and 3 Pepsi"
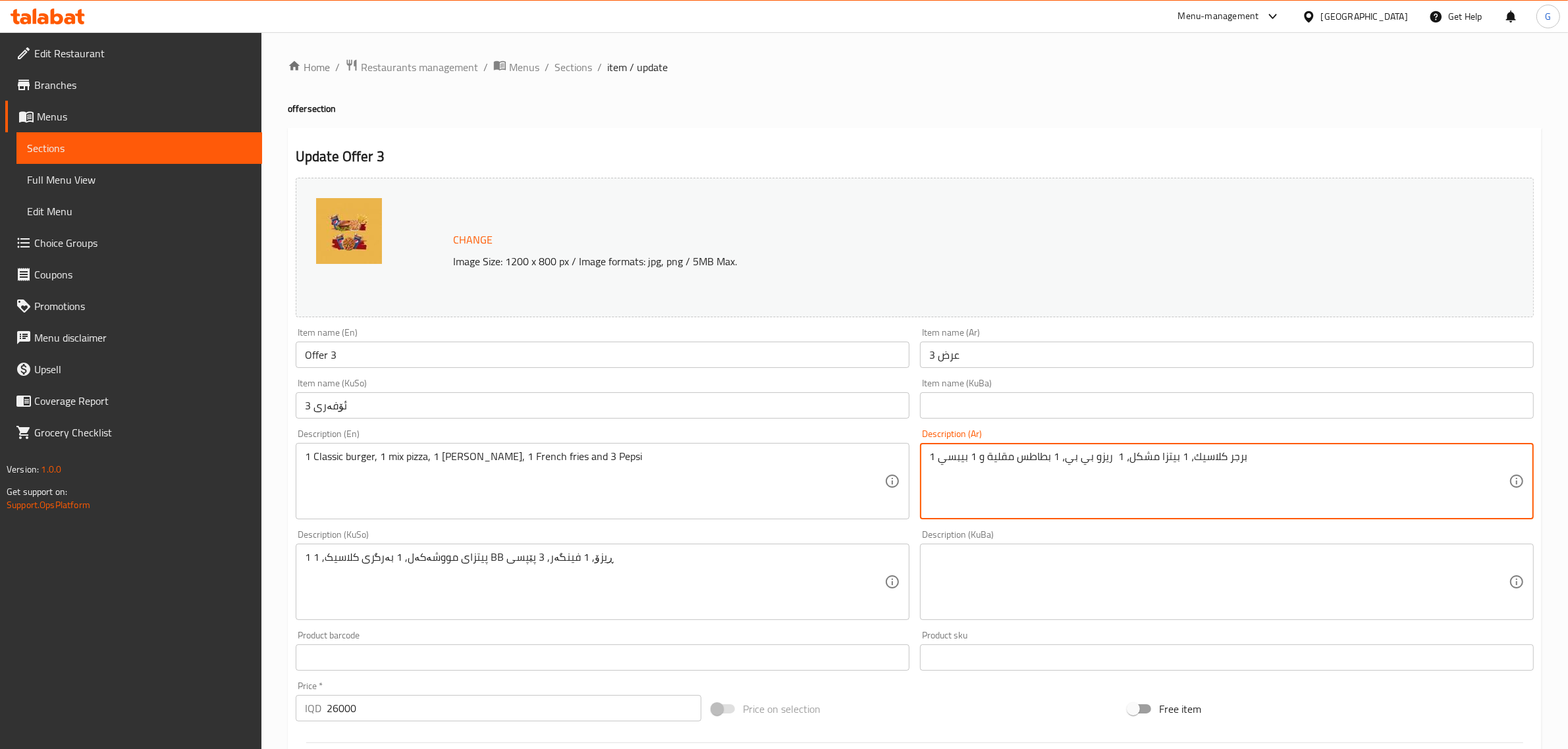
click at [970, 455] on textarea "1 برجر كلاسيك، 1 بيتزا مشكل، 1 ريزو بي بي، 1 بطاطس مقلية و 1 بيبسي" at bounding box center [1219, 482] width 579 height 63
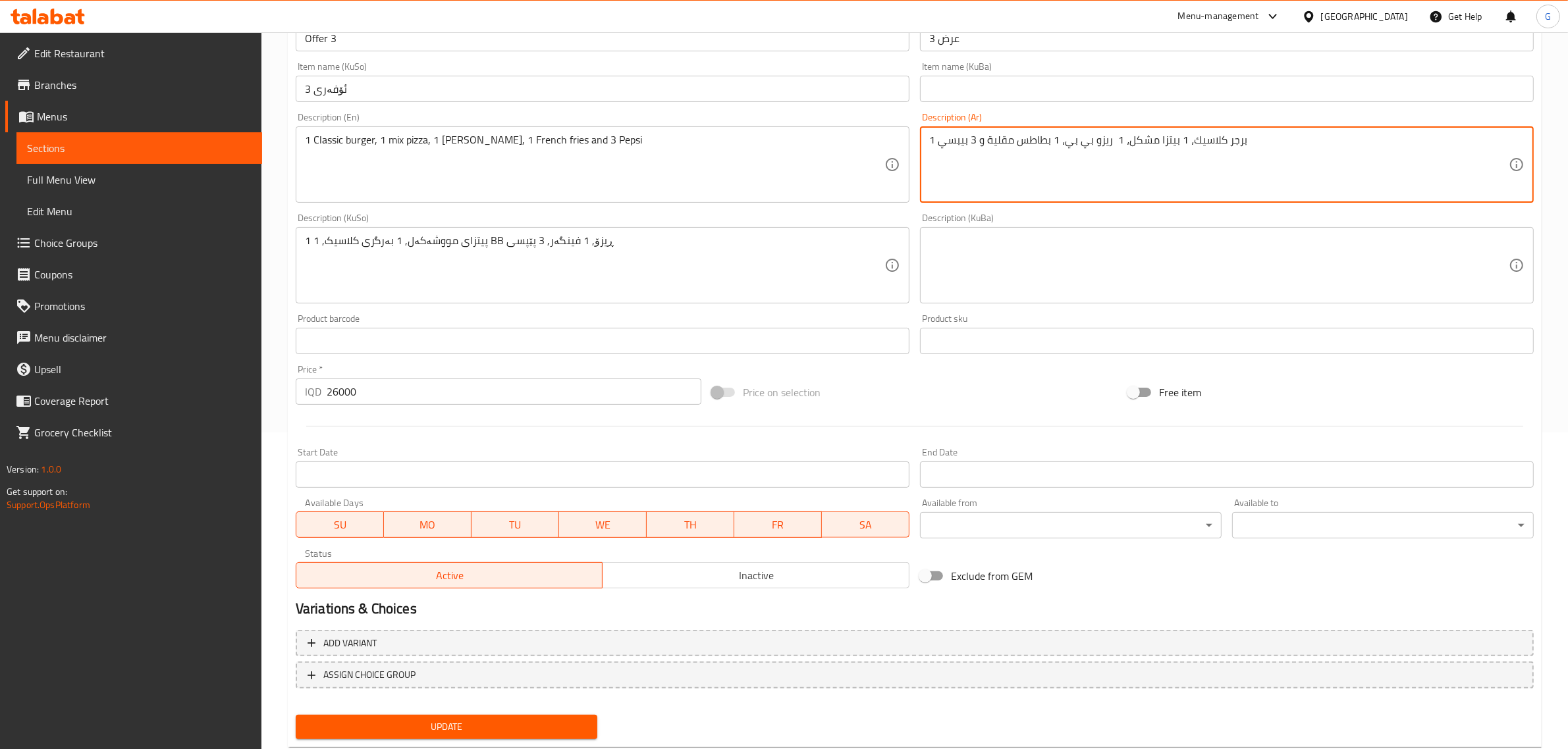
scroll to position [350, 0]
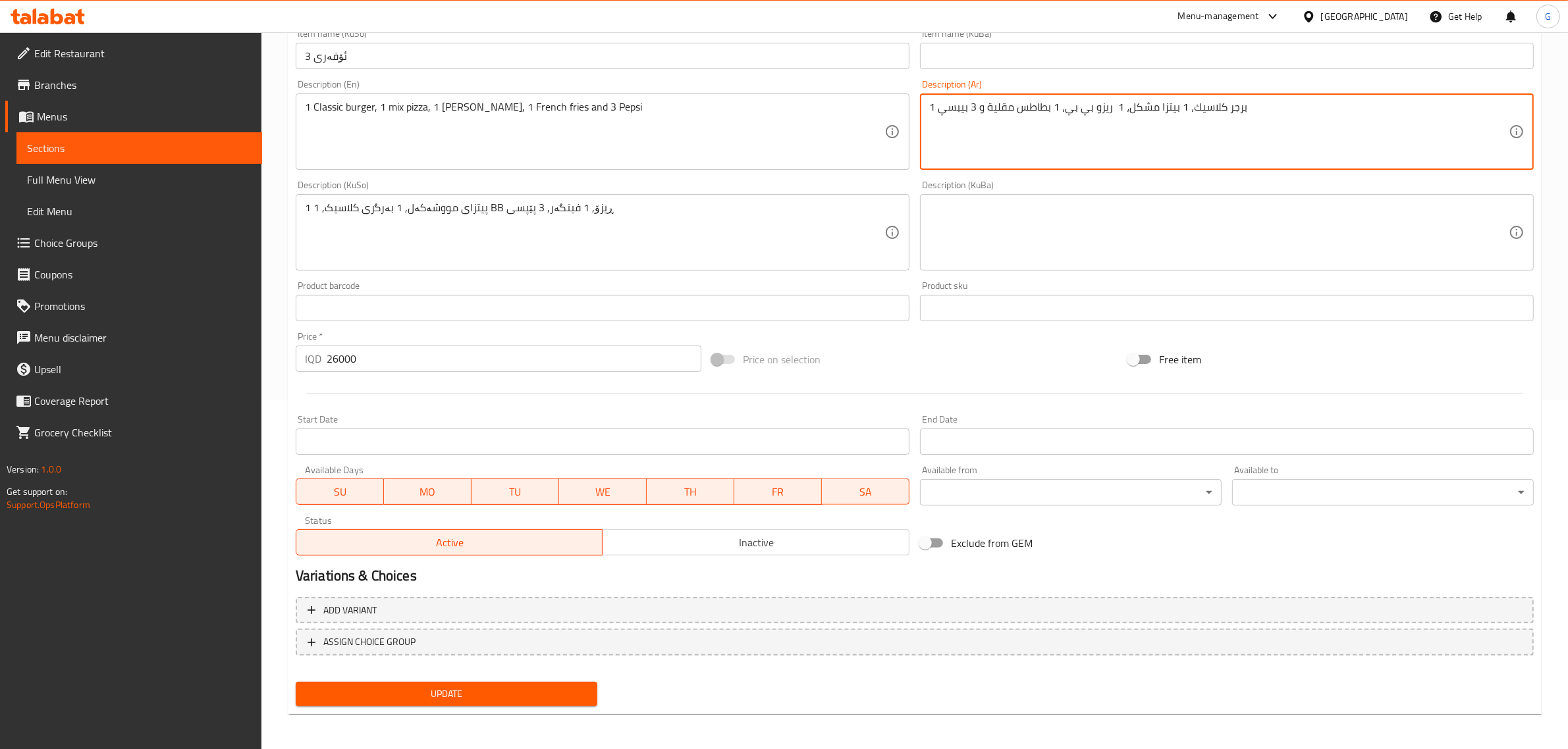
type textarea "1 برجر كلاسيك، 1 بيتزا مشكل، 1 ريزو بي بي، 1 بطاطس مقلية و 3 بيبسي"
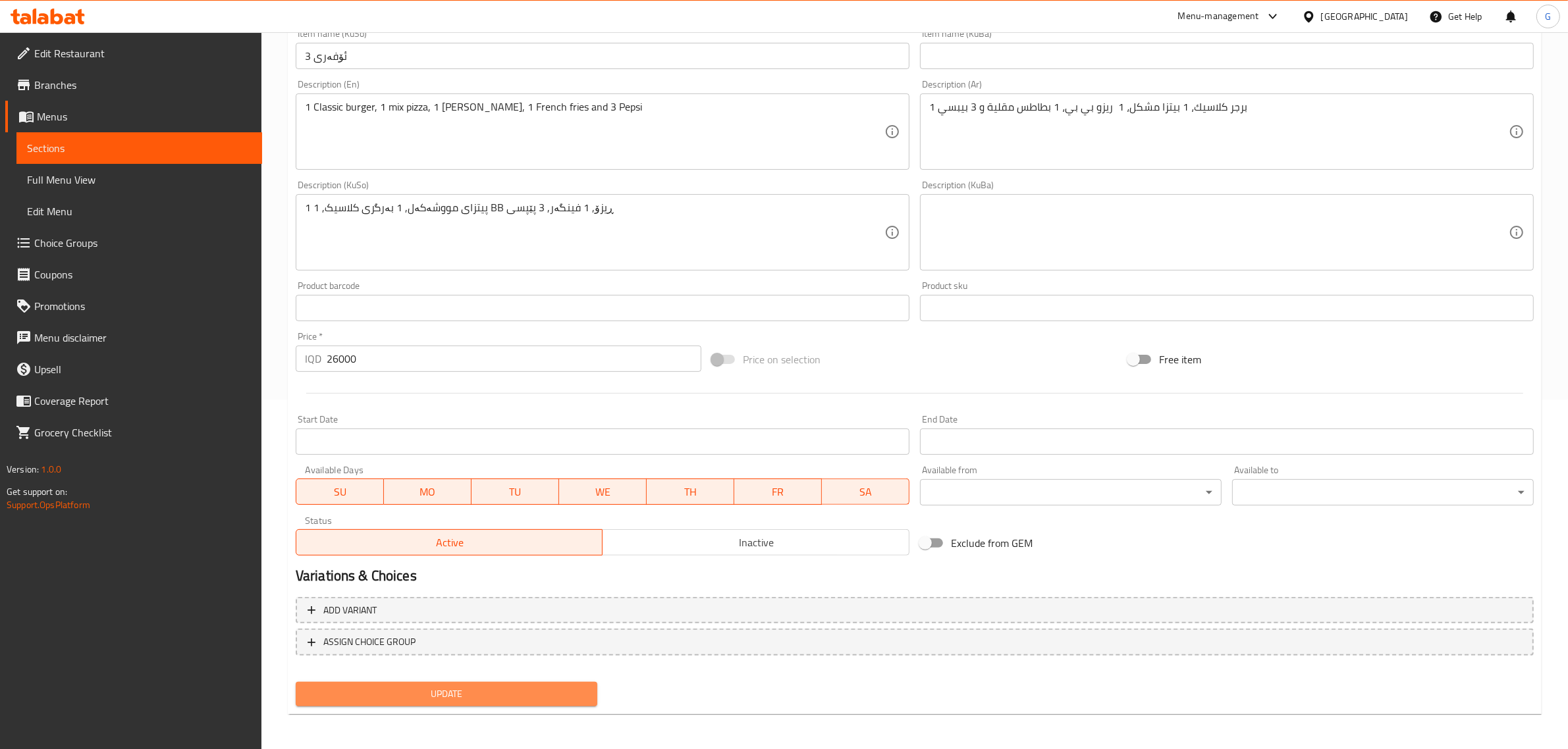
click at [517, 698] on span "Update" at bounding box center [446, 694] width 281 height 16
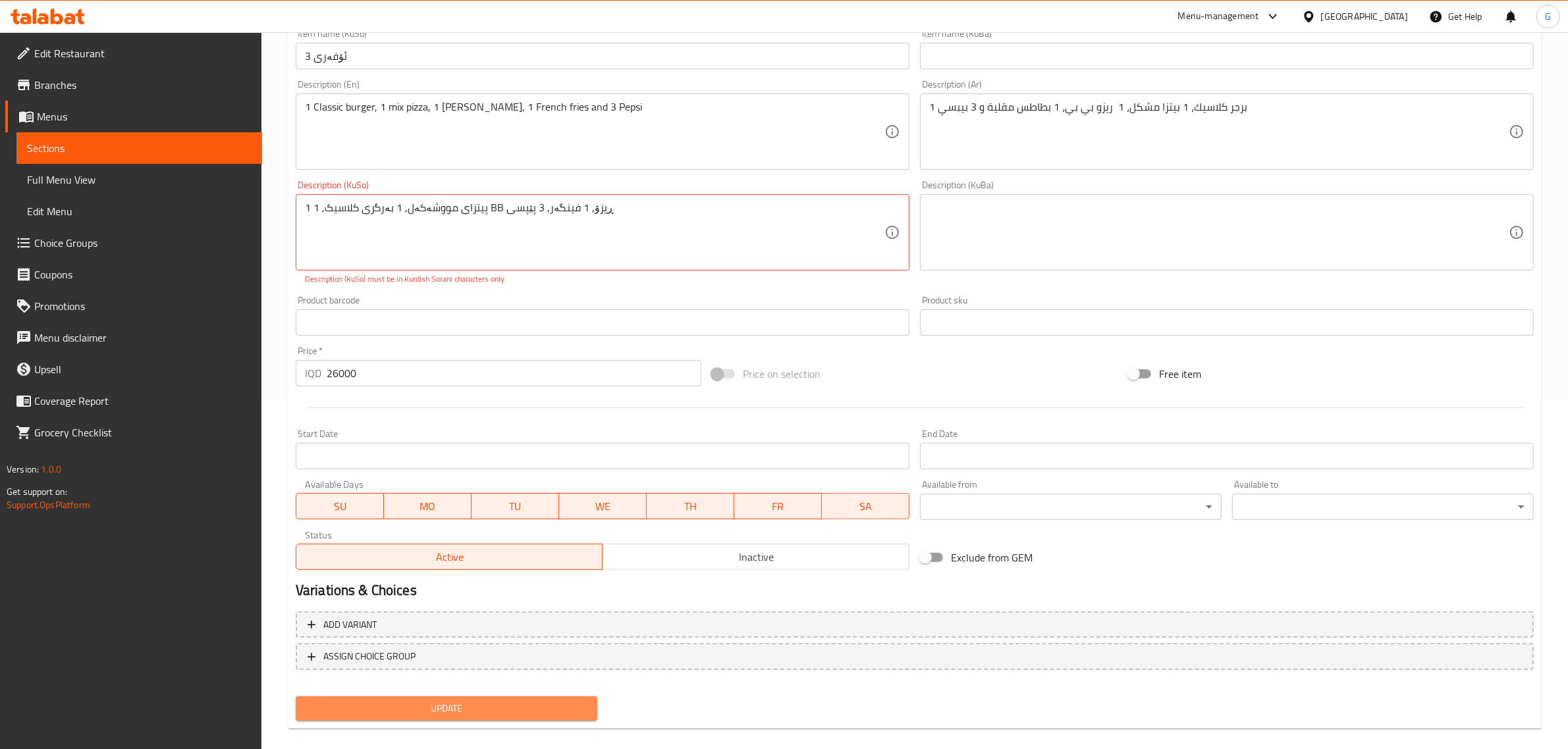
click at [517, 698] on button "Update" at bounding box center [446, 708] width 301 height 24
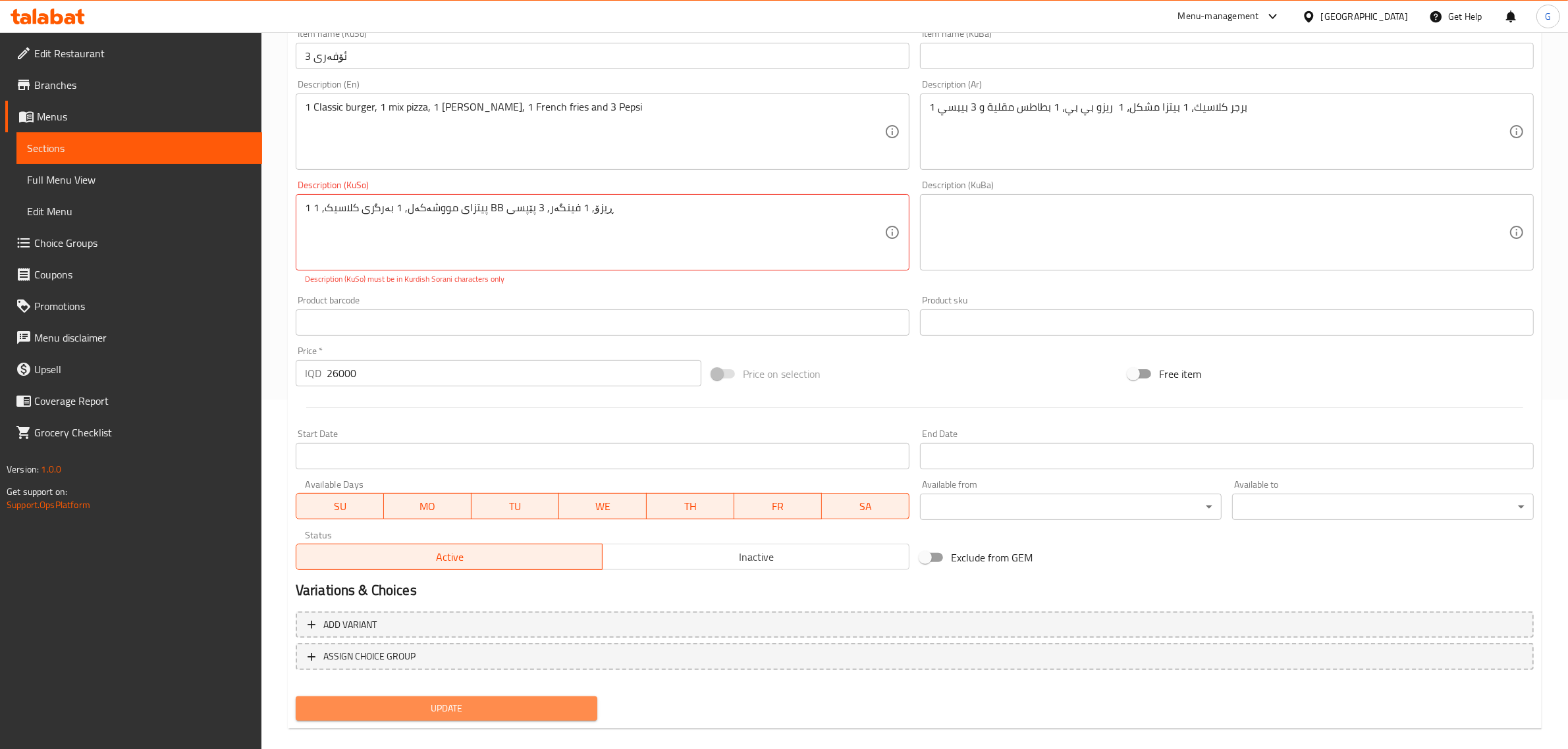
click at [517, 698] on button "Update" at bounding box center [446, 708] width 301 height 24
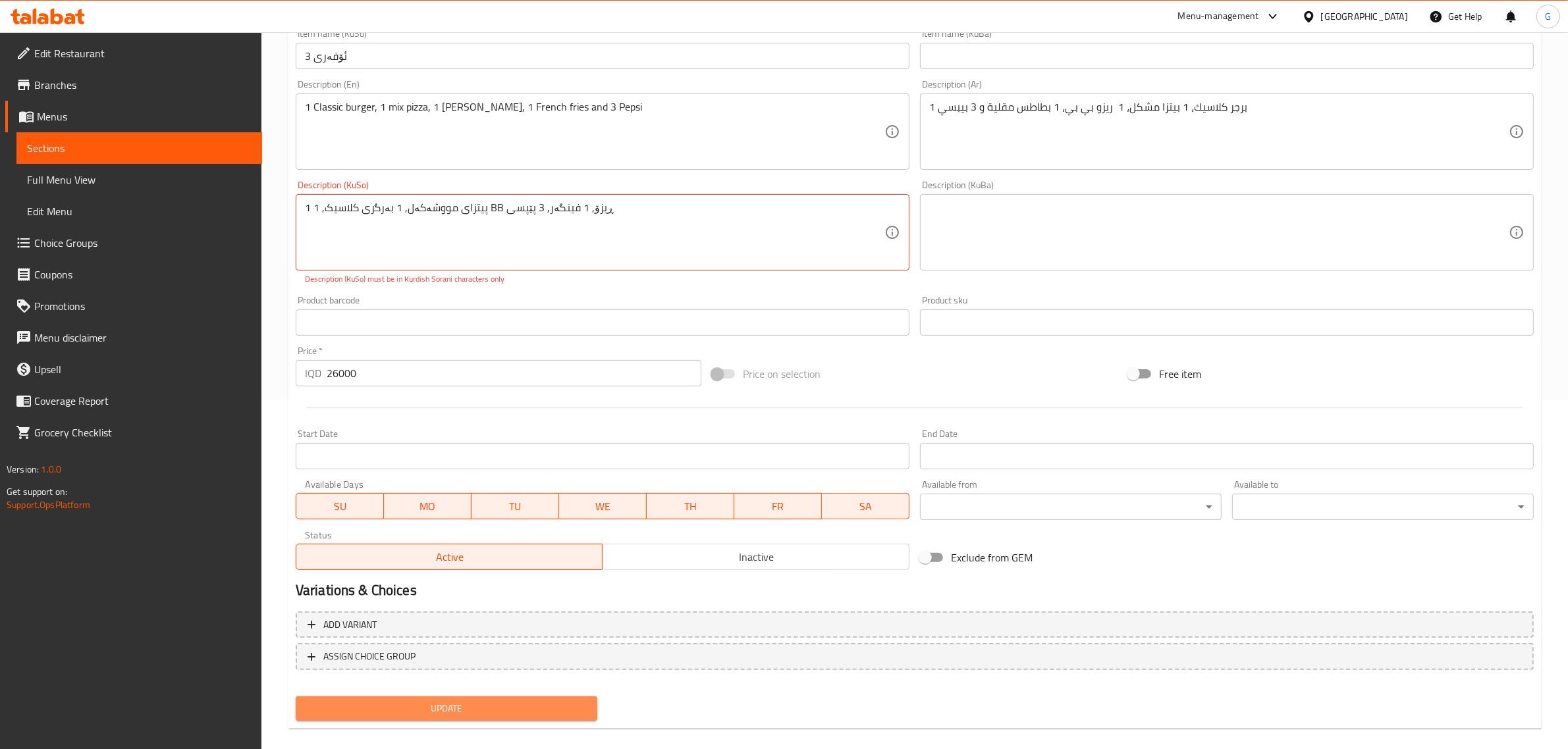
click at [517, 698] on button "Update" at bounding box center [446, 708] width 301 height 24
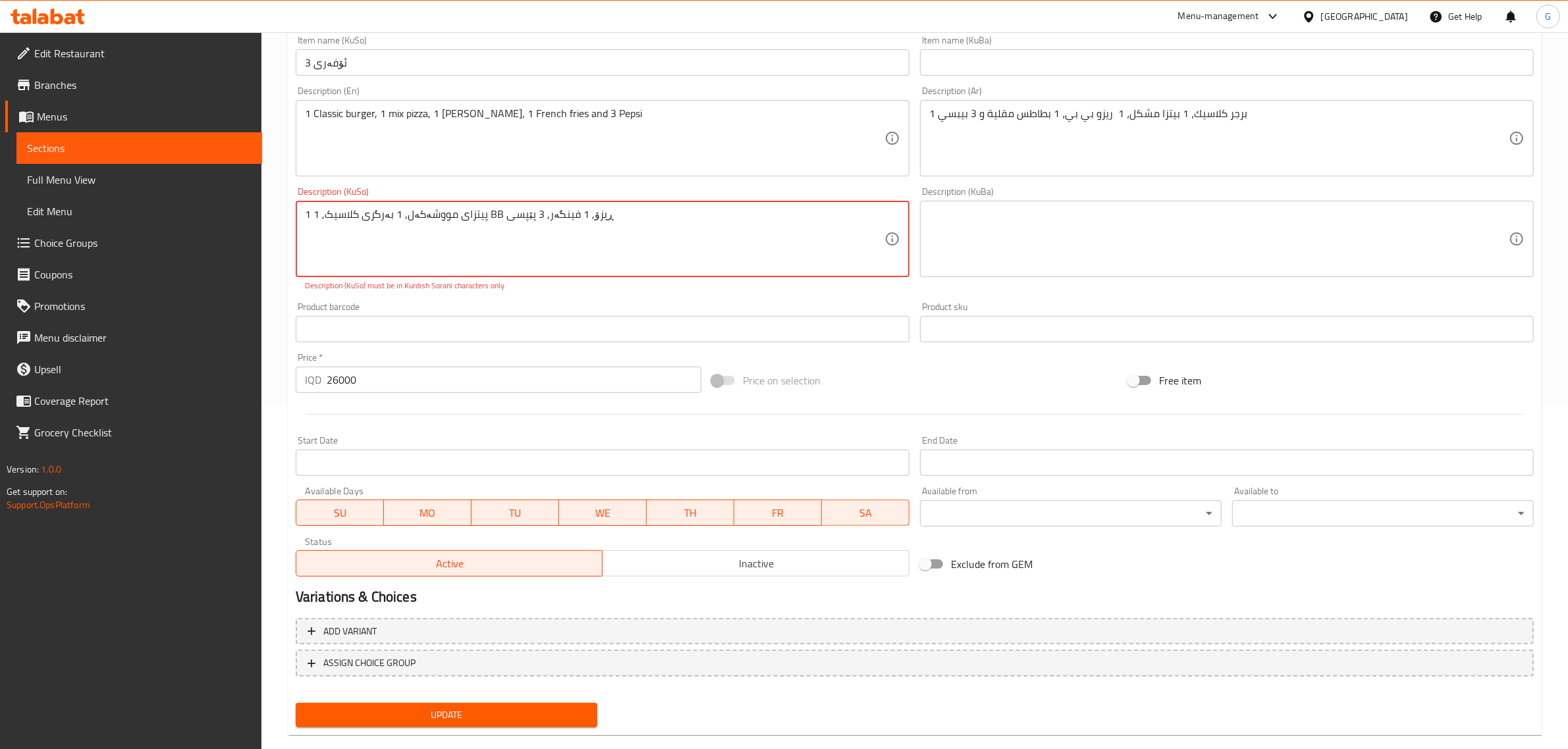
scroll to position [352, 0]
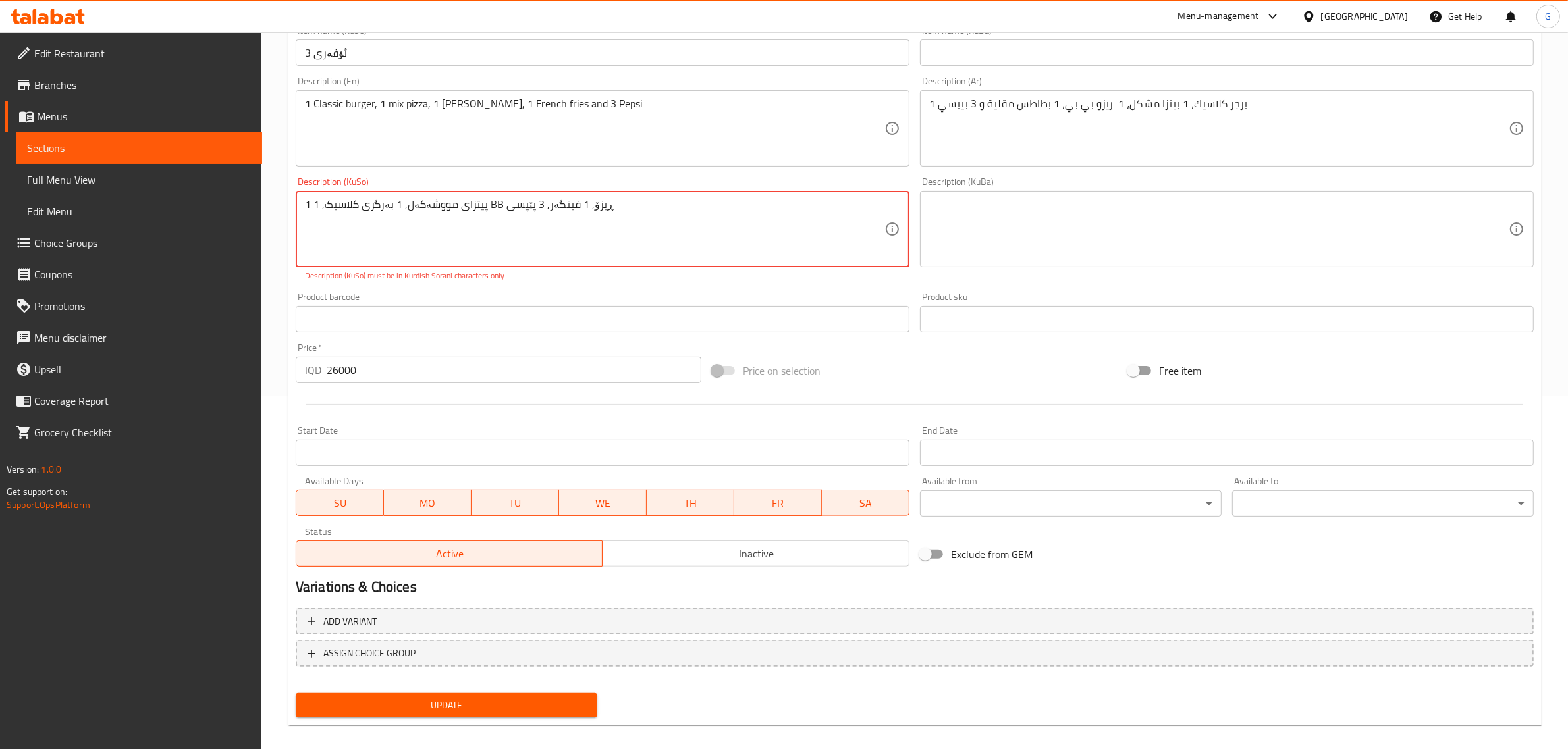
click at [517, 698] on span "Update" at bounding box center [446, 705] width 281 height 16
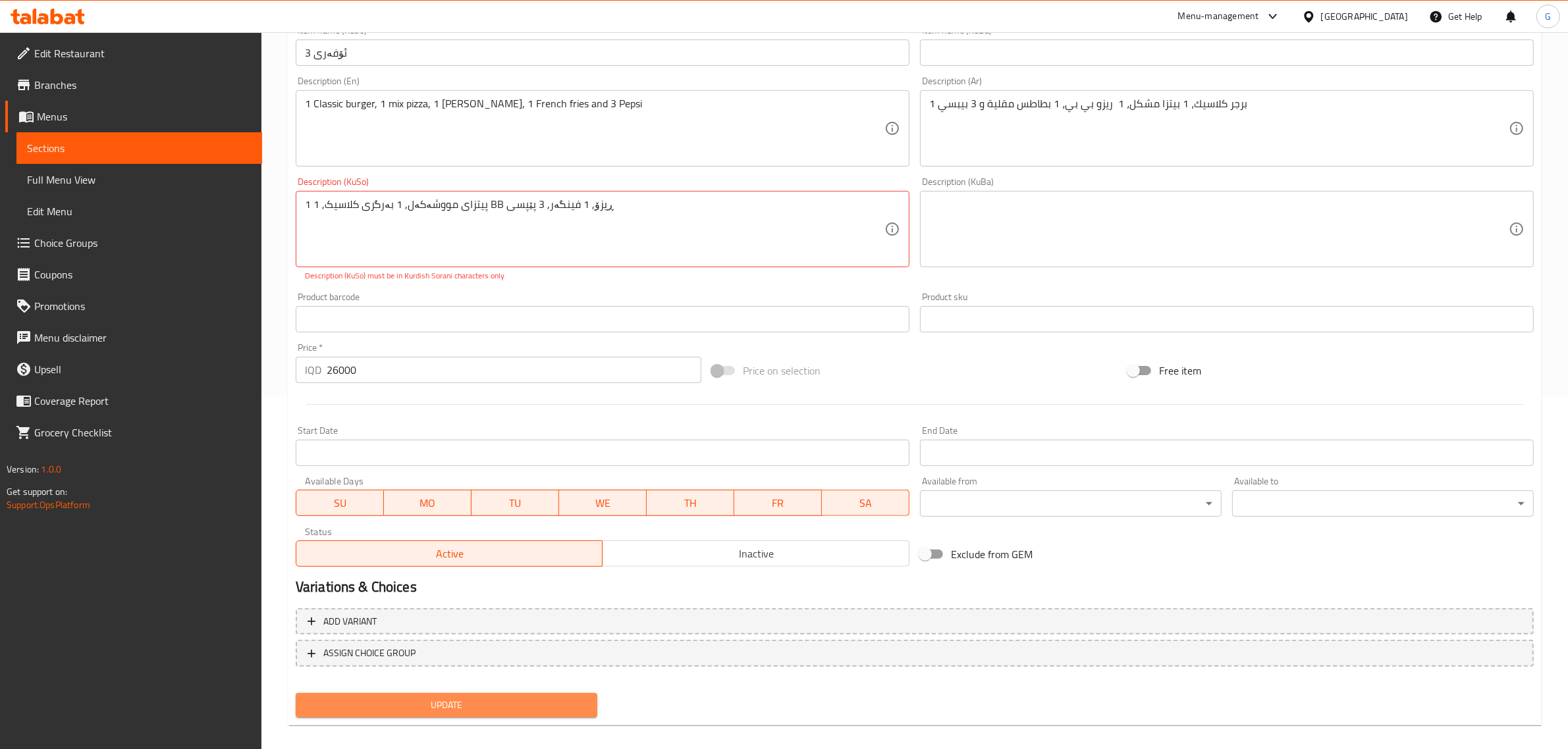
click at [517, 698] on span "Update" at bounding box center [446, 705] width 281 height 16
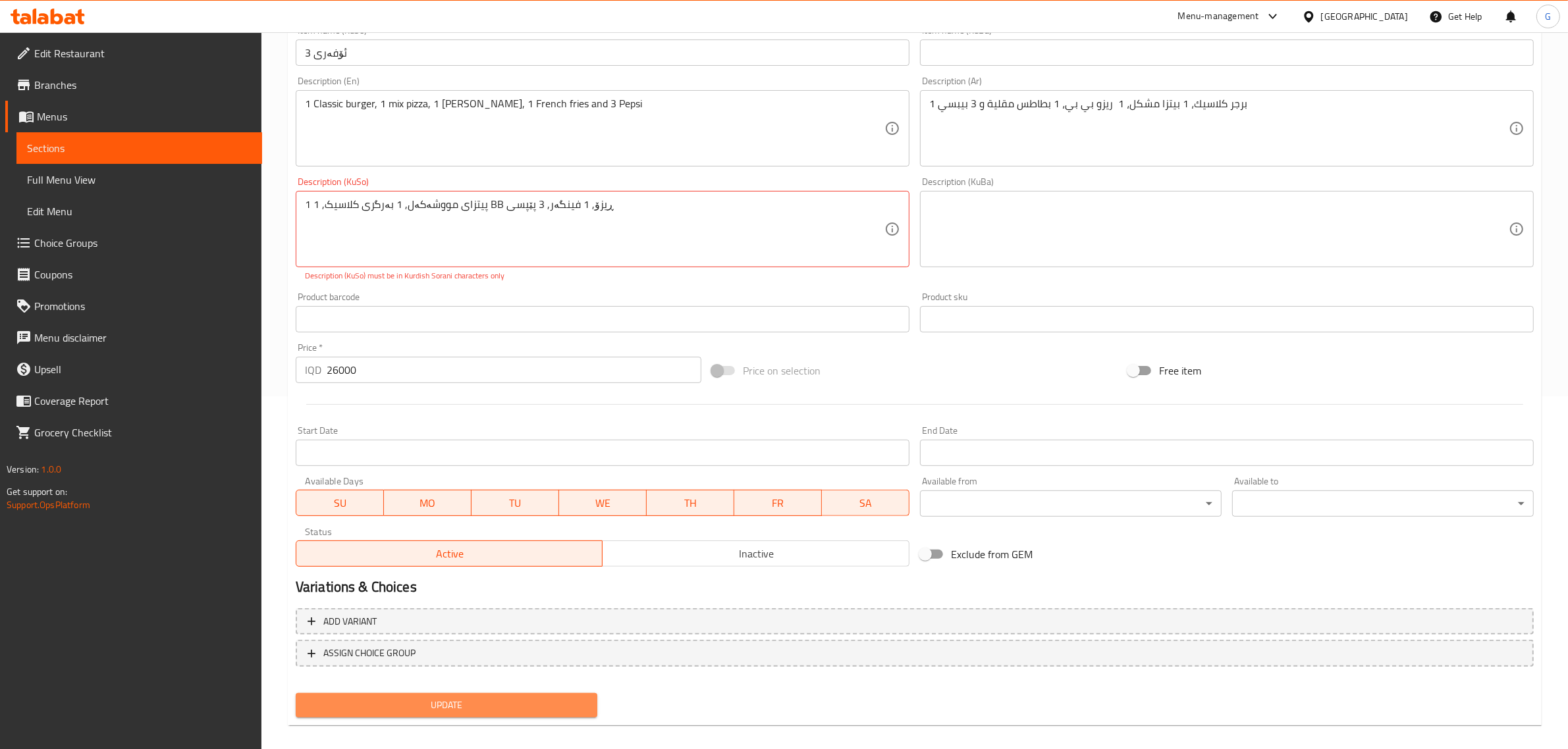
click at [517, 698] on span "Update" at bounding box center [446, 705] width 281 height 16
click at [463, 199] on textarea "1 پیتزای مووشەکەل, 1 بەرگری کلاسیک, 1 BB ڕیزۆ, 1 فینگەر, 3 پێپسی" at bounding box center [595, 229] width 579 height 63
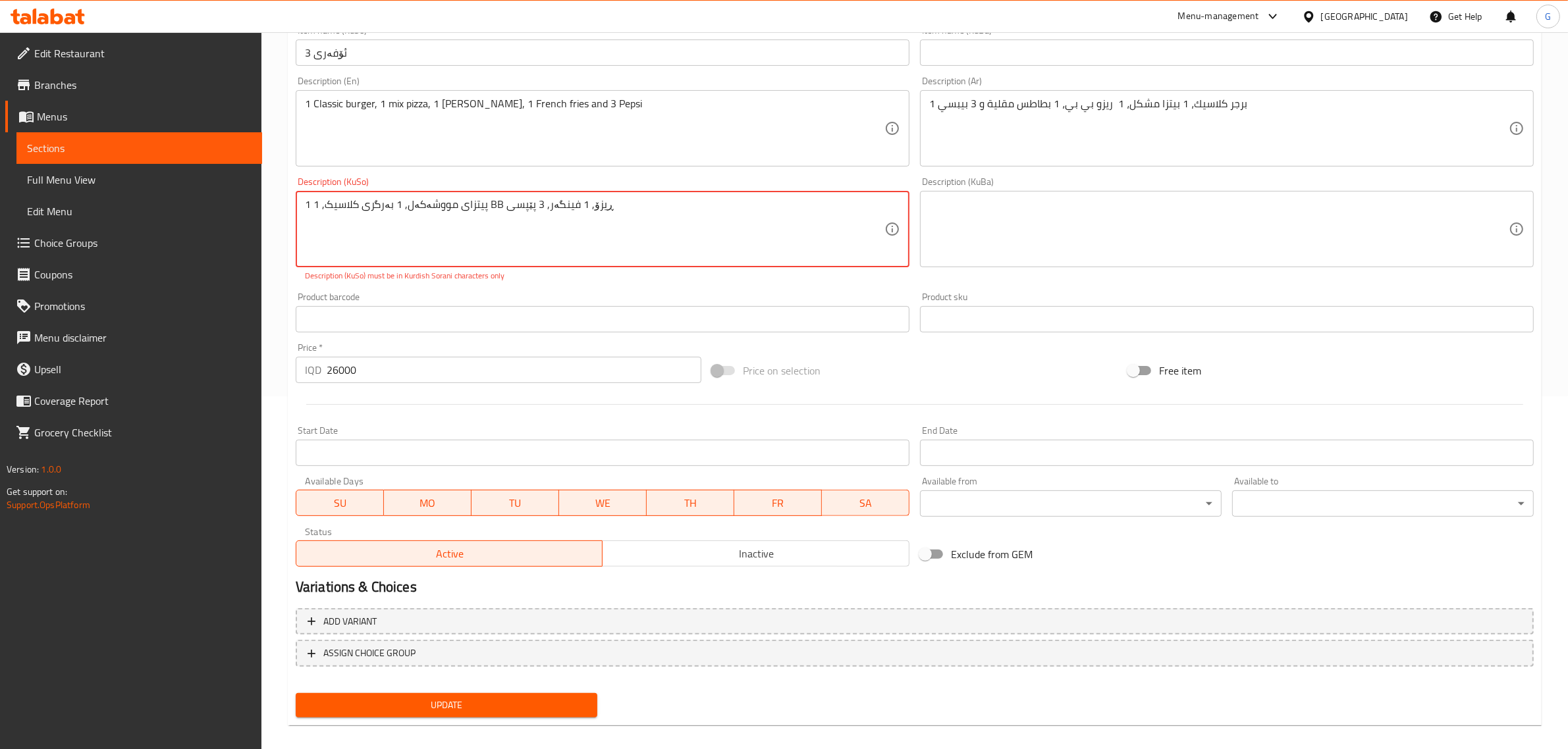
click at [541, 212] on textarea "1 پیتزای مووشەکەل, 1 بەرگری کلاسیک, 1 BB ڕیزۆ, 1 فینگەر, 3 پێپسی" at bounding box center [595, 229] width 579 height 63
paste textarea "بی بی ڕیزۆ, 1 فینگەر, 3"
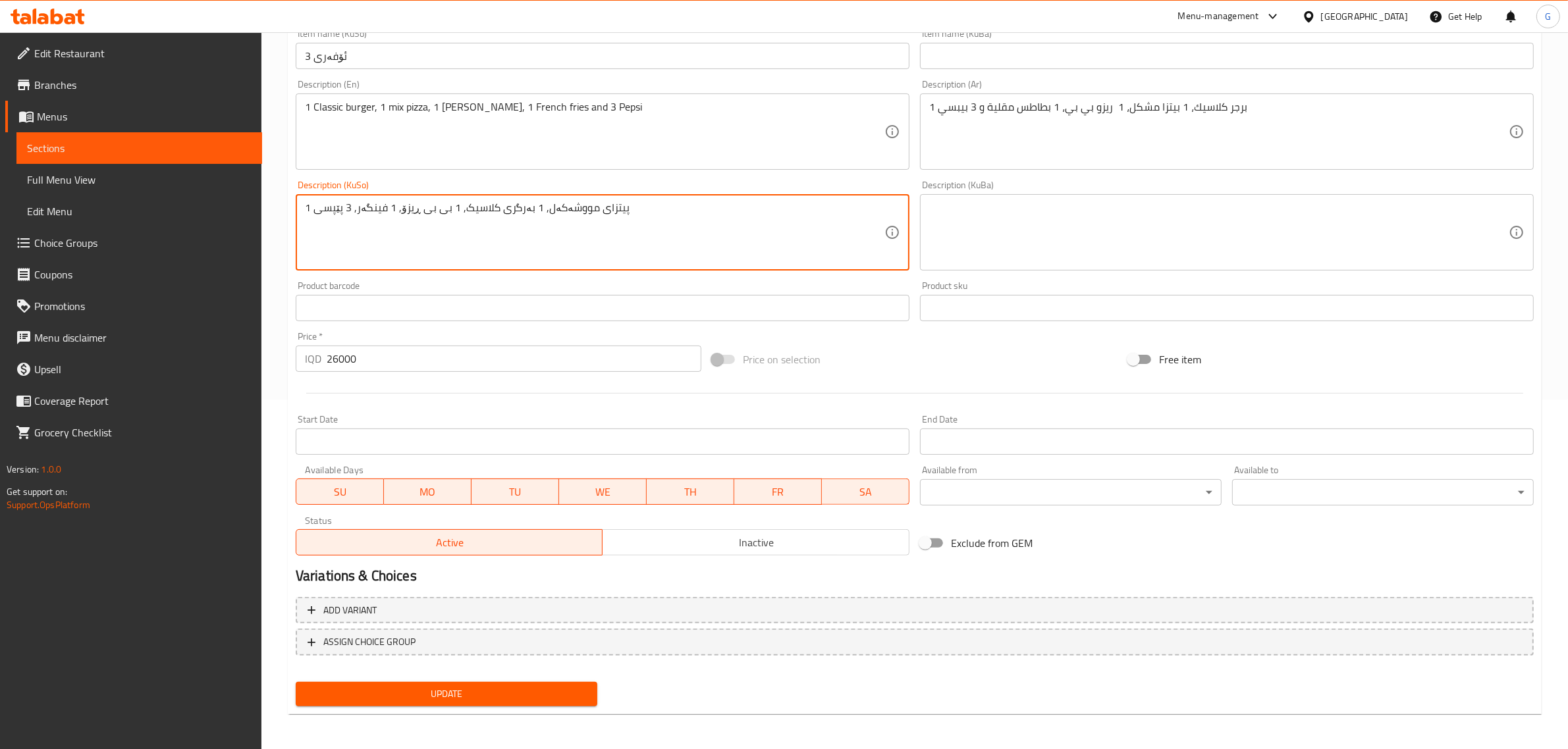
type textarea "1 پیتزای مووشەکەل, 1 بەرگری کلاسیک, 1 بی بی ڕیزۆ, 1 فینگەر, 3 پێپسی"
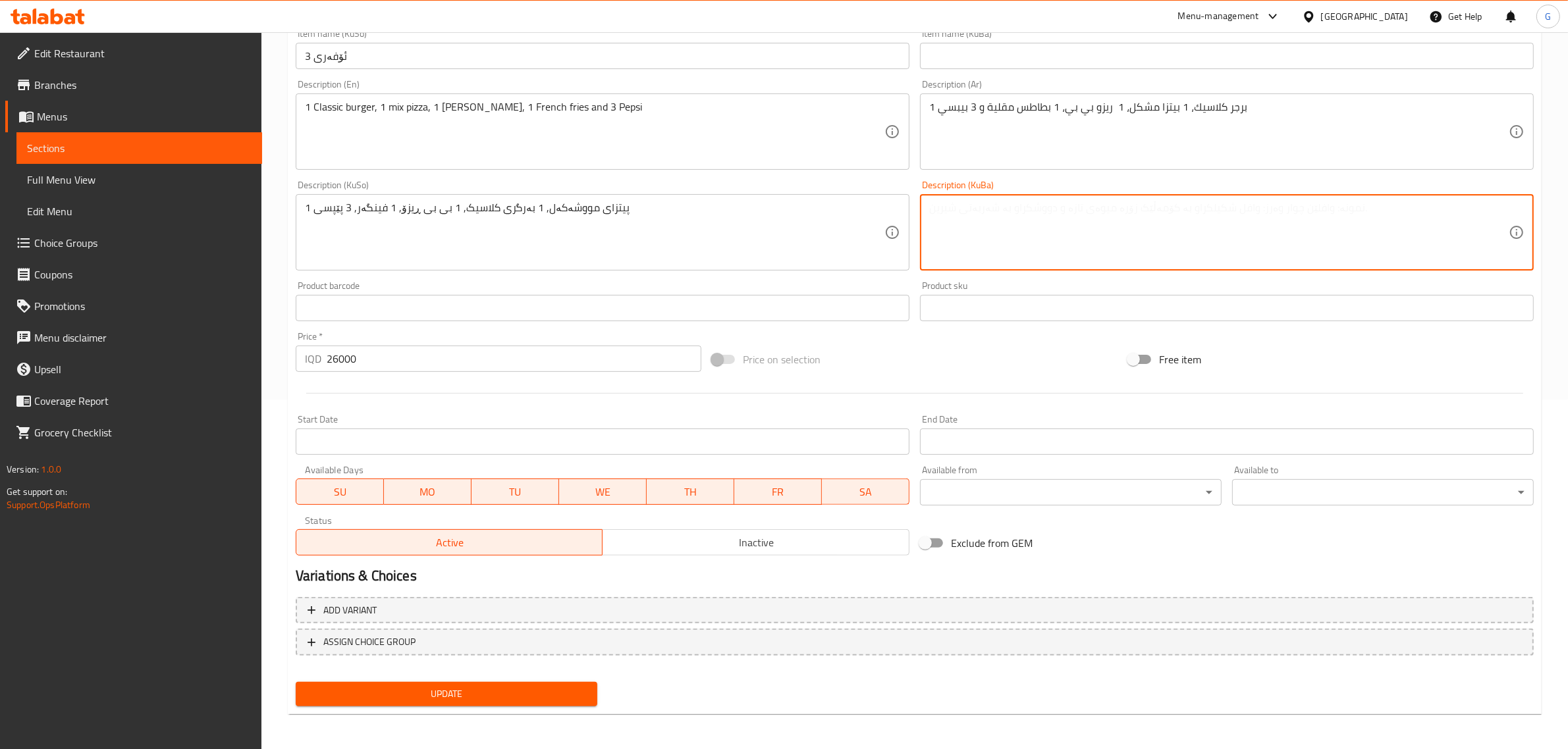
click at [1027, 202] on textarea at bounding box center [1219, 233] width 579 height 63
paste textarea "1 پیتزای مووشەکەل, 1 بەرگری کلاسیک, 1 بی بی ڕیزۆ, 1 فینگەر, 3 پێپسی"
type textarea "1 پیتزای مووشەکەل, 1 بەرگری کلاسیک, 1 بی بی ڕیزۆ, 1 فینگەر, 3 پێپسی"
click at [531, 716] on div "Home / Restaurants management / Menus / Sections / item / update offer section …" at bounding box center [915, 217] width 1254 height 1015
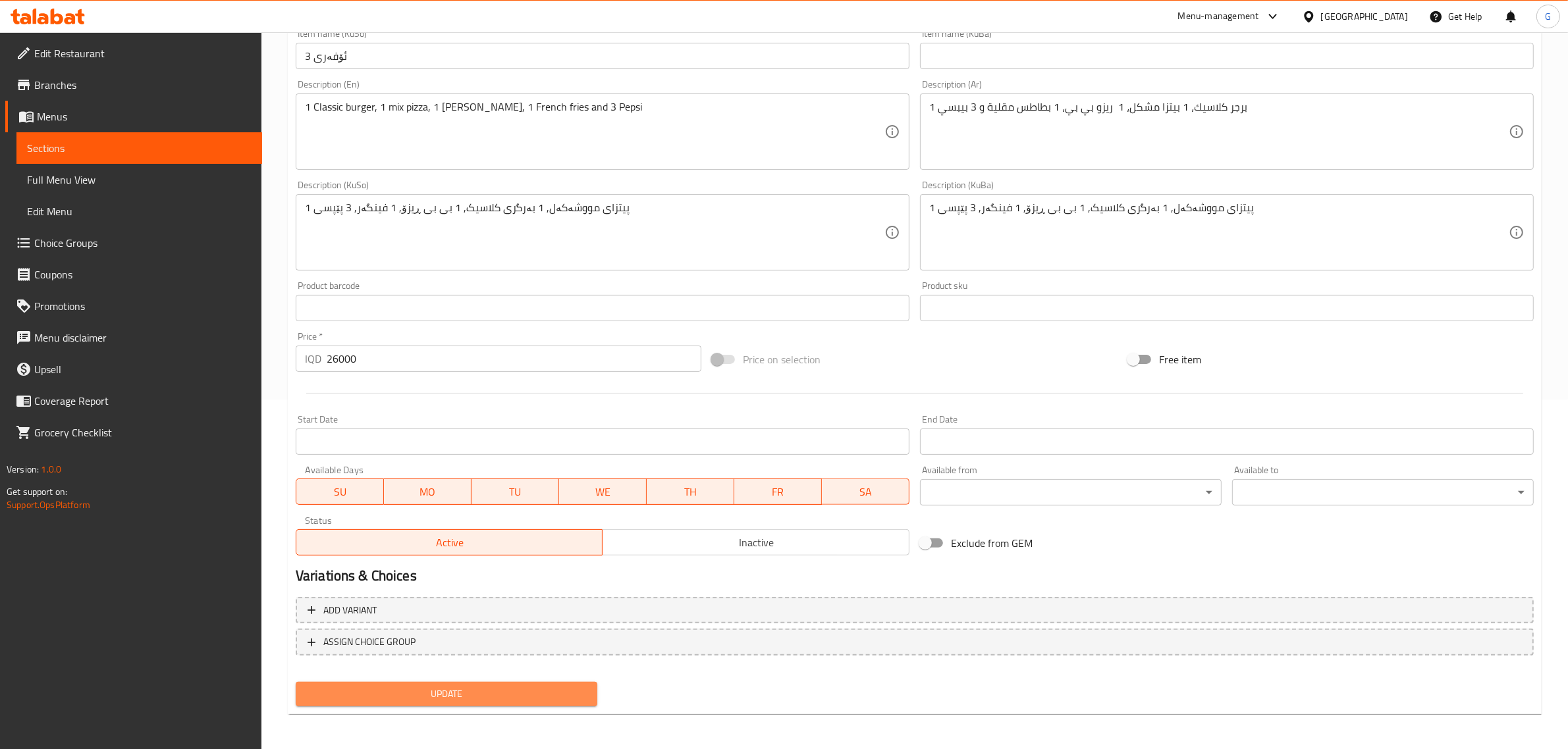
click at [535, 686] on span "Update" at bounding box center [446, 694] width 281 height 16
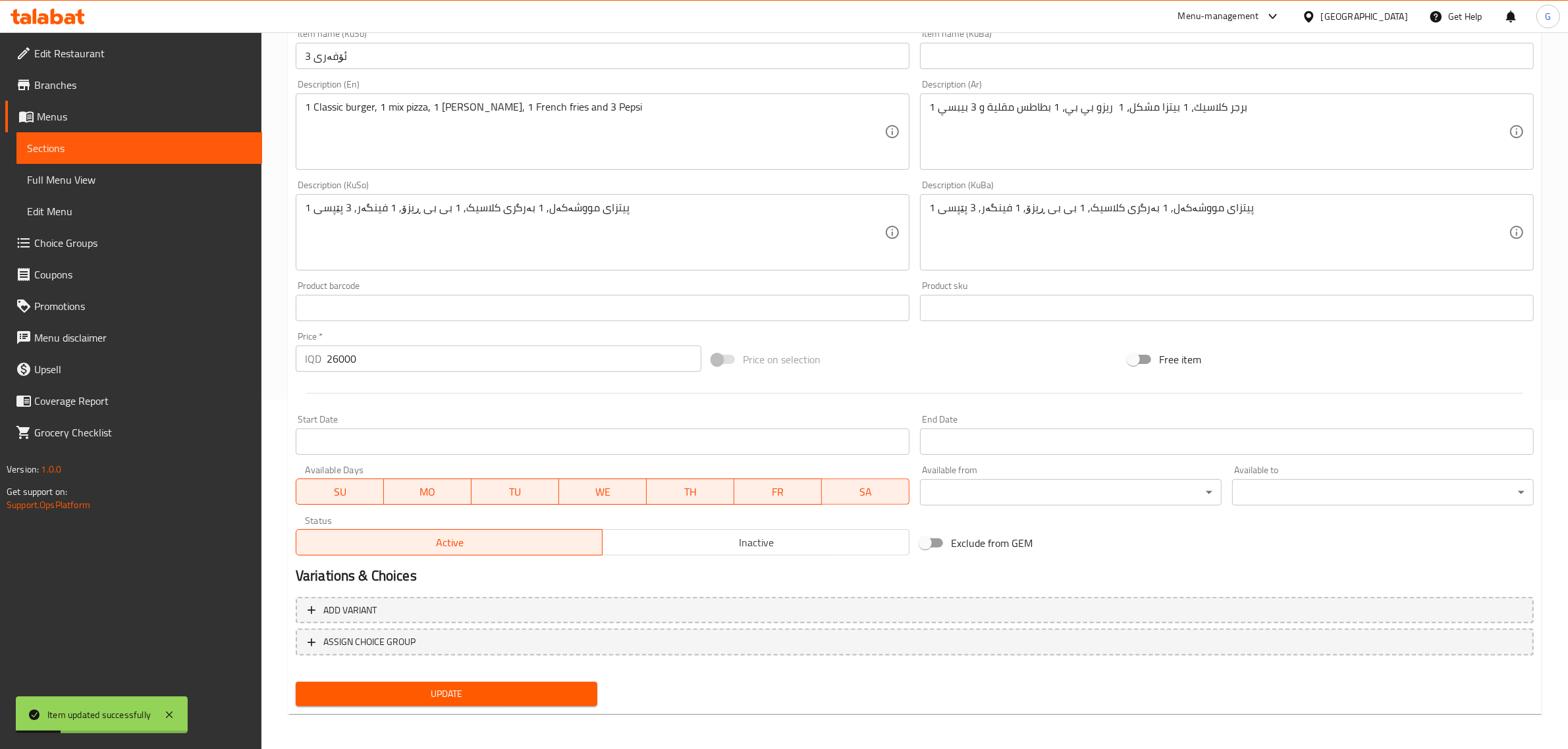
click at [459, 686] on span "Update" at bounding box center [446, 694] width 281 height 16
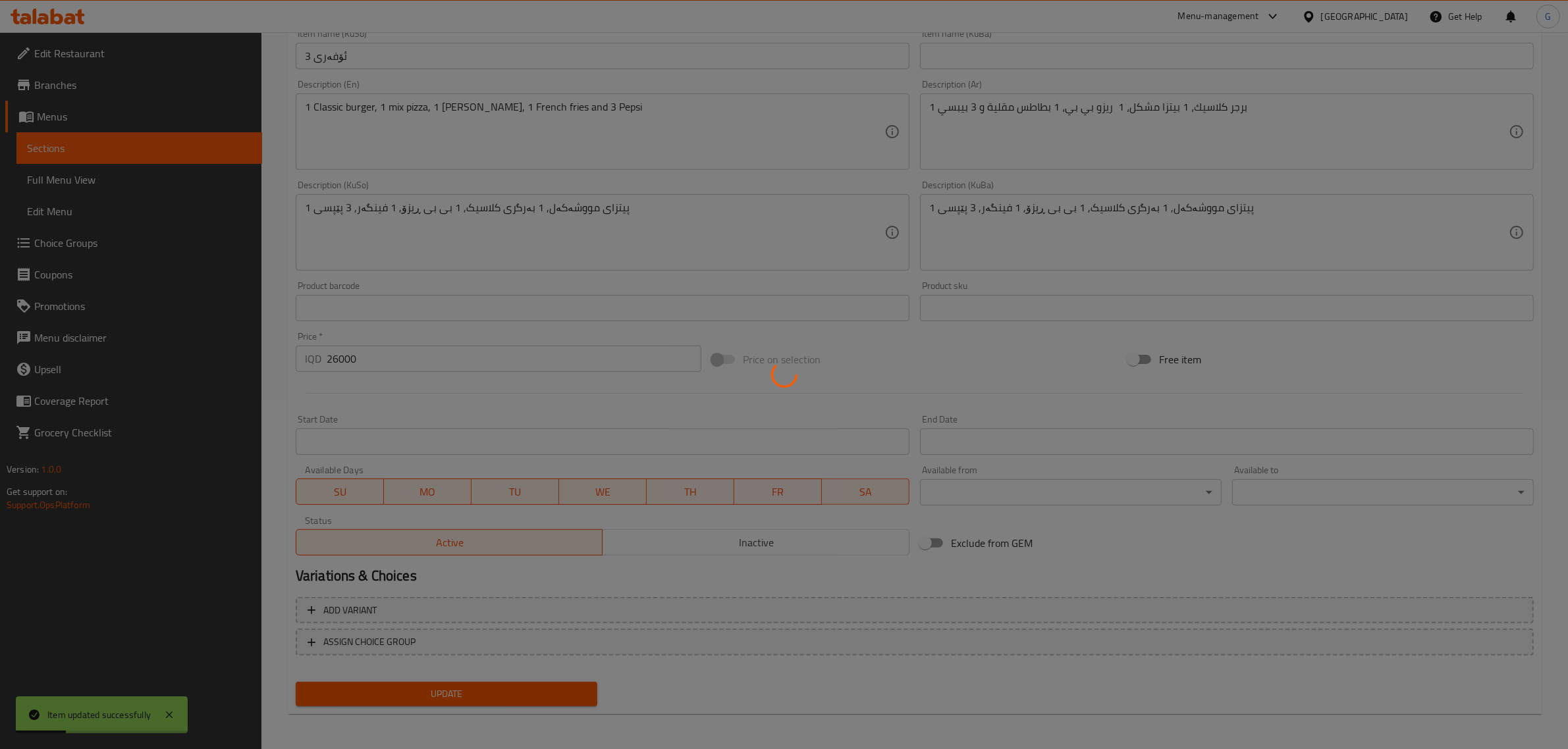
click at [459, 686] on div at bounding box center [784, 374] width 1568 height 749
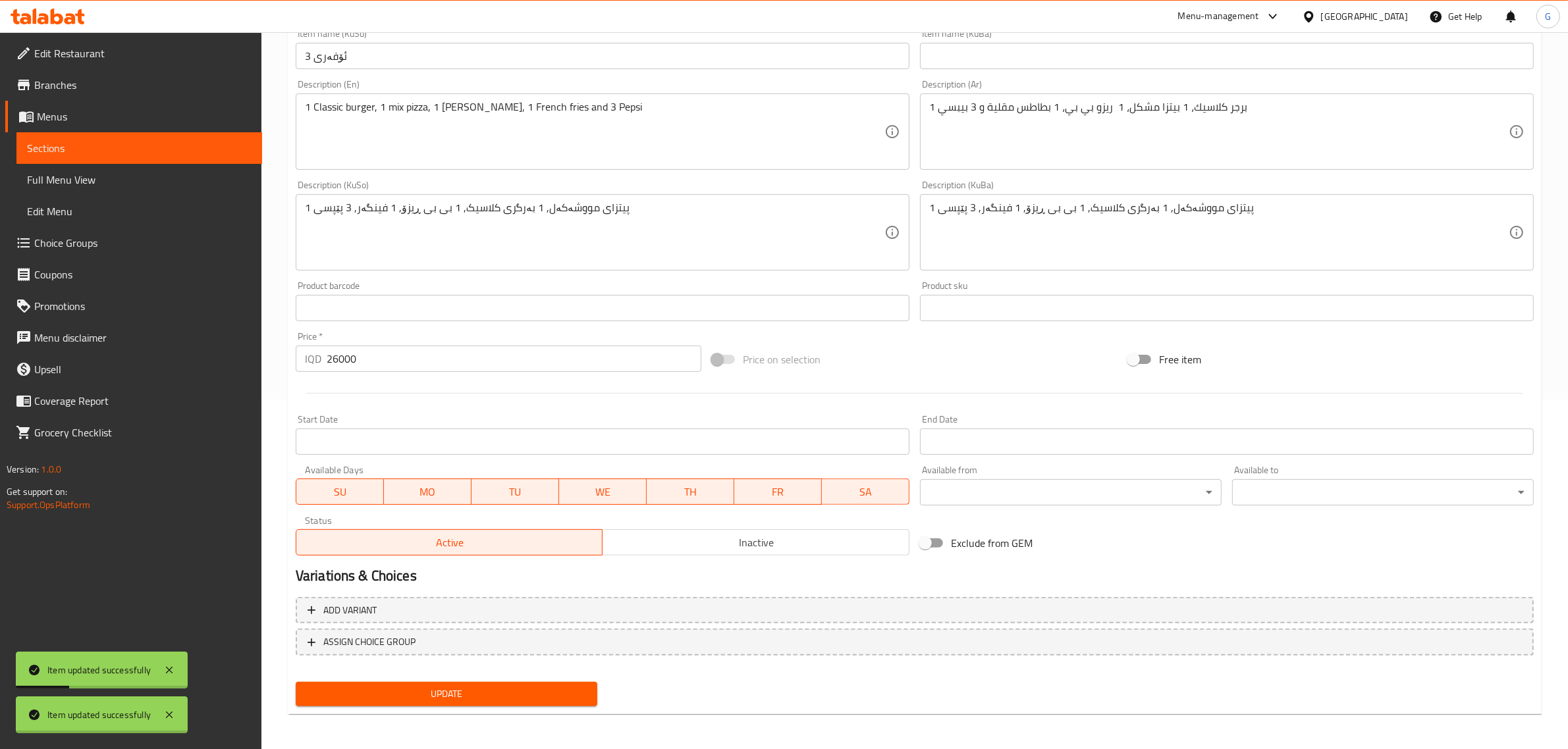
click at [459, 686] on div at bounding box center [784, 374] width 1568 height 749
click at [459, 686] on span "Update" at bounding box center [446, 694] width 281 height 16
click at [459, 686] on div at bounding box center [784, 374] width 1568 height 749
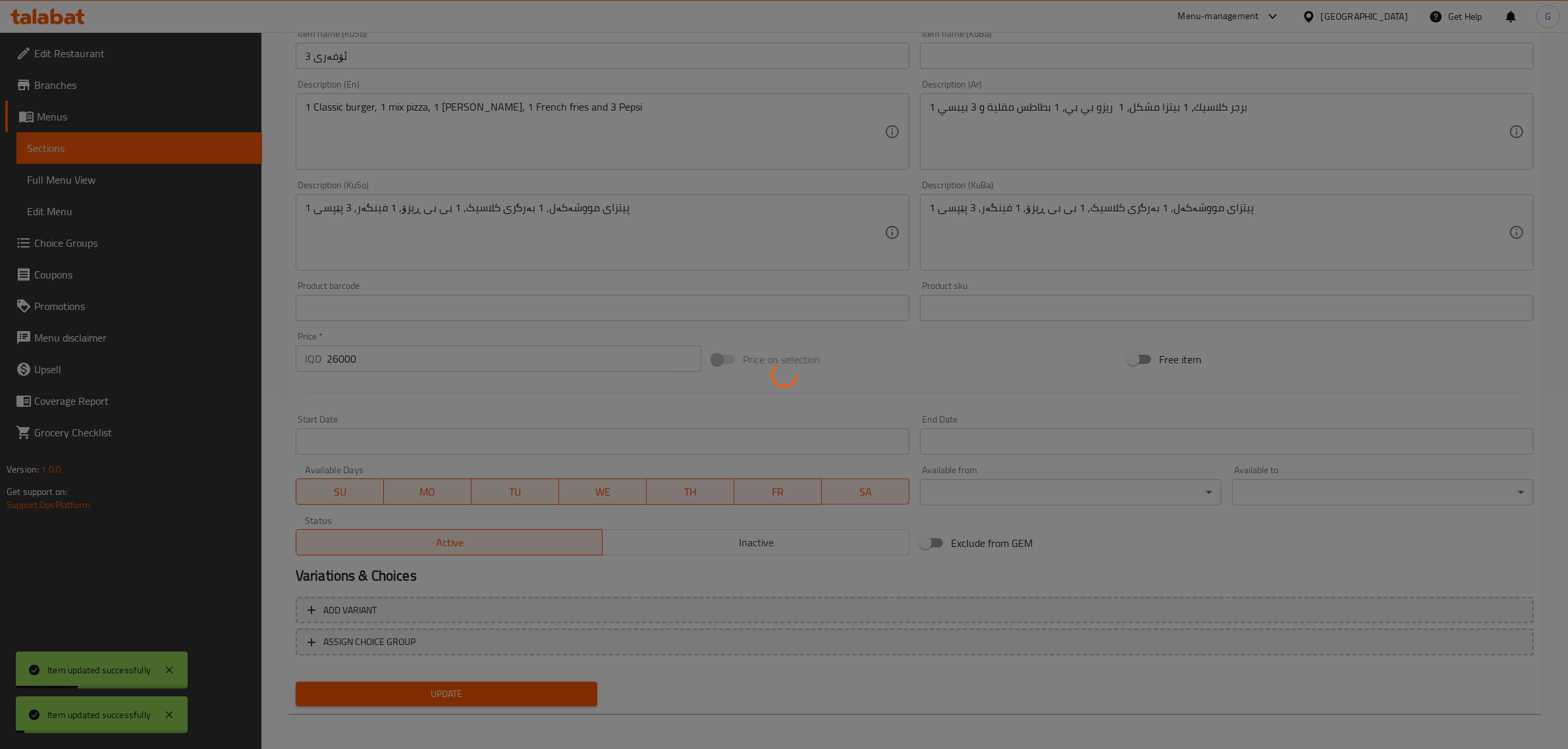
click at [459, 686] on div at bounding box center [784, 374] width 1568 height 749
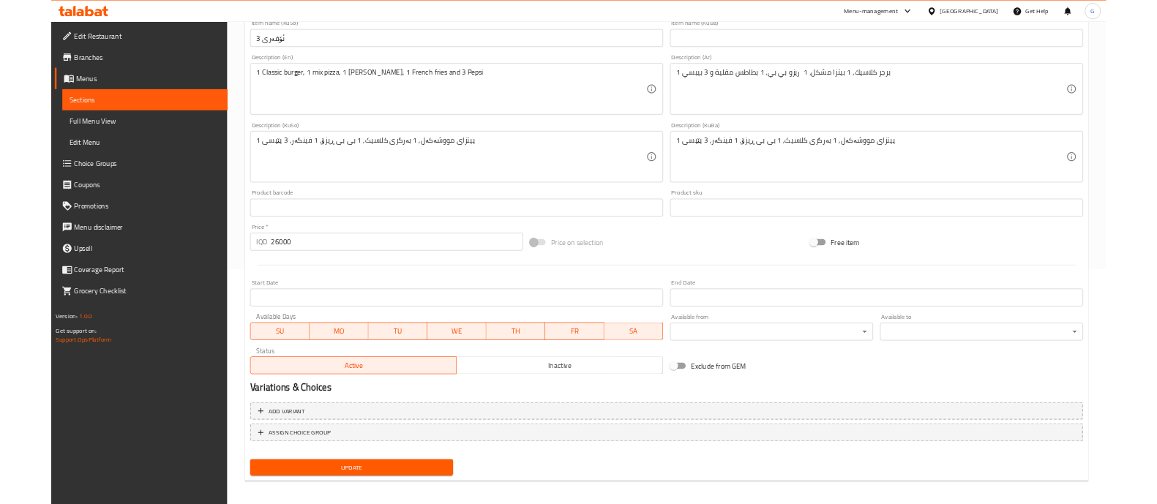
scroll to position [0, 0]
